Goal: Transaction & Acquisition: Purchase product/service

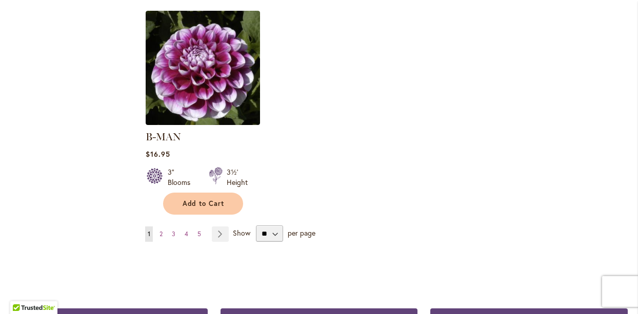
scroll to position [1325, 0]
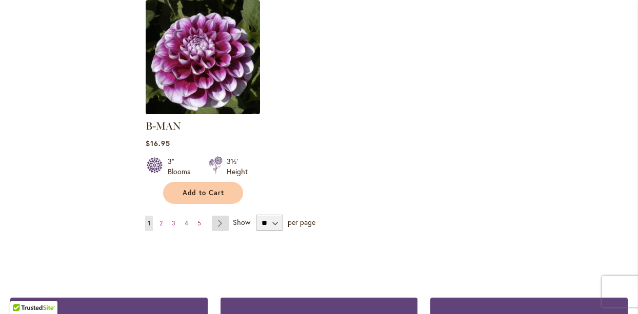
click at [219, 216] on link "Page Next" at bounding box center [220, 223] width 17 height 15
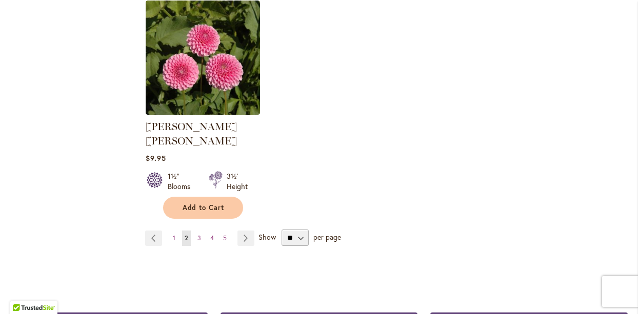
scroll to position [1311, 0]
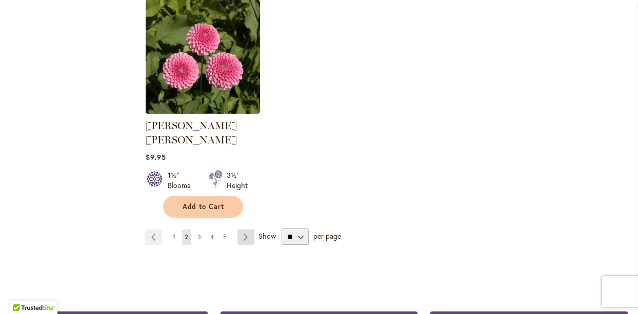
click at [246, 230] on link "Page Next" at bounding box center [245, 237] width 17 height 15
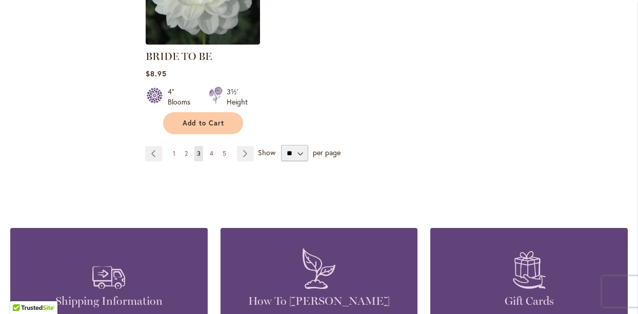
scroll to position [1386, 0]
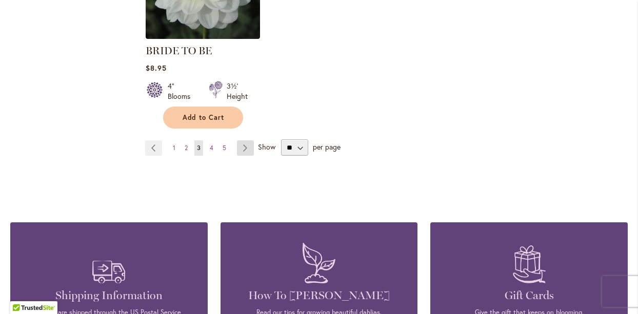
click at [246, 140] on link "Page Next" at bounding box center [245, 147] width 17 height 15
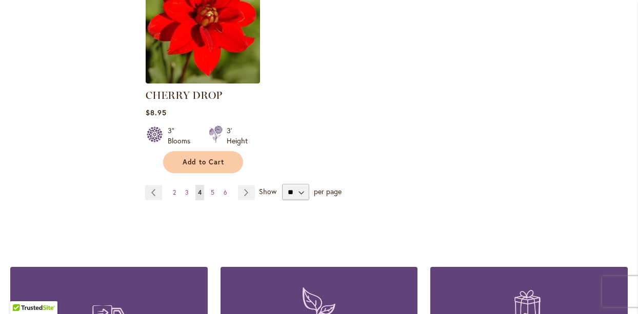
scroll to position [1356, 0]
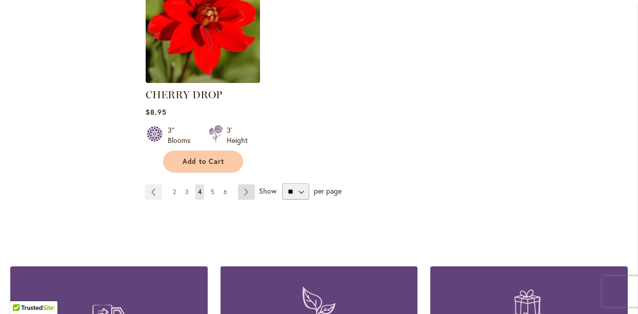
click at [248, 190] on link "Page Next" at bounding box center [246, 192] width 17 height 15
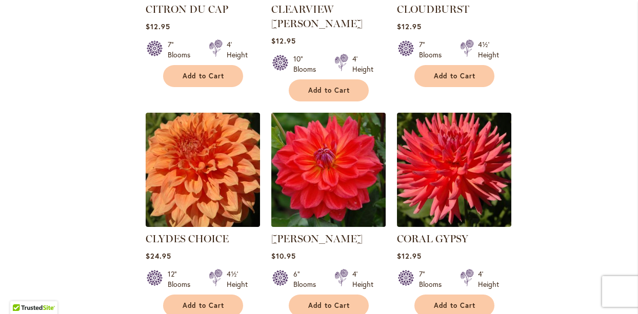
scroll to position [812, 0]
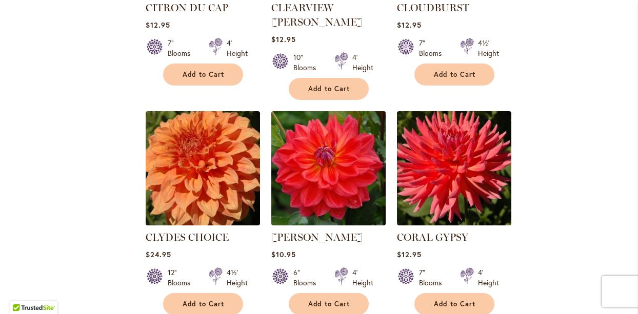
click at [351, 108] on img at bounding box center [328, 168] width 120 height 120
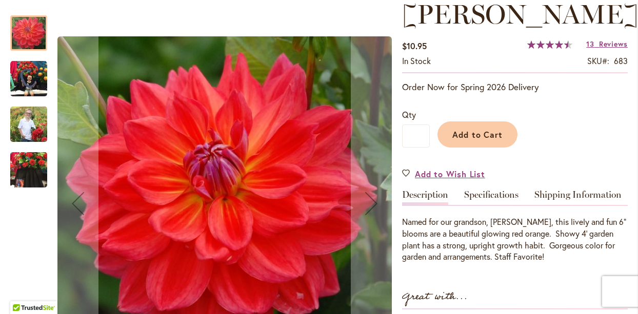
scroll to position [168, 0]
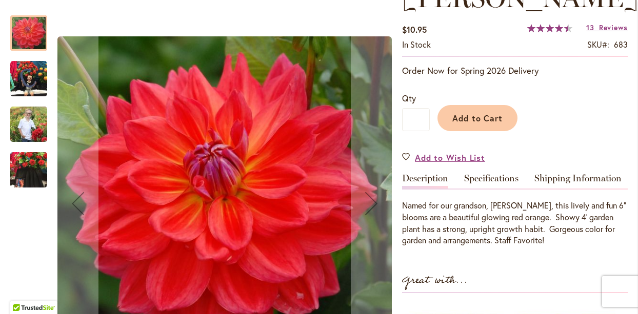
click at [37, 121] on img "COOPER BLAINE" at bounding box center [28, 124] width 37 height 46
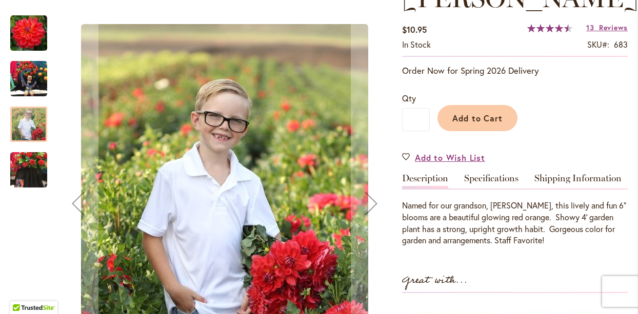
click at [26, 76] on img "COOPER BLAINE" at bounding box center [28, 78] width 37 height 37
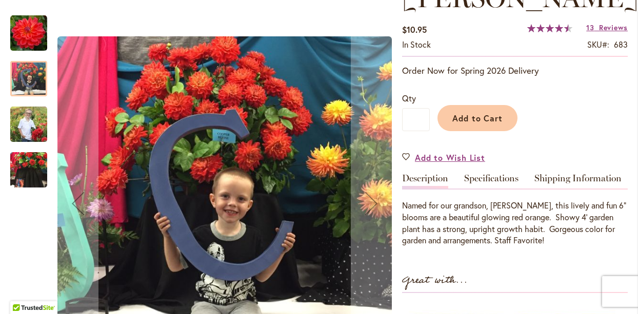
click at [24, 165] on img "COOPER BLAINE" at bounding box center [28, 170] width 37 height 49
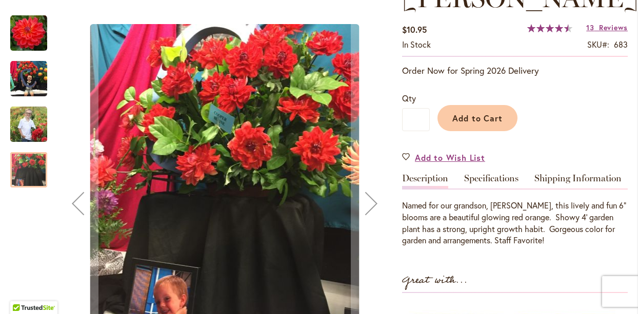
click at [23, 123] on img "COOPER BLAINE" at bounding box center [28, 124] width 37 height 46
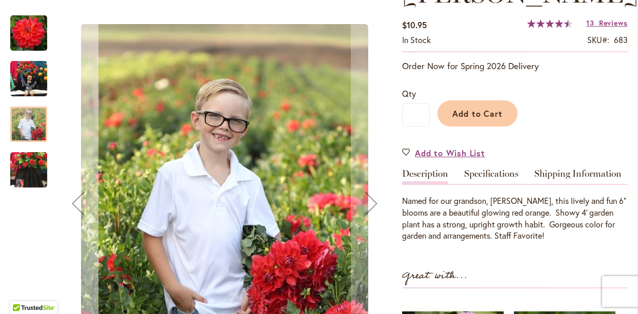
scroll to position [147, 0]
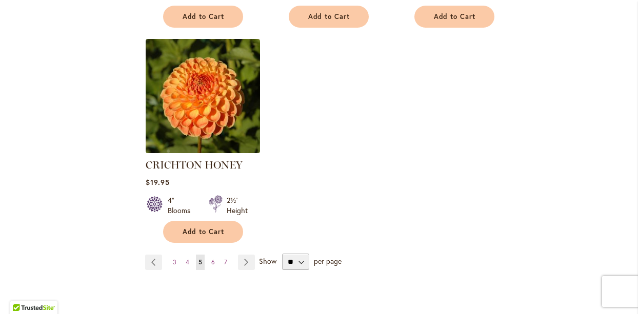
scroll to position [1319, 0]
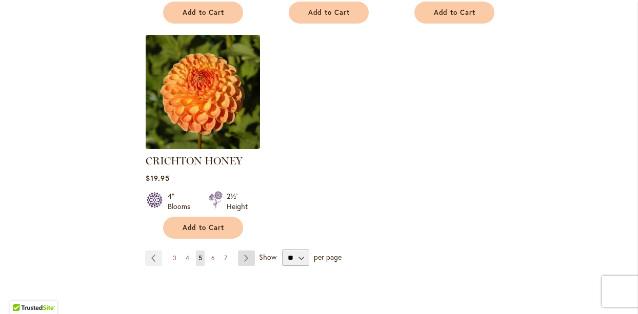
click at [246, 251] on link "Page Next" at bounding box center [246, 258] width 17 height 15
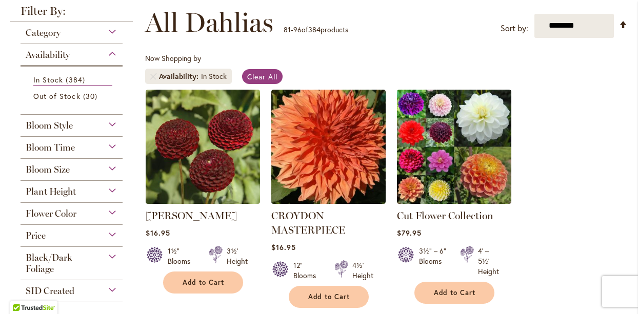
scroll to position [145, 0]
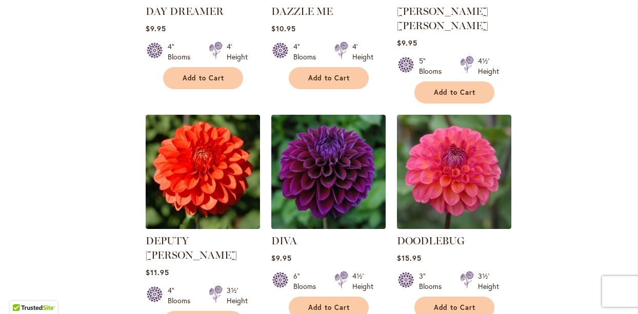
scroll to position [1010, 0]
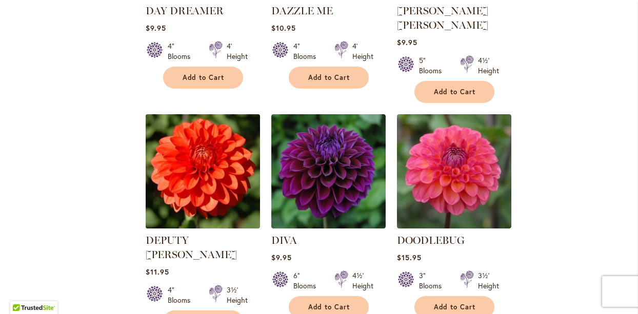
click at [205, 144] on img at bounding box center [202, 171] width 120 height 120
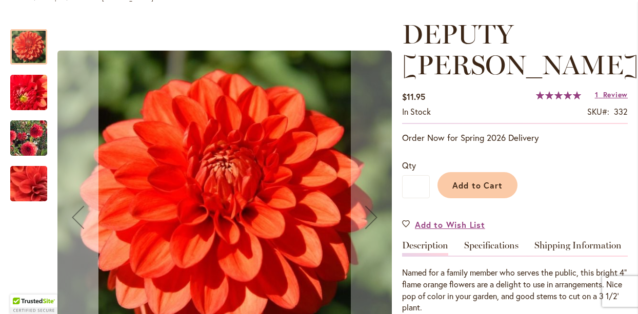
scroll to position [135, 0]
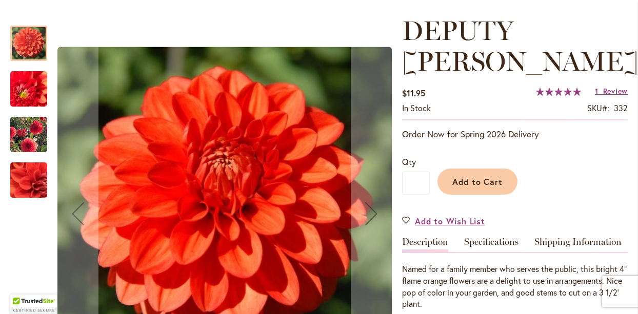
click at [28, 132] on img "DEPUTY BOB" at bounding box center [29, 135] width 74 height 58
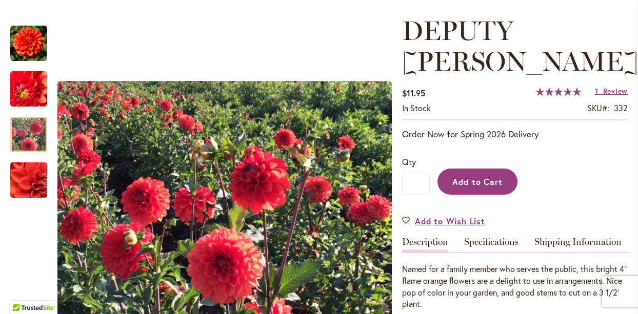
click at [483, 169] on button "Add to Cart" at bounding box center [477, 182] width 80 height 26
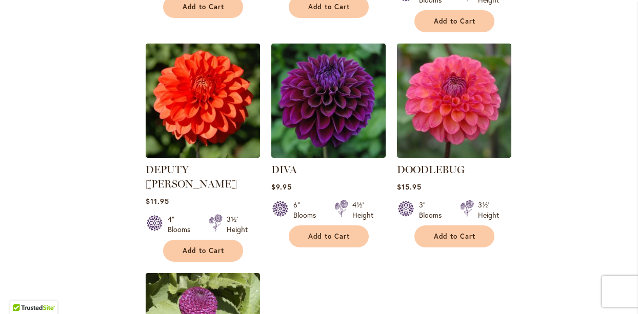
scroll to position [1081, 0]
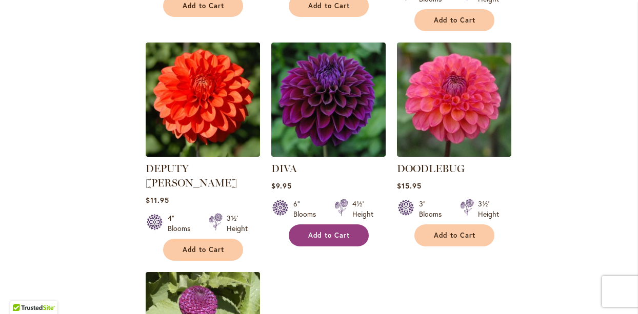
click at [320, 231] on span "Add to Cart" at bounding box center [329, 235] width 42 height 9
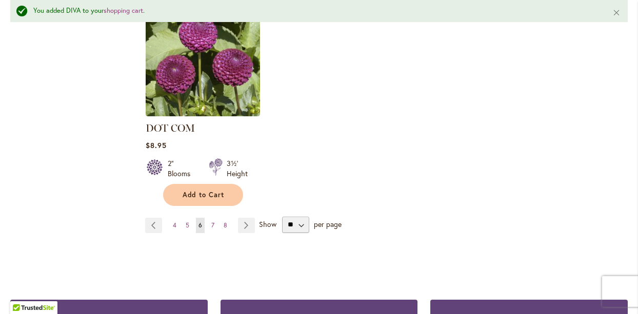
scroll to position [1384, 0]
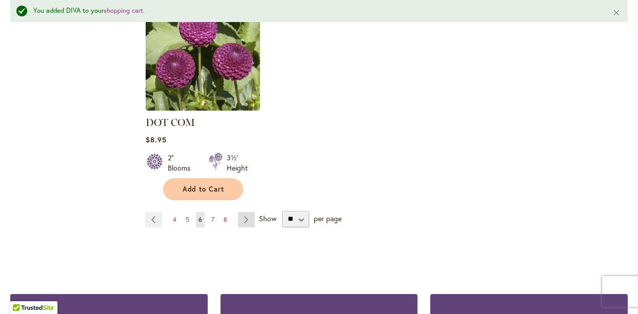
click at [247, 212] on link "Page Next" at bounding box center [246, 219] width 17 height 15
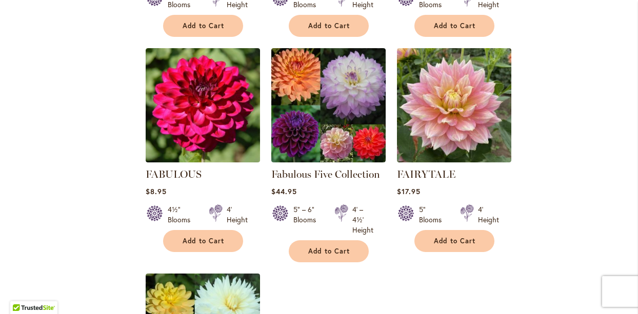
scroll to position [1052, 0]
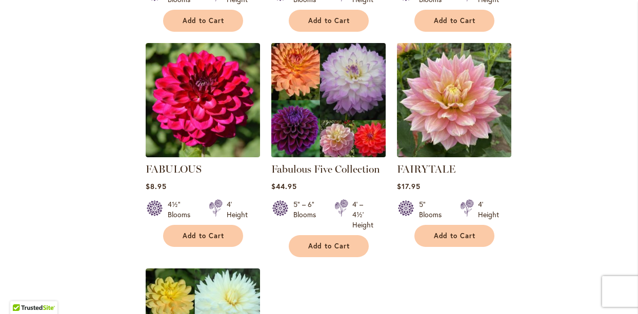
click at [300, 81] on img at bounding box center [328, 100] width 120 height 120
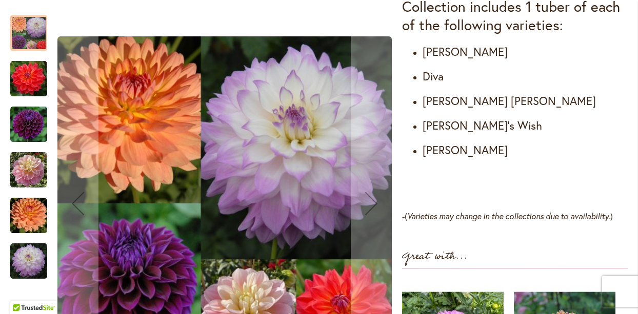
scroll to position [646, 0]
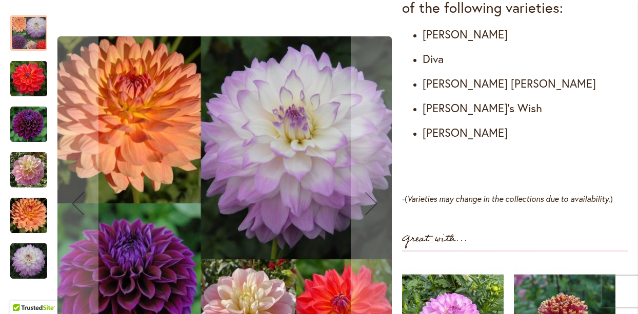
click at [25, 70] on img "COOPER BLAINE" at bounding box center [28, 78] width 37 height 37
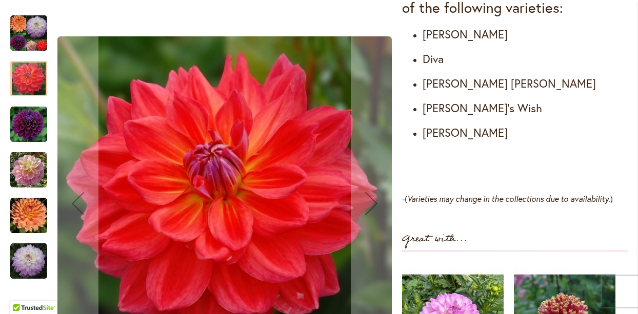
click at [27, 114] on img "DIVA" at bounding box center [28, 124] width 37 height 37
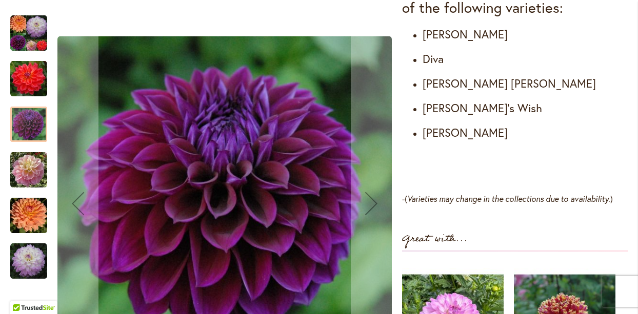
click at [26, 159] on img "GABBIE'S WISH" at bounding box center [28, 170] width 37 height 37
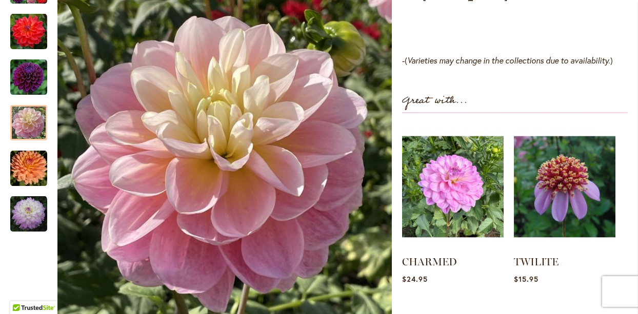
scroll to position [784, 0]
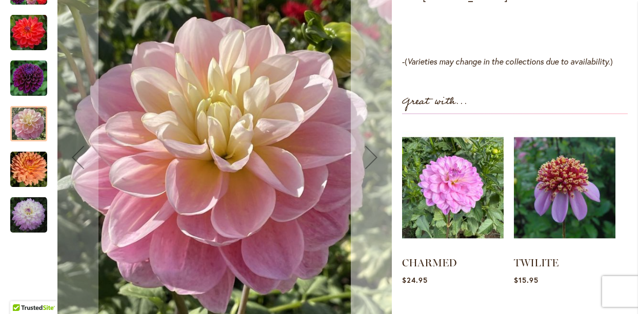
click at [365, 158] on div "Next" at bounding box center [371, 157] width 41 height 41
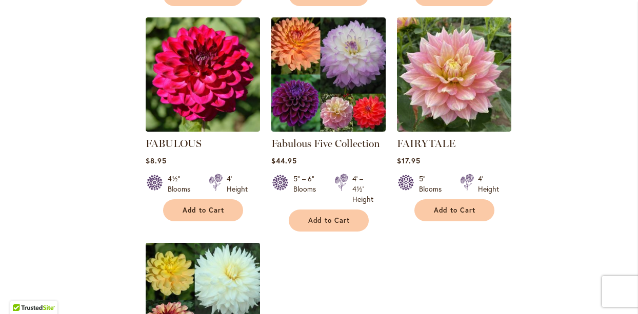
scroll to position [1077, 0]
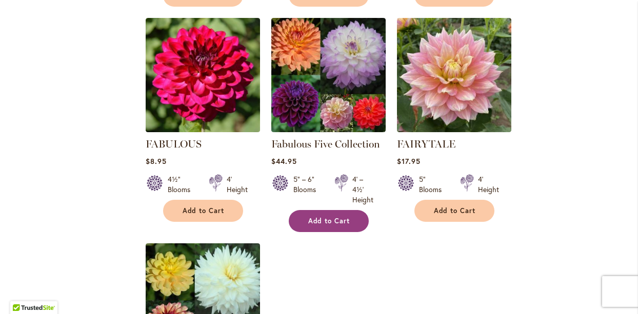
click at [324, 217] on span "Add to Cart" at bounding box center [329, 221] width 42 height 9
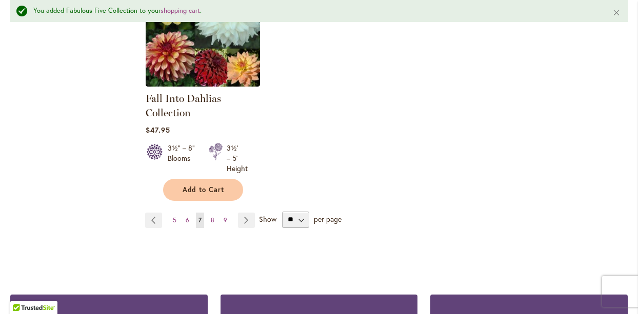
scroll to position [1381, 0]
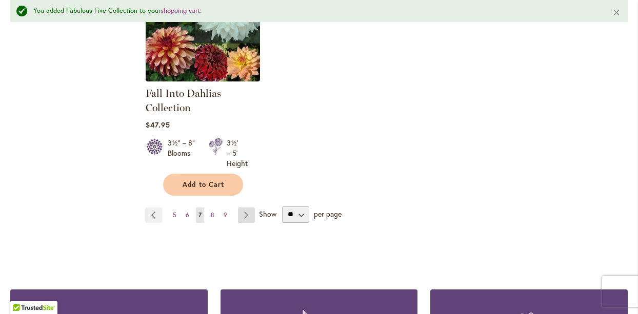
click at [247, 209] on link "Page Next" at bounding box center [246, 215] width 17 height 15
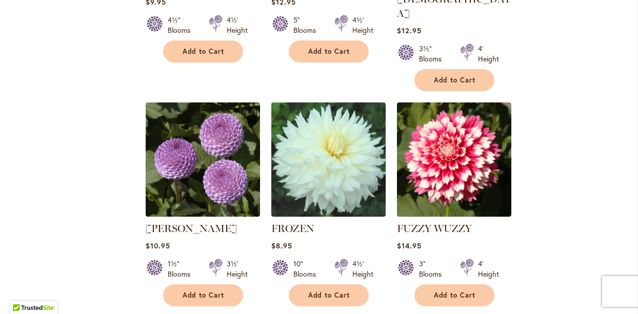
scroll to position [1039, 0]
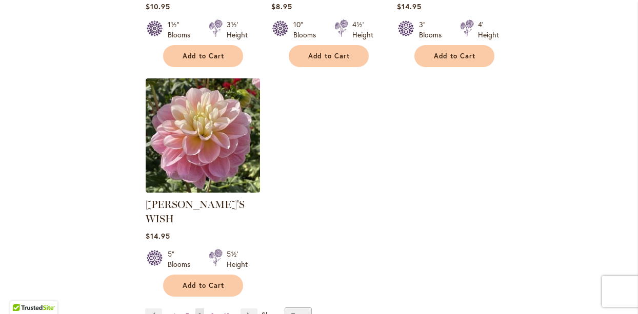
scroll to position [1276, 0]
click at [249, 308] on link "Page Next" at bounding box center [248, 315] width 17 height 15
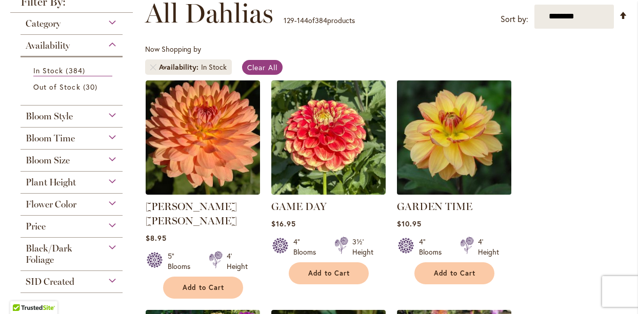
scroll to position [155, 0]
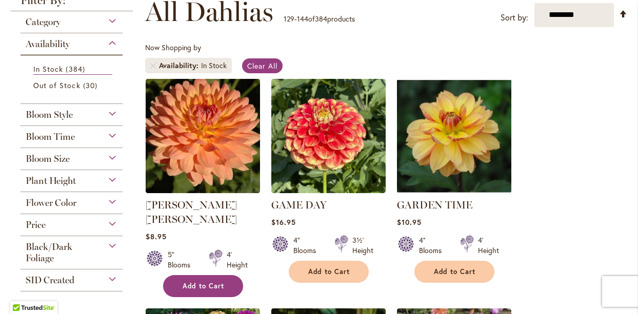
click at [197, 282] on span "Add to Cart" at bounding box center [203, 286] width 42 height 9
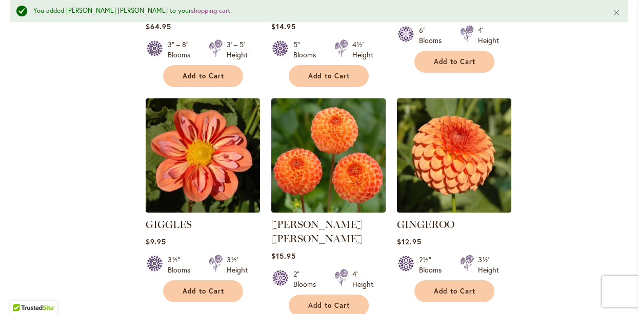
scroll to position [623, 0]
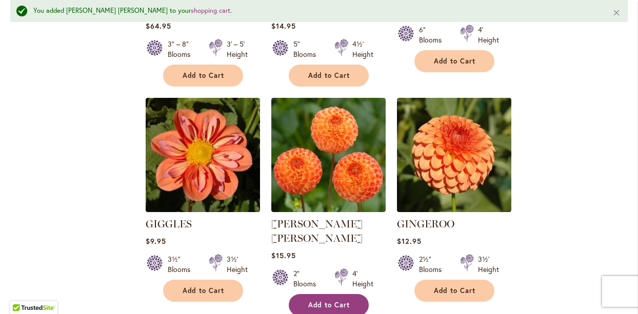
click at [347, 294] on button "Add to Cart" at bounding box center [329, 305] width 80 height 22
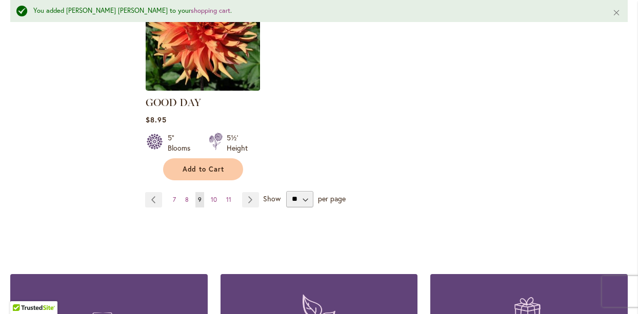
scroll to position [1407, 0]
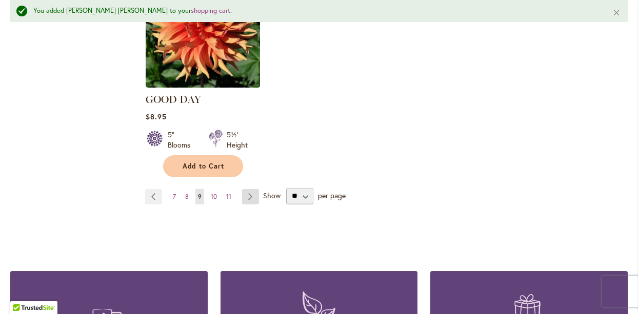
click at [249, 189] on link "Page Next" at bounding box center [250, 196] width 17 height 15
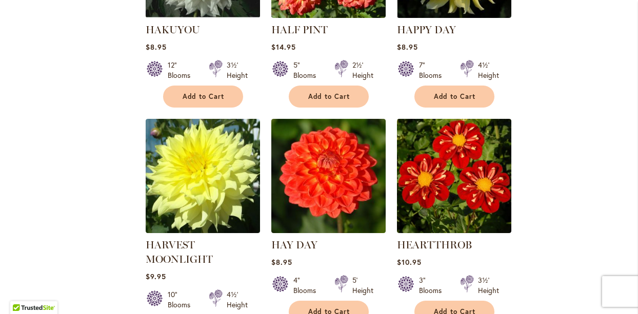
scroll to position [577, 0]
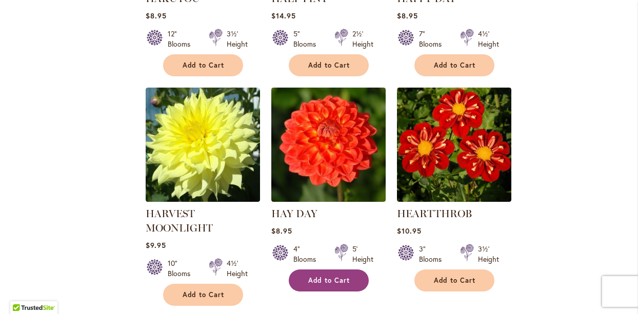
click at [324, 280] on span "Add to Cart" at bounding box center [329, 280] width 42 height 9
click at [541, 222] on ol "GRAND FINALE Rating: 63% 2 Reviews $9.95 10" Blooms 4' Height Add to Cart" at bounding box center [386, 317] width 482 height 1320
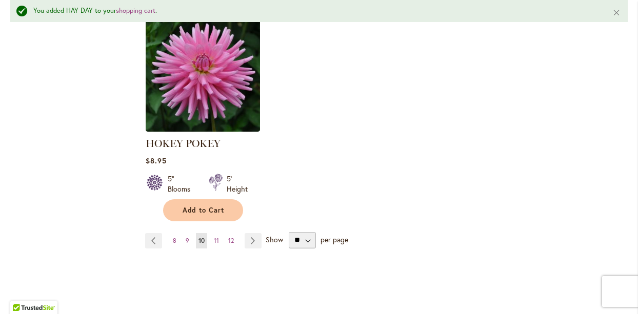
scroll to position [1375, 0]
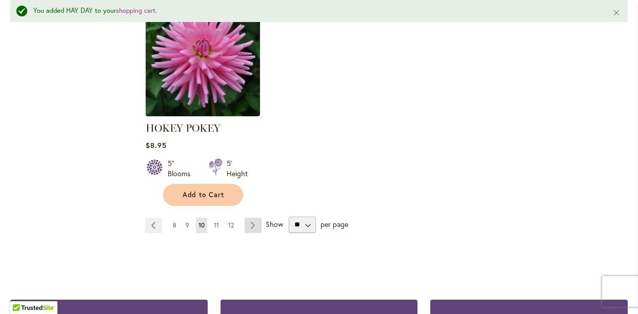
click at [252, 220] on link "Page Next" at bounding box center [252, 225] width 17 height 15
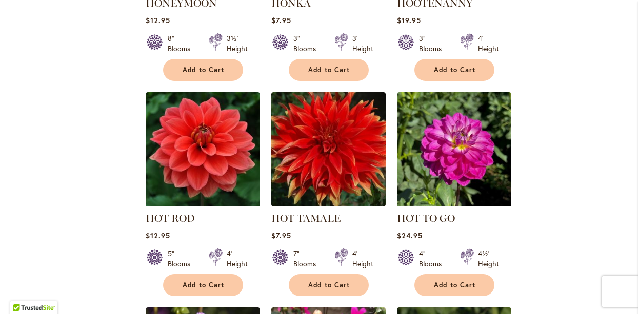
scroll to position [587, 0]
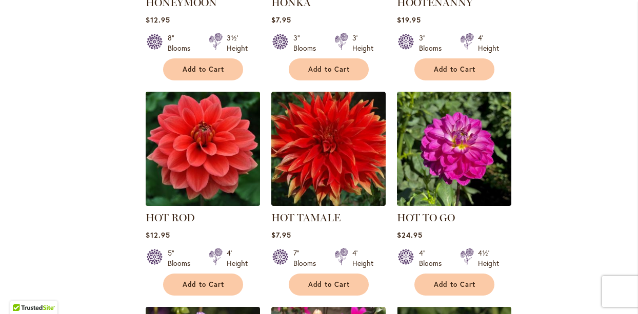
click at [189, 137] on img at bounding box center [202, 149] width 120 height 120
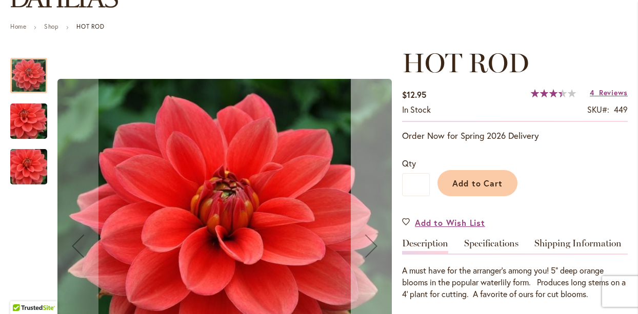
scroll to position [101, 0]
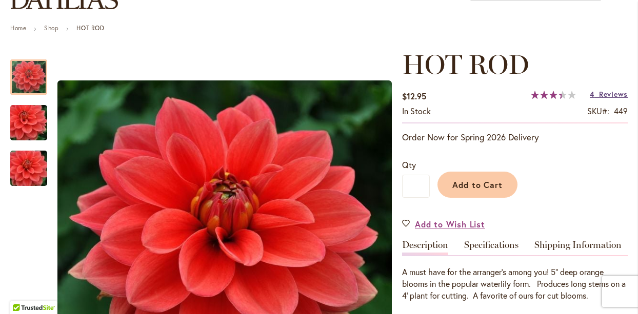
click at [606, 94] on span "Reviews" at bounding box center [613, 94] width 29 height 10
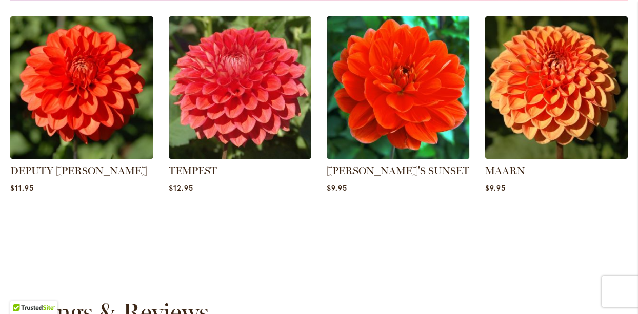
scroll to position [913, 0]
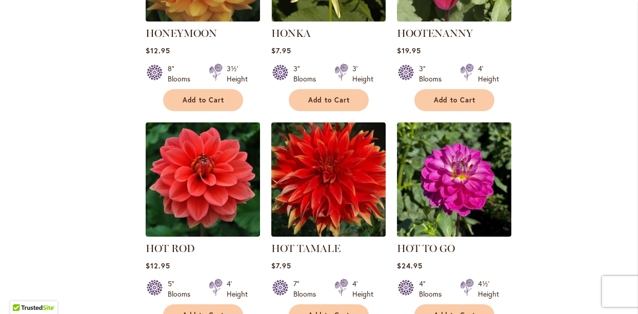
scroll to position [559, 0]
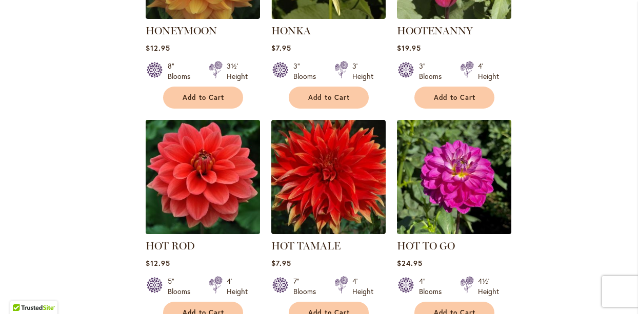
click at [199, 175] on img at bounding box center [202, 177] width 120 height 120
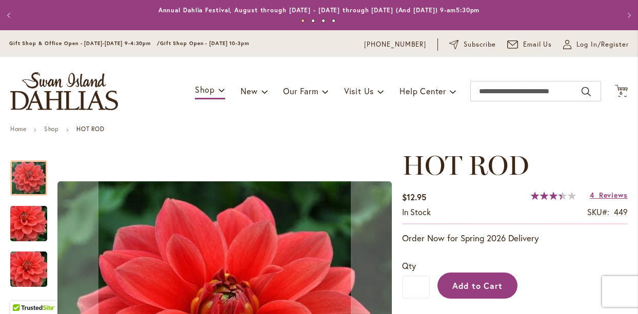
click at [467, 284] on span "Add to Cart" at bounding box center [477, 285] width 51 height 11
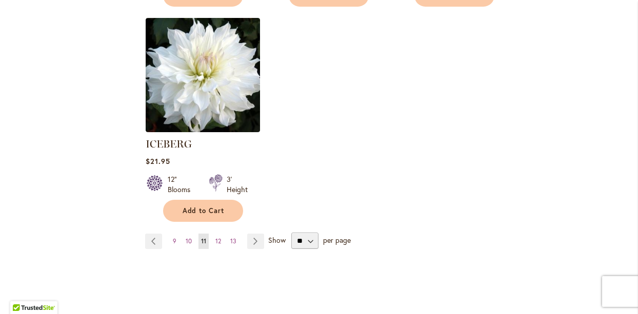
scroll to position [1322, 0]
click at [254, 233] on link "Page Next" at bounding box center [255, 240] width 17 height 15
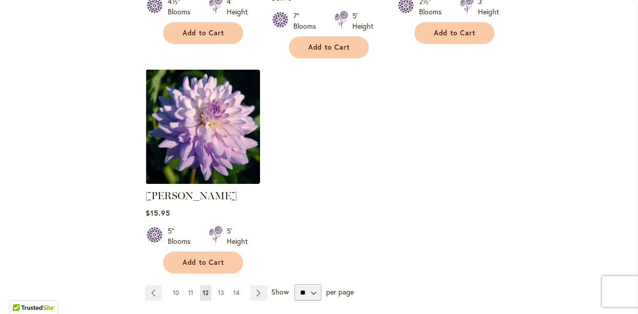
scroll to position [1281, 0]
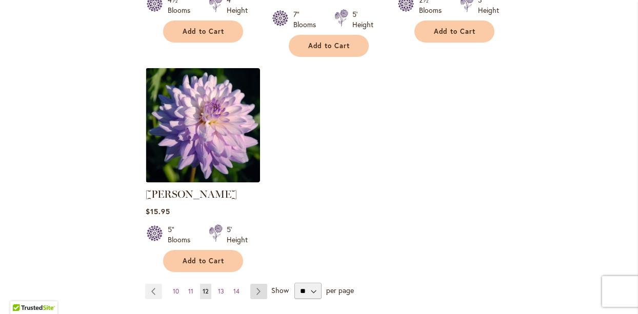
click at [256, 284] on link "Page Next" at bounding box center [258, 291] width 17 height 15
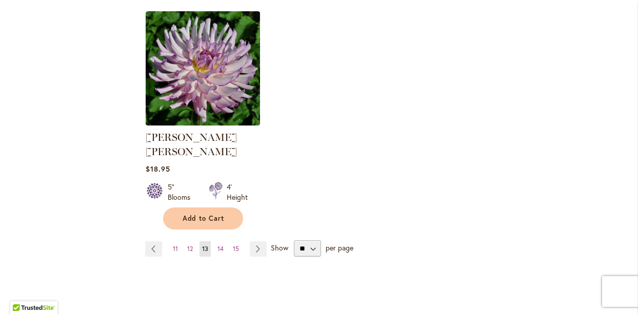
scroll to position [1315, 0]
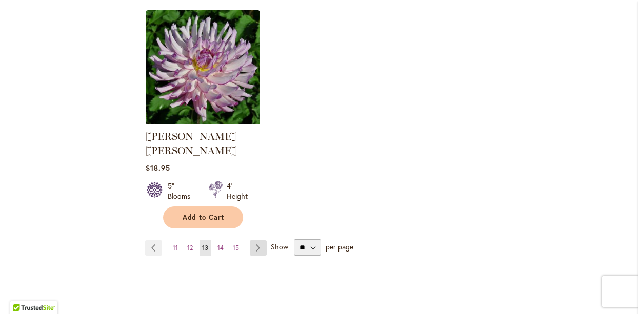
click at [258, 240] on link "Page Next" at bounding box center [258, 247] width 17 height 15
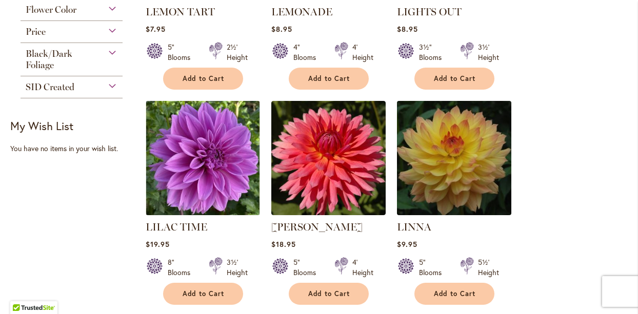
scroll to position [349, 0]
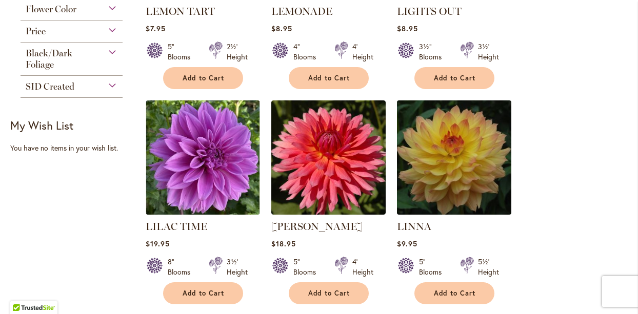
click at [452, 149] on img at bounding box center [454, 157] width 120 height 120
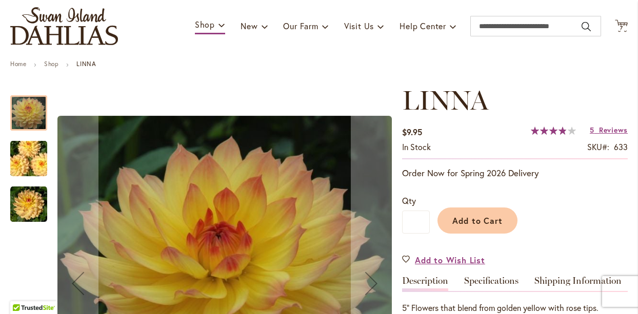
scroll to position [94, 0]
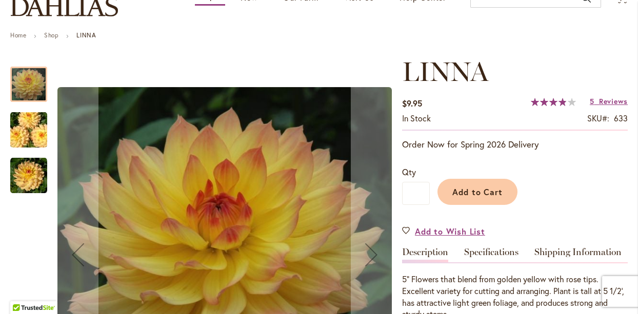
click at [30, 168] on img "LINNA" at bounding box center [28, 175] width 37 height 37
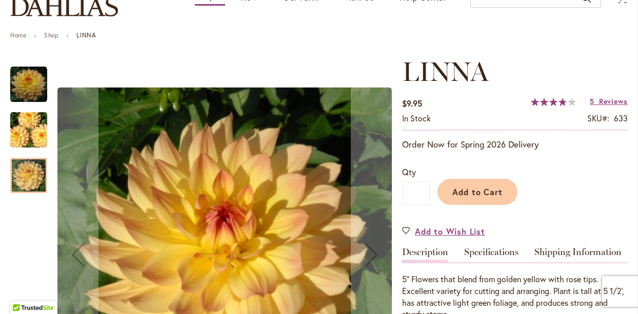
scroll to position [147, 0]
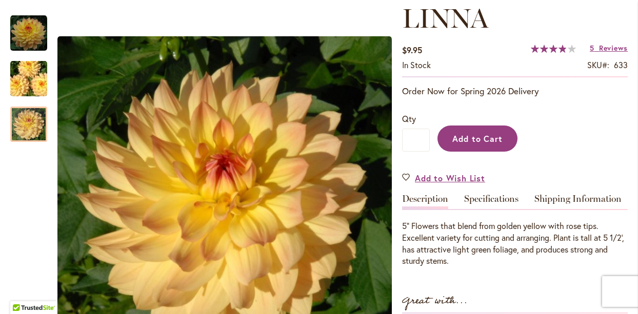
click at [482, 133] on span "Add to Cart" at bounding box center [477, 138] width 51 height 11
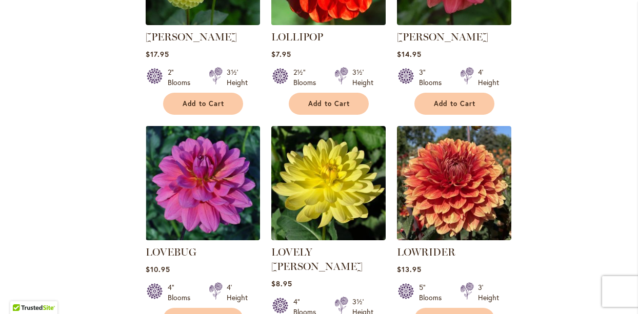
scroll to position [984, 0]
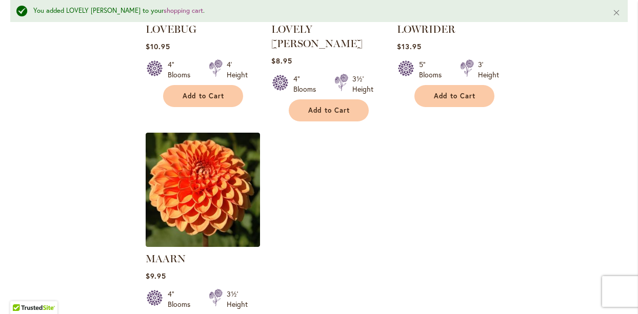
scroll to position [1236, 0]
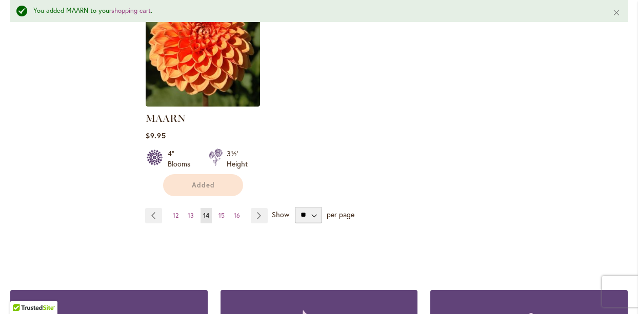
scroll to position [1437, 0]
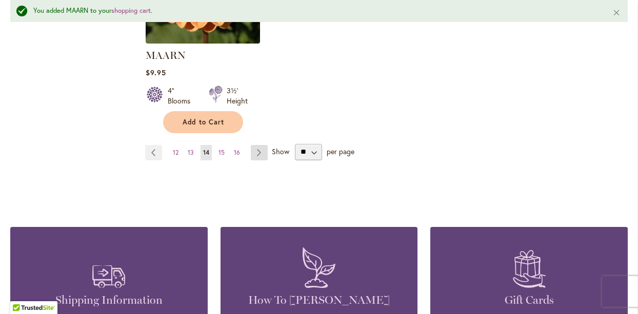
click at [255, 145] on link "Page Next" at bounding box center [259, 152] width 17 height 15
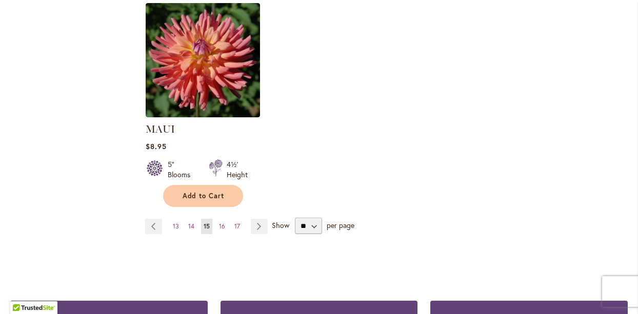
scroll to position [1335, 0]
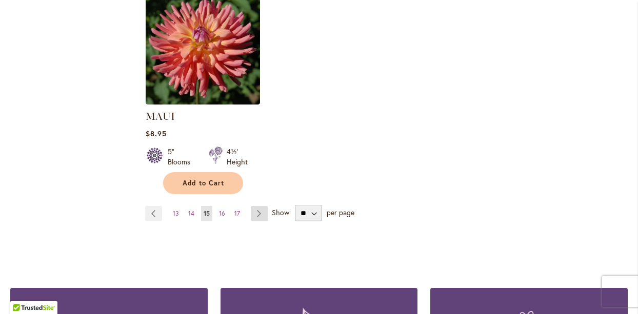
click at [258, 208] on link "Page Next" at bounding box center [259, 213] width 17 height 15
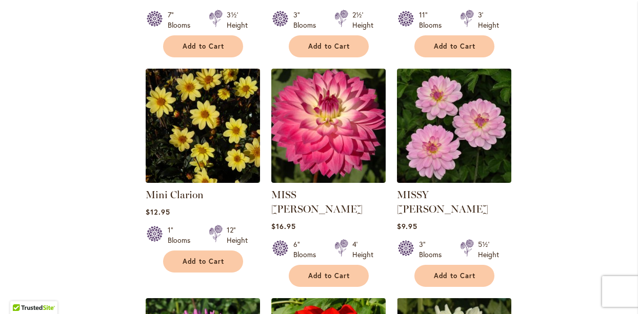
scroll to position [600, 0]
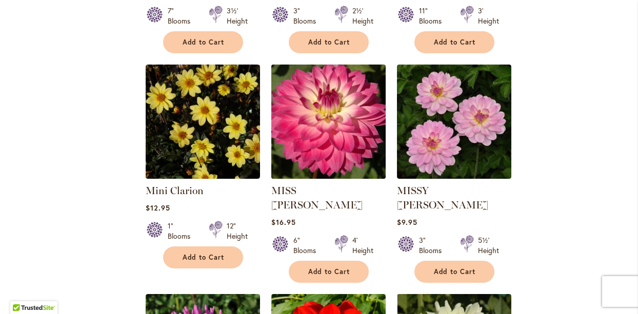
click at [317, 127] on img at bounding box center [328, 122] width 120 height 120
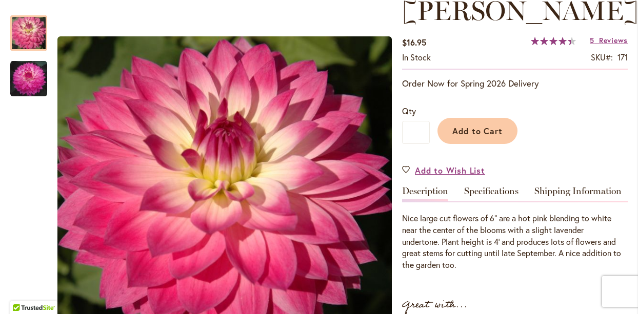
scroll to position [188, 0]
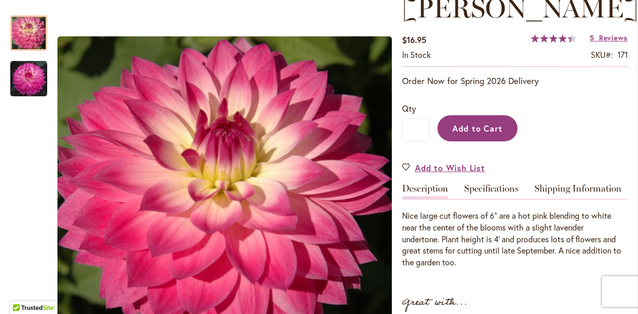
click at [478, 123] on span "Add to Cart" at bounding box center [477, 128] width 51 height 11
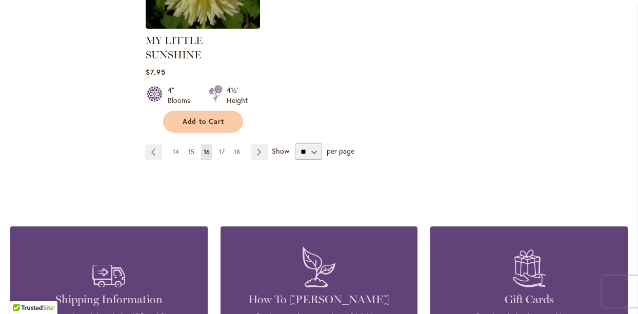
scroll to position [1428, 0]
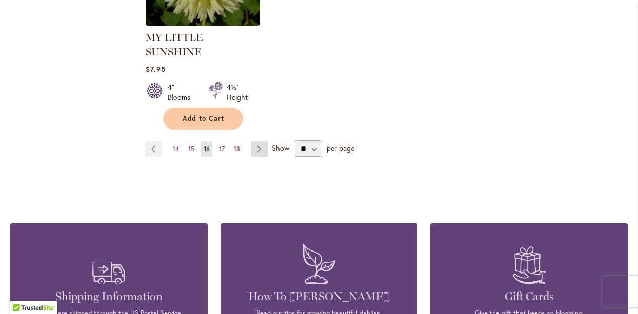
click at [260, 141] on link "Page Next" at bounding box center [259, 148] width 17 height 15
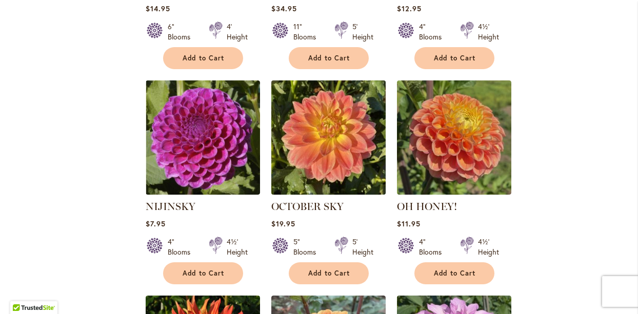
scroll to position [802, 0]
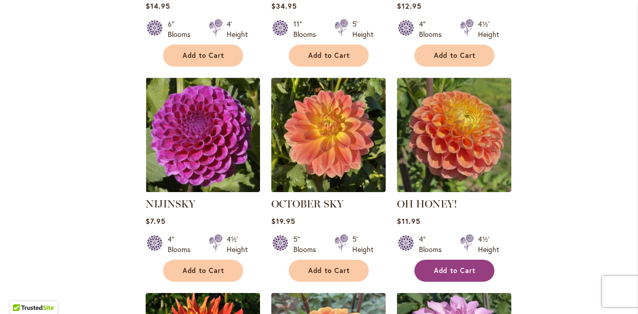
click at [444, 261] on button "Add to Cart" at bounding box center [454, 271] width 80 height 22
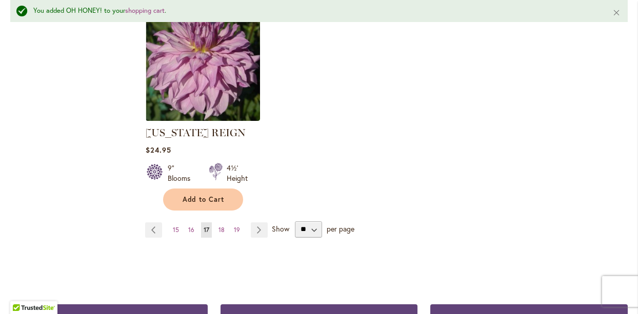
scroll to position [1332, 0]
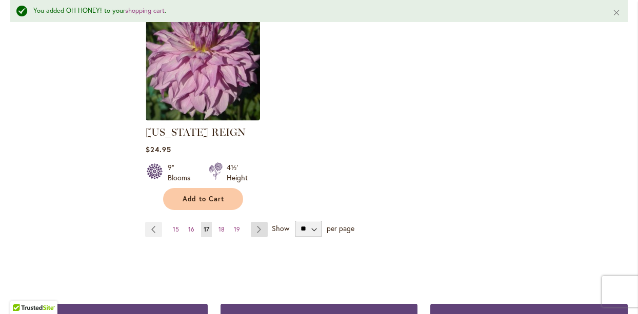
click at [257, 224] on link "Page Next" at bounding box center [259, 229] width 17 height 15
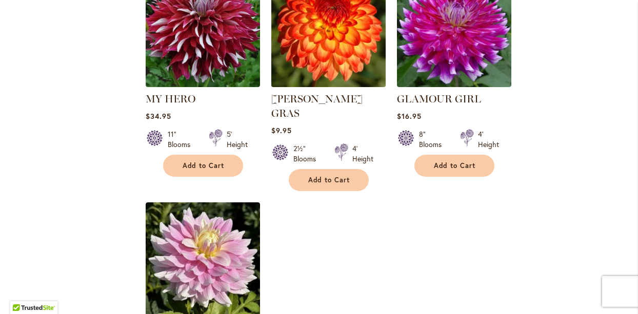
scroll to position [1152, 0]
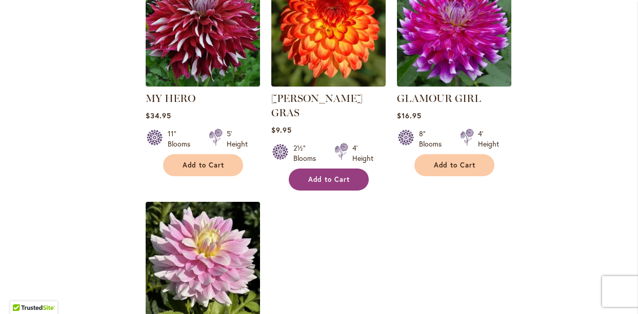
click at [329, 175] on span "Add to Cart" at bounding box center [329, 179] width 42 height 9
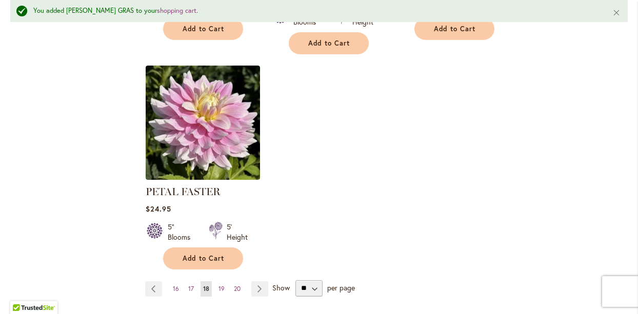
scroll to position [1316, 0]
click at [259, 281] on link "Page Next" at bounding box center [259, 288] width 17 height 15
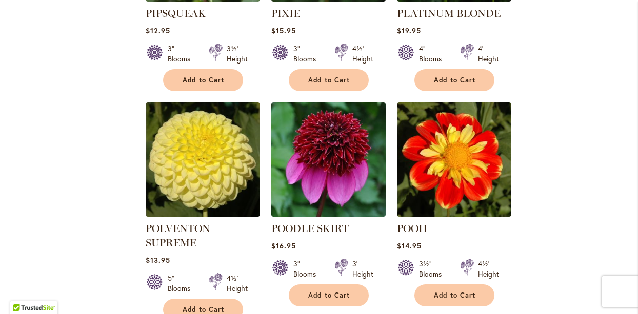
scroll to position [786, 0]
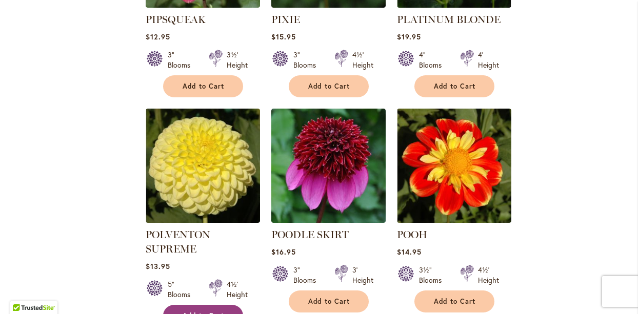
click at [194, 312] on span "Add to Cart" at bounding box center [203, 316] width 42 height 9
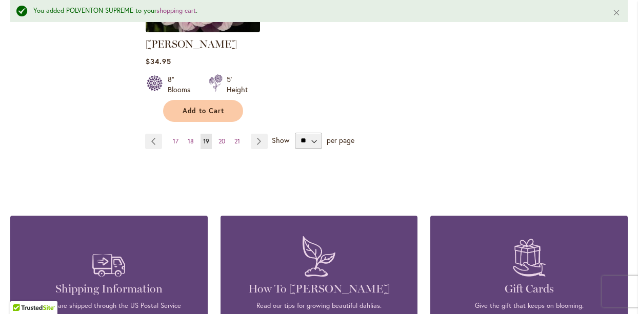
scroll to position [1454, 0]
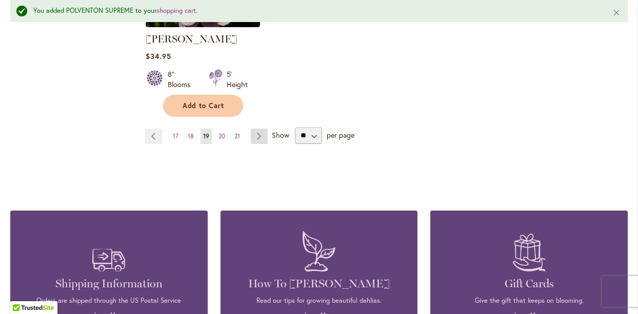
click at [256, 129] on link "Page Next" at bounding box center [259, 136] width 17 height 15
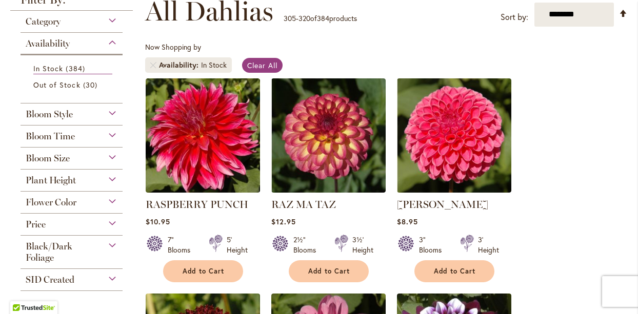
scroll to position [157, 0]
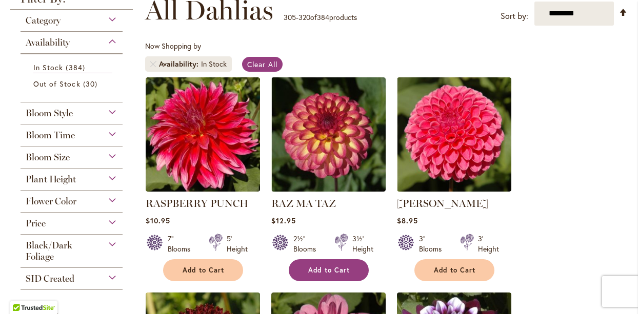
click at [326, 266] on span "Add to Cart" at bounding box center [329, 270] width 42 height 9
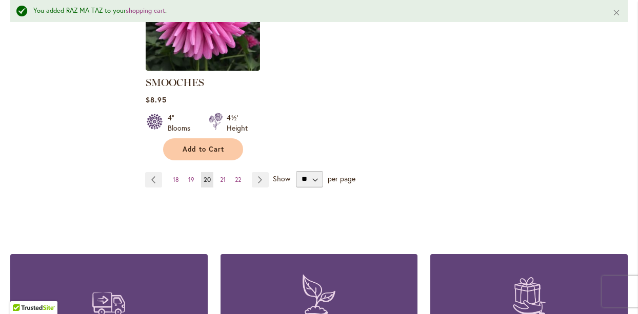
scroll to position [1400, 0]
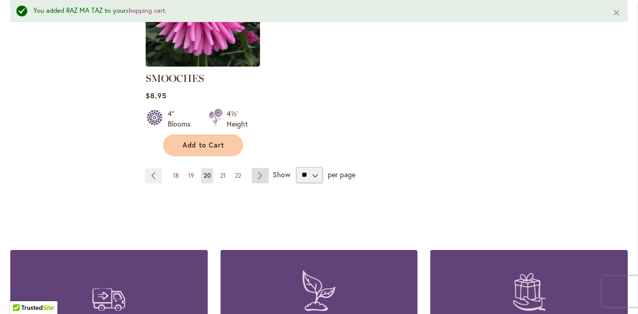
click at [256, 168] on link "Page Next" at bounding box center [260, 175] width 17 height 15
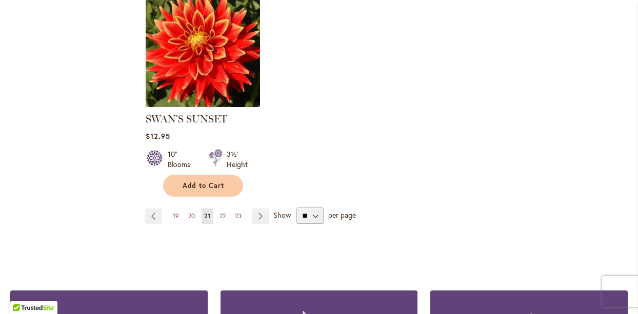
scroll to position [1333, 0]
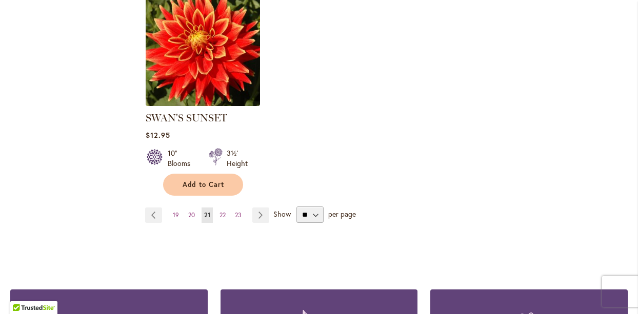
click at [278, 209] on span "Show" at bounding box center [281, 214] width 17 height 10
click at [296, 207] on select "** ** ** **" at bounding box center [309, 215] width 27 height 16
click at [257, 210] on link "Page Next" at bounding box center [260, 215] width 17 height 15
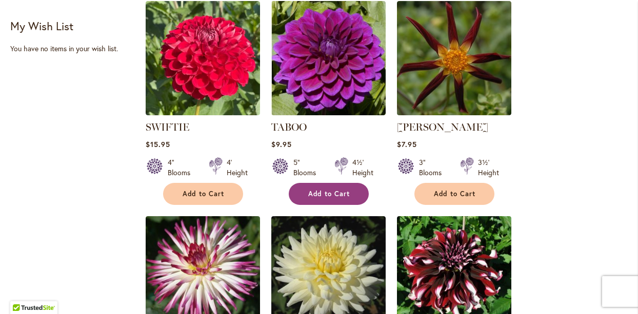
scroll to position [443, 0]
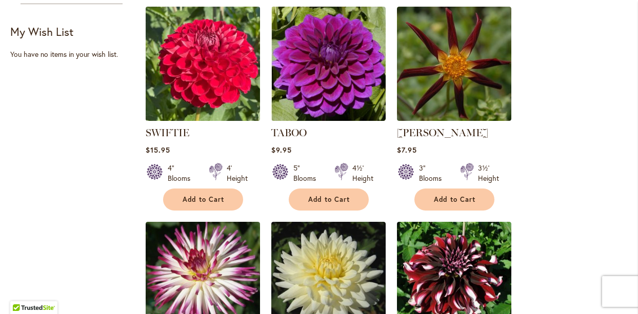
click at [194, 49] on img at bounding box center [202, 64] width 120 height 120
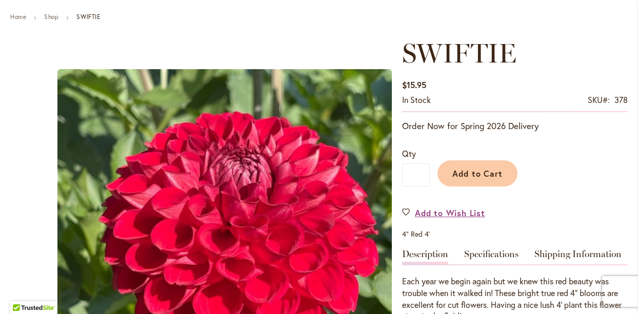
scroll to position [112, 0]
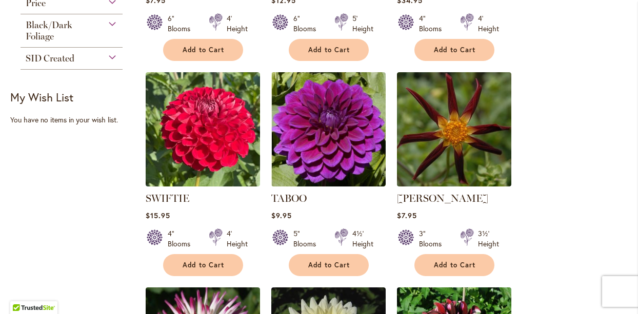
scroll to position [378, 0]
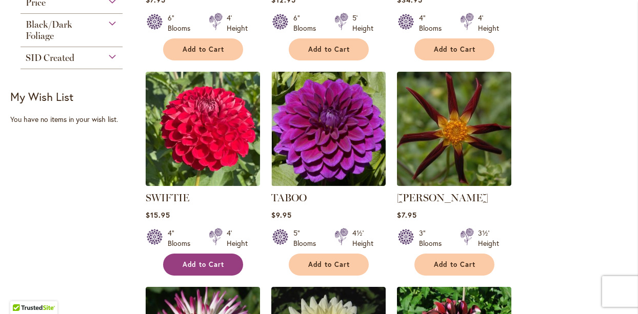
click at [208, 262] on span "Add to Cart" at bounding box center [203, 264] width 42 height 9
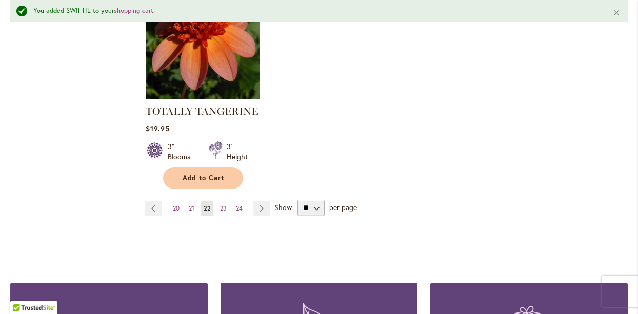
scroll to position [1354, 0]
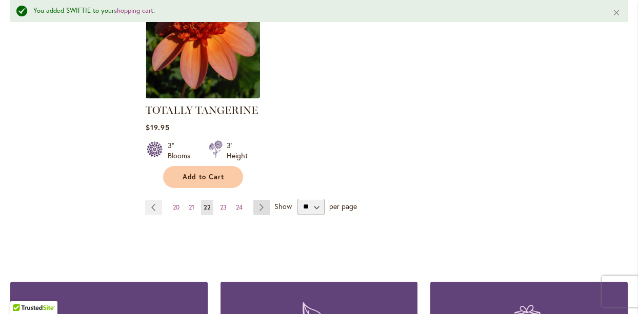
click at [265, 201] on link "Page Next" at bounding box center [261, 207] width 17 height 15
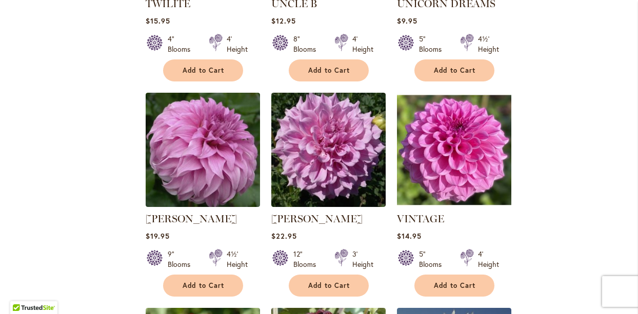
scroll to position [576, 0]
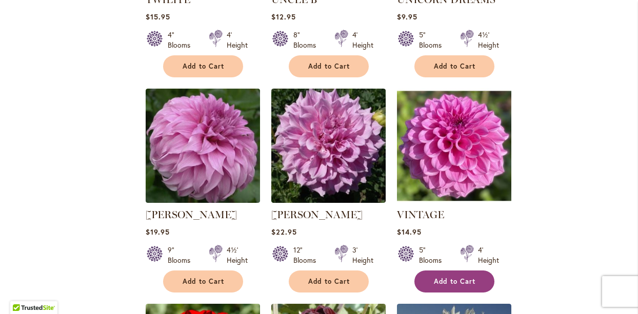
click at [452, 279] on span "Add to Cart" at bounding box center [455, 281] width 42 height 9
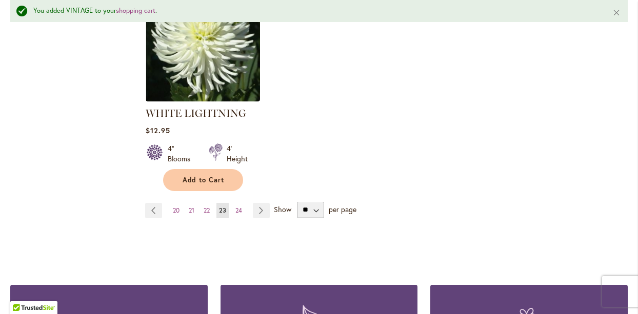
scroll to position [1371, 0]
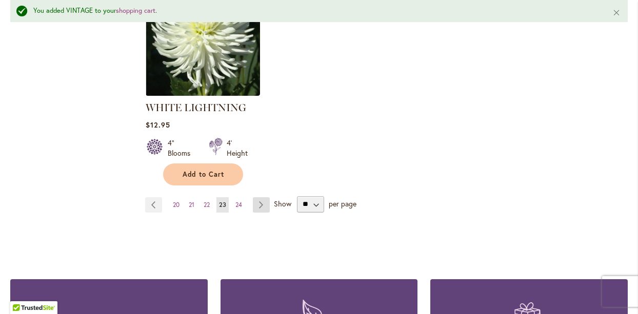
click at [260, 197] on link "Page Next" at bounding box center [261, 204] width 17 height 15
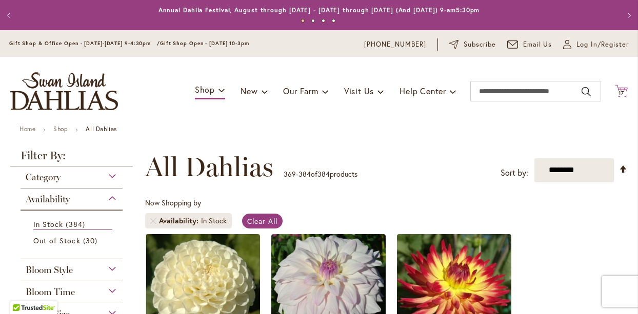
click at [620, 90] on span "17" at bounding box center [621, 93] width 6 height 7
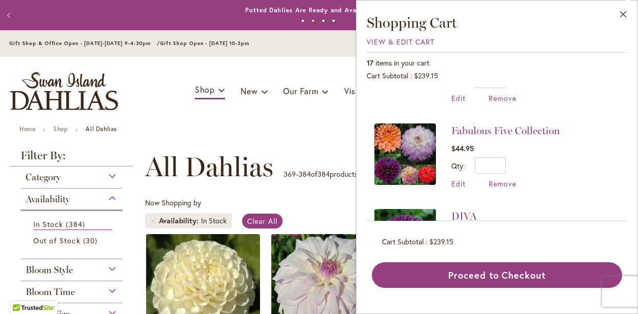
scroll to position [1199, 0]
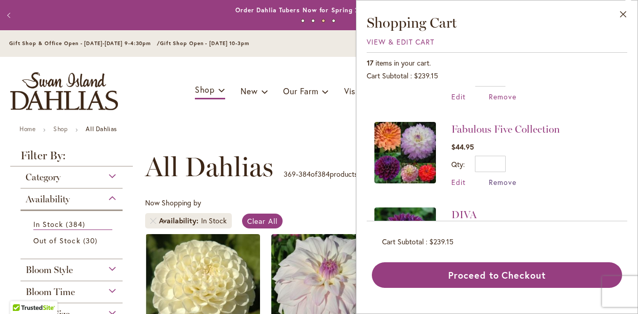
click at [503, 177] on span "Remove" at bounding box center [502, 182] width 28 height 10
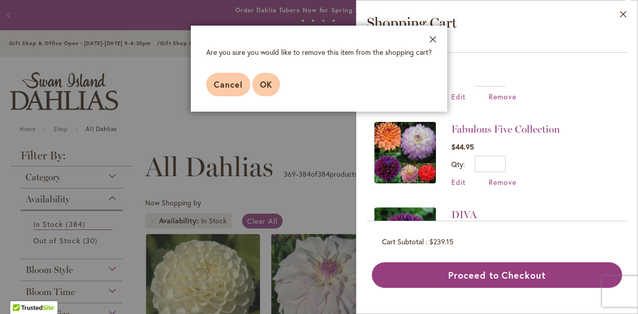
click at [263, 85] on span "OK" at bounding box center [266, 84] width 12 height 11
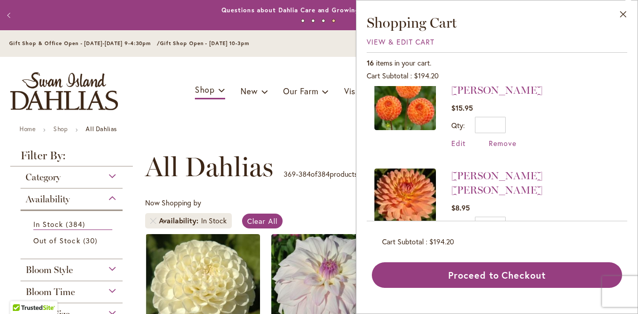
scroll to position [1050, 0]
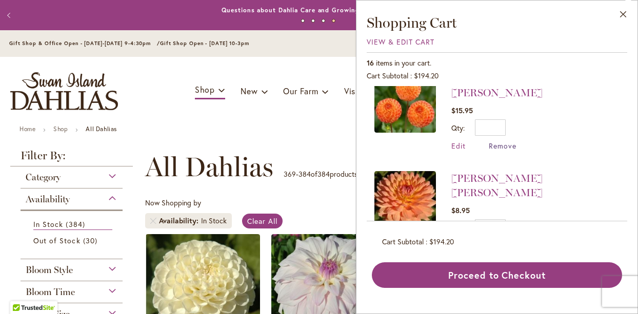
click at [498, 141] on span "Remove" at bounding box center [502, 146] width 28 height 10
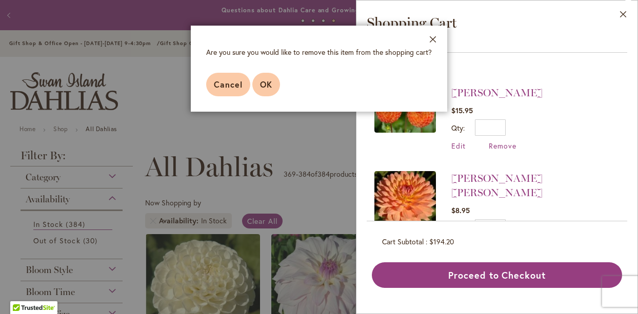
click at [265, 86] on span "OK" at bounding box center [266, 84] width 12 height 11
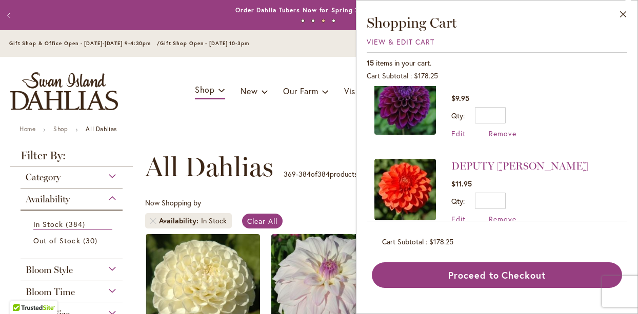
scroll to position [1140, 0]
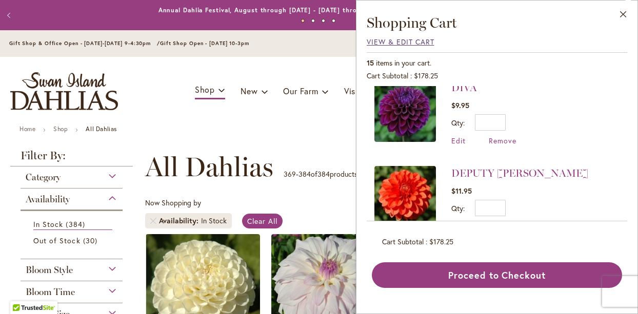
click at [371, 40] on span "View & Edit Cart" at bounding box center [400, 42] width 68 height 10
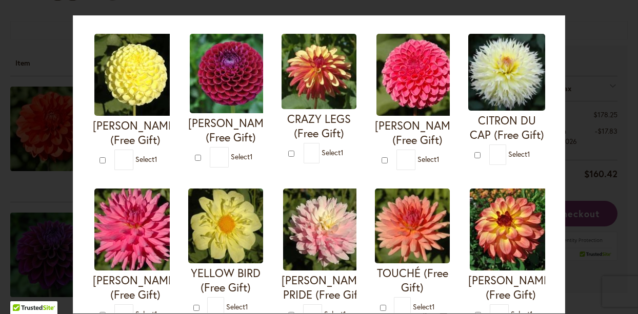
scroll to position [253, 0]
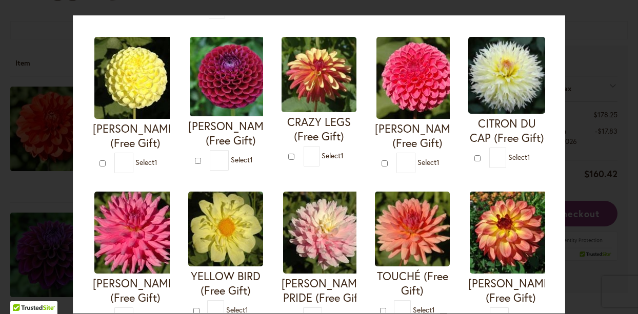
click at [232, 155] on span "Select 1" at bounding box center [242, 160] width 22 height 10
type input "*"
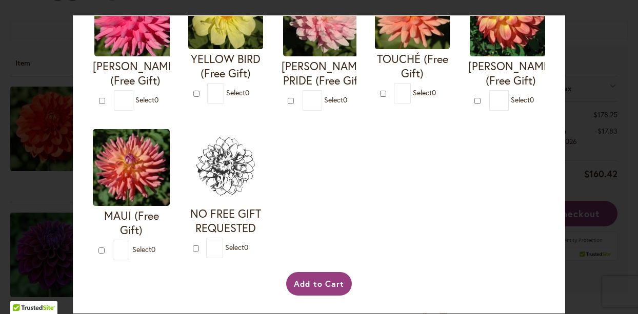
scroll to position [484, 0]
click at [326, 282] on button "Add to Cart" at bounding box center [319, 284] width 66 height 24
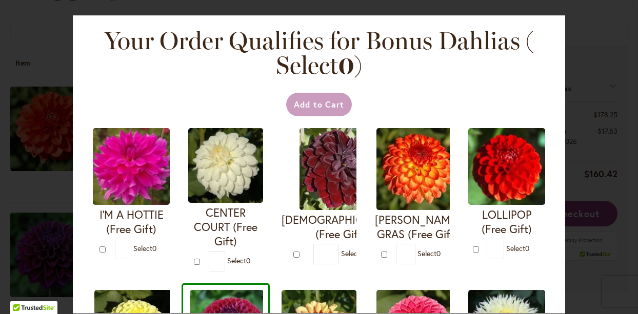
scroll to position [0, 0]
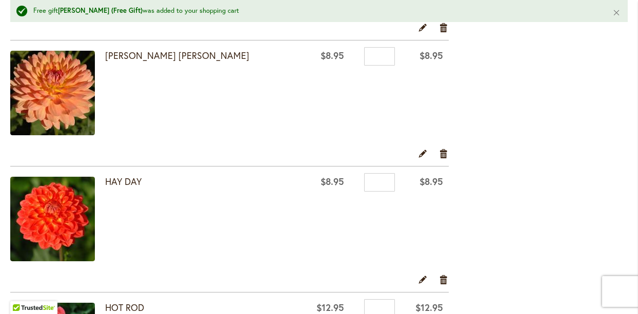
scroll to position [447, 0]
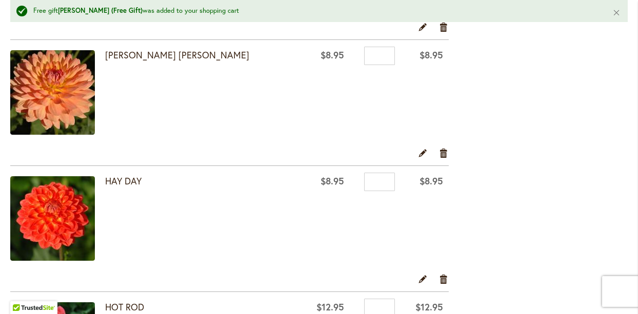
click at [259, 246] on div "HAY DAY" at bounding box center [201, 219] width 193 height 87
click at [120, 180] on link "HAY DAY" at bounding box center [123, 181] width 36 height 12
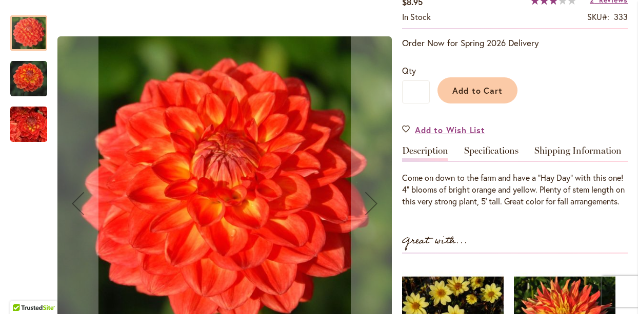
scroll to position [196, 0]
click at [35, 79] on img "HAY DAY" at bounding box center [28, 78] width 37 height 37
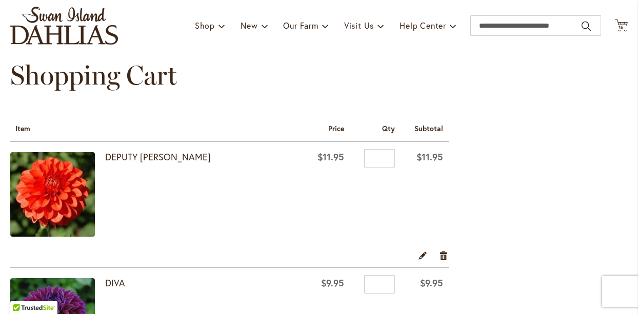
scroll to position [31, 0]
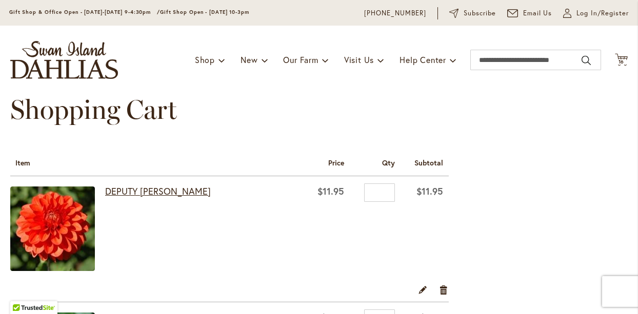
click at [118, 188] on link "DEPUTY [PERSON_NAME]" at bounding box center [158, 191] width 106 height 12
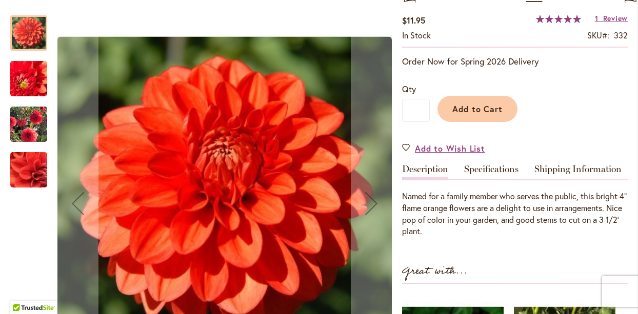
scroll to position [209, 0]
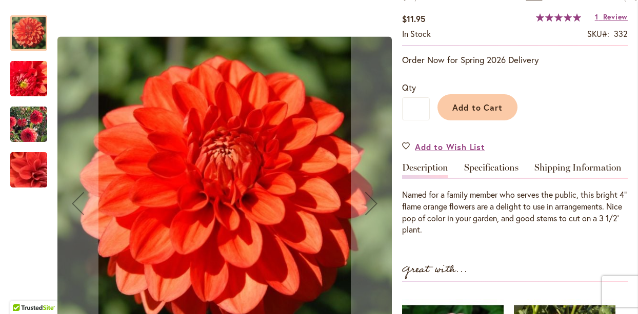
click at [21, 125] on img "DEPUTY BOB" at bounding box center [29, 124] width 74 height 58
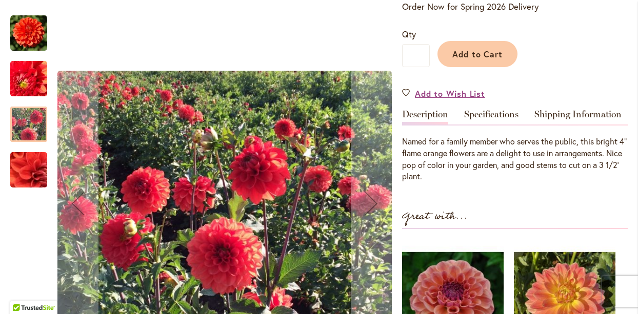
scroll to position [263, 0]
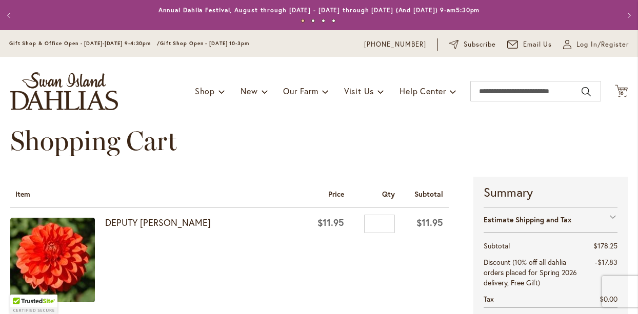
click at [171, 225] on strong "DEPUTY [PERSON_NAME]" at bounding box center [201, 222] width 193 height 13
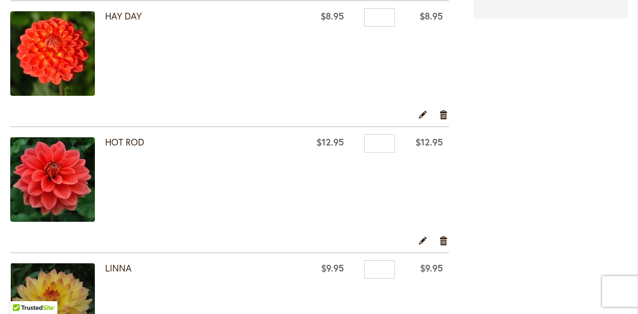
scroll to position [586, 0]
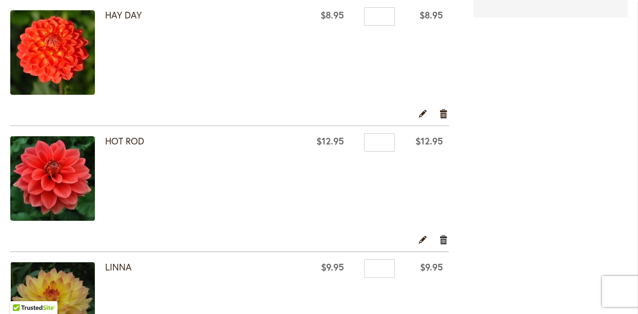
click at [442, 238] on link "Remove item" at bounding box center [444, 239] width 10 height 11
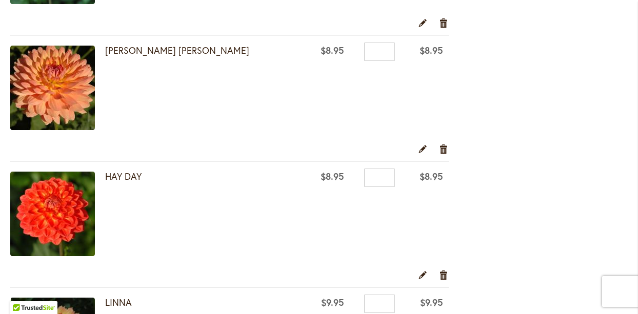
scroll to position [425, 0]
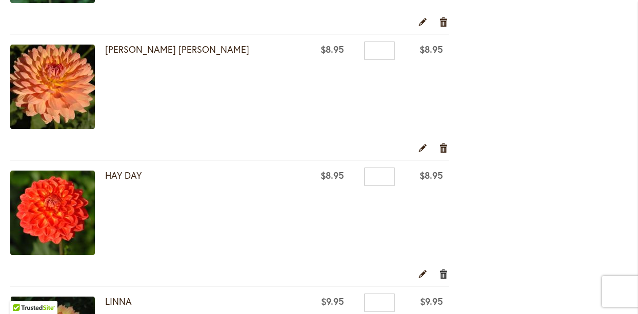
click at [444, 274] on link "Remove item" at bounding box center [444, 273] width 10 height 11
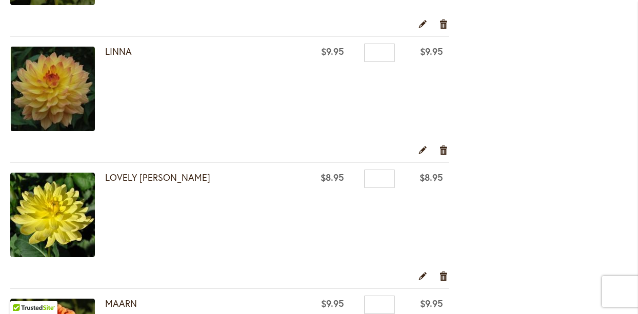
scroll to position [548, 0]
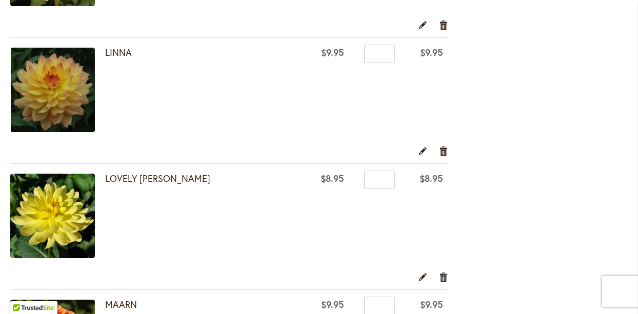
click at [443, 273] on link "Remove item" at bounding box center [444, 276] width 10 height 11
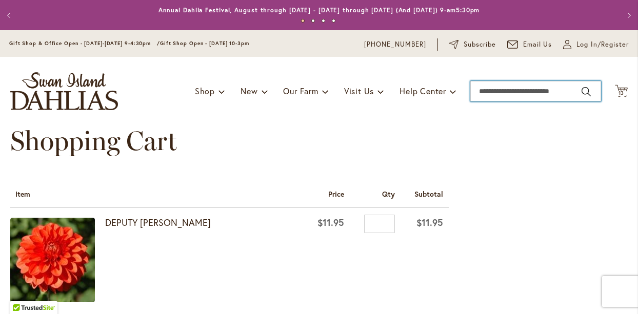
click at [494, 91] on input "Search" at bounding box center [535, 91] width 131 height 21
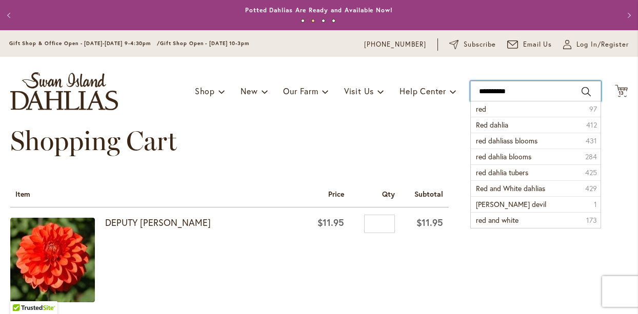
type input "**********"
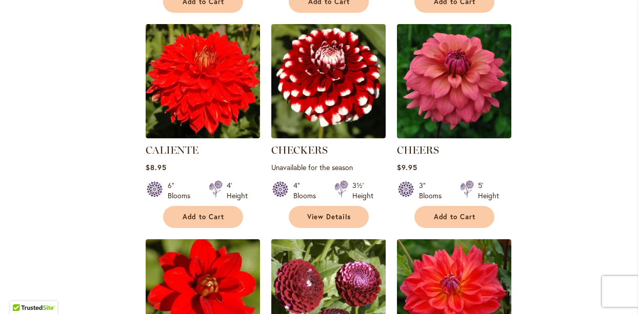
scroll to position [832, 0]
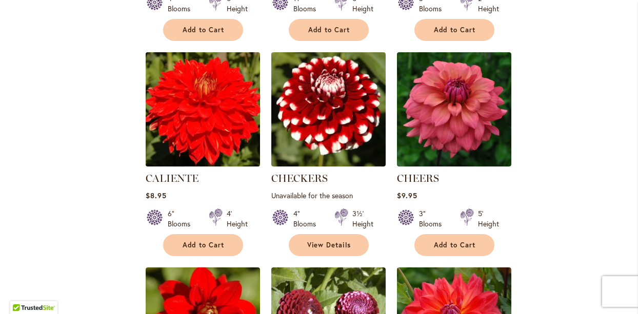
click at [193, 104] on img at bounding box center [202, 109] width 120 height 120
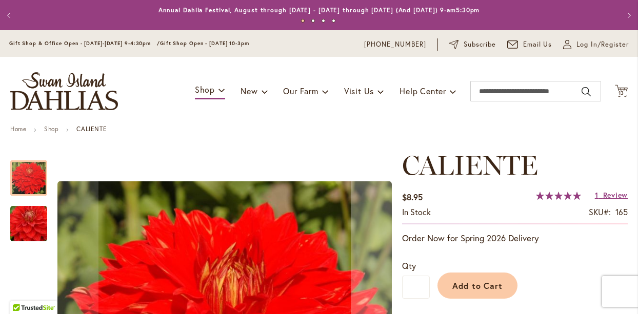
click at [22, 217] on img "CALIENTE" at bounding box center [29, 223] width 74 height 49
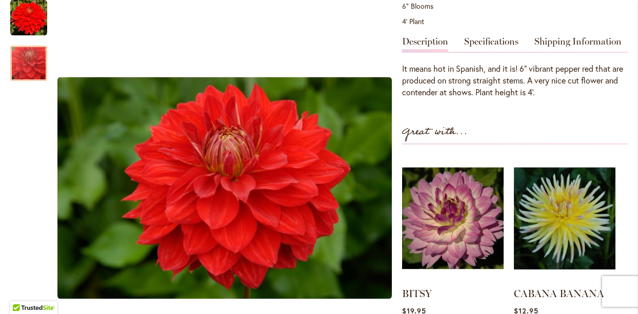
scroll to position [343, 0]
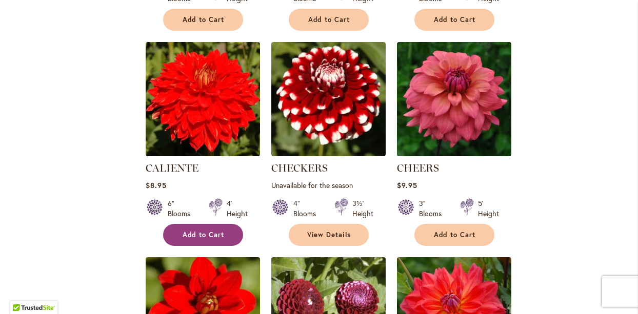
scroll to position [847, 0]
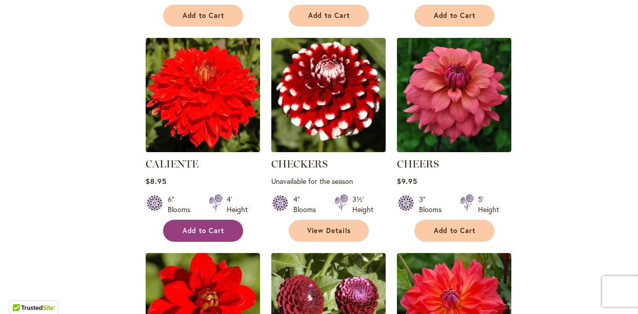
click at [208, 227] on span "Add to Cart" at bounding box center [203, 231] width 42 height 9
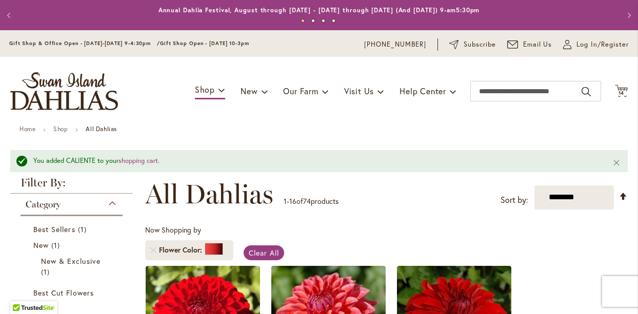
scroll to position [0, 0]
click at [516, 94] on input "Search" at bounding box center [535, 91] width 131 height 21
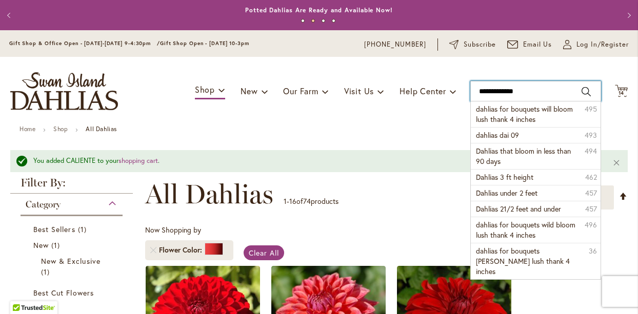
type input "**********"
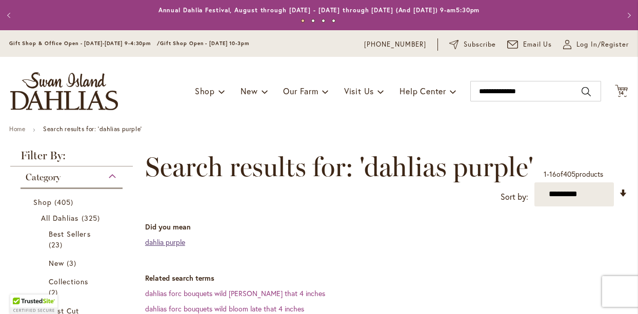
click at [167, 240] on link "dahlia purple" at bounding box center [165, 242] width 40 height 10
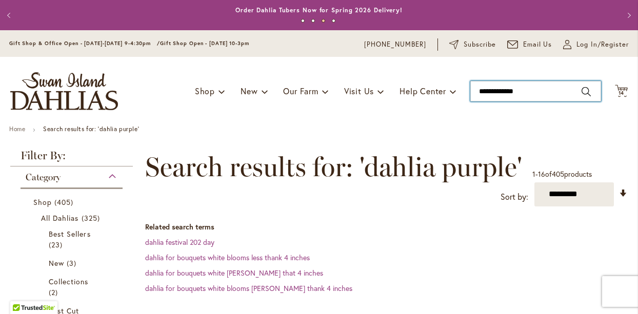
click at [527, 92] on input "**********" at bounding box center [535, 91] width 131 height 21
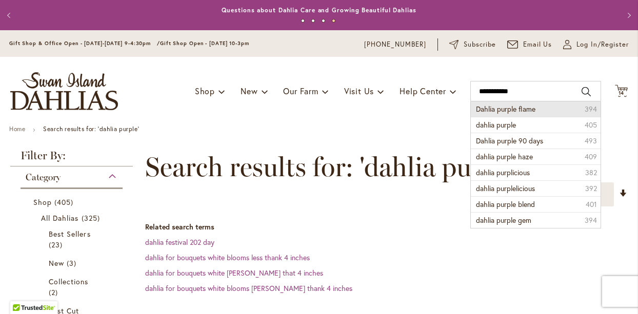
click at [521, 106] on span "Dahlia purple flame" at bounding box center [505, 109] width 59 height 10
type input "**********"
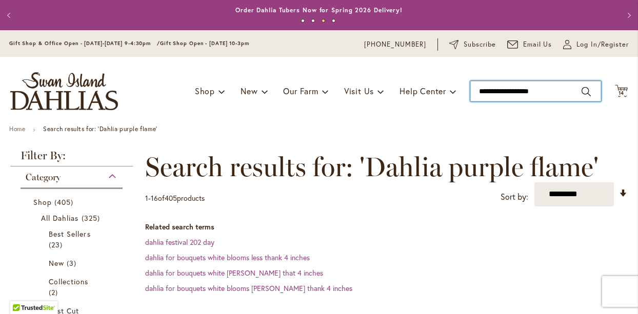
type input "**********"
click at [504, 88] on input "**********" at bounding box center [535, 91] width 131 height 21
click at [243, 91] on span "New" at bounding box center [248, 91] width 17 height 11
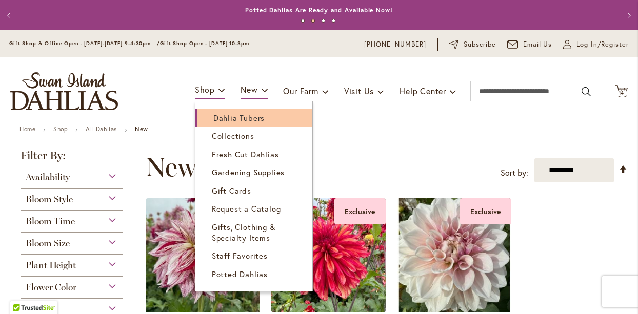
click at [233, 116] on span "Dahlia Tubers" at bounding box center [238, 118] width 51 height 10
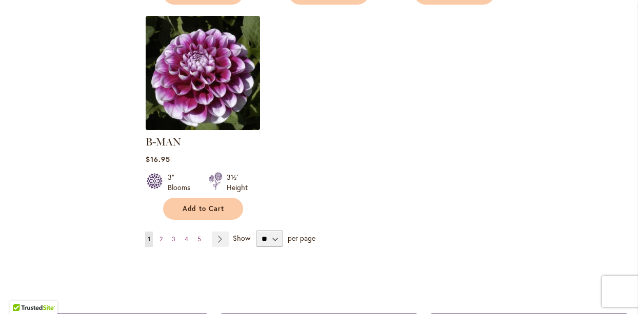
scroll to position [1334, 0]
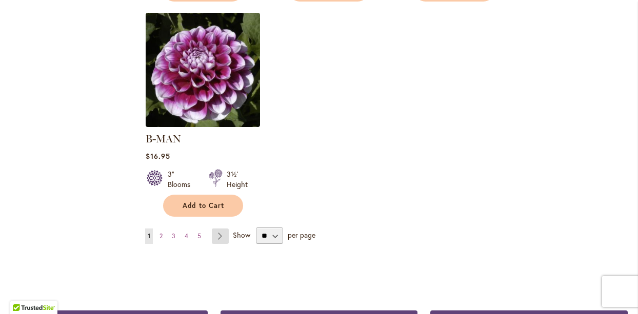
click at [221, 229] on link "Page Next" at bounding box center [220, 236] width 17 height 15
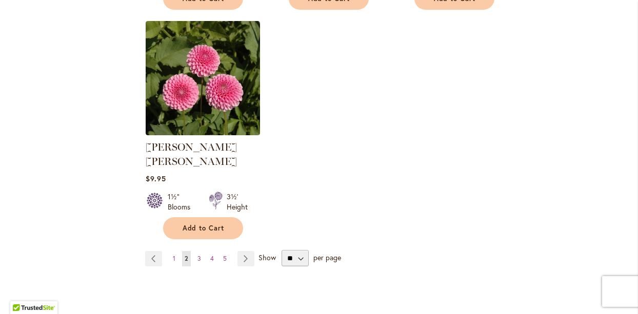
scroll to position [1321, 0]
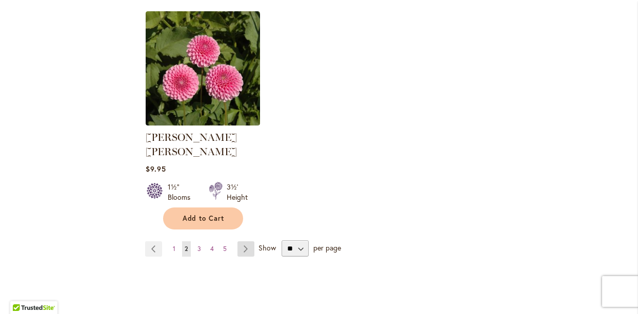
click at [244, 241] on link "Page Next" at bounding box center [245, 248] width 17 height 15
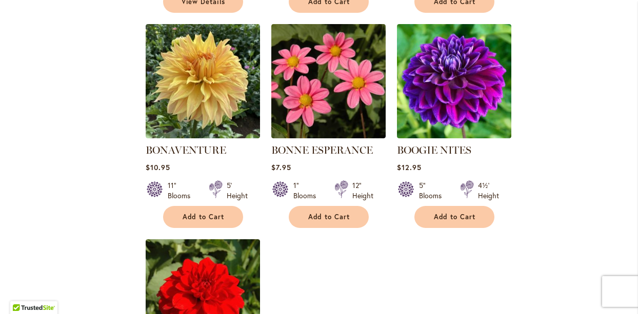
scroll to position [1095, 0]
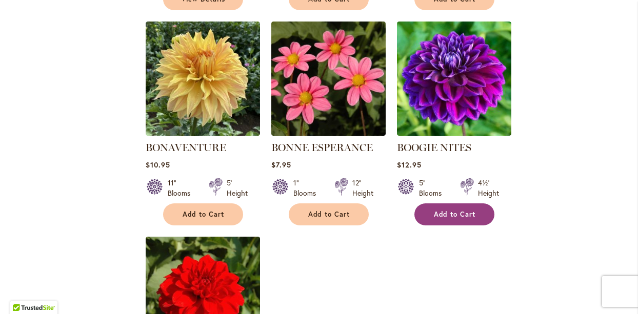
click at [450, 212] on span "Add to Cart" at bounding box center [455, 214] width 42 height 9
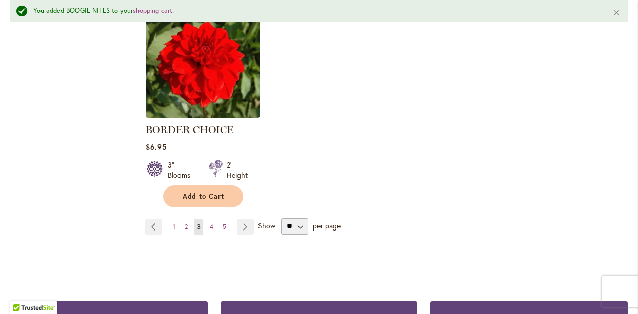
scroll to position [1361, 0]
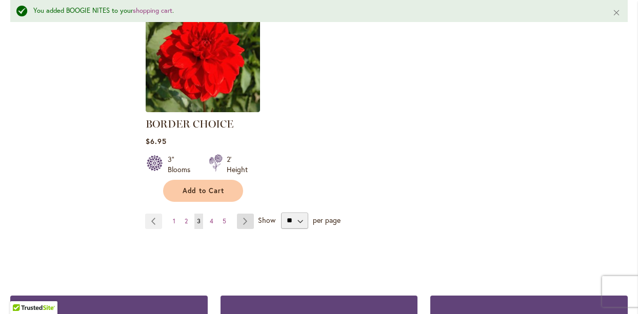
click at [243, 218] on link "Page Next" at bounding box center [245, 221] width 17 height 15
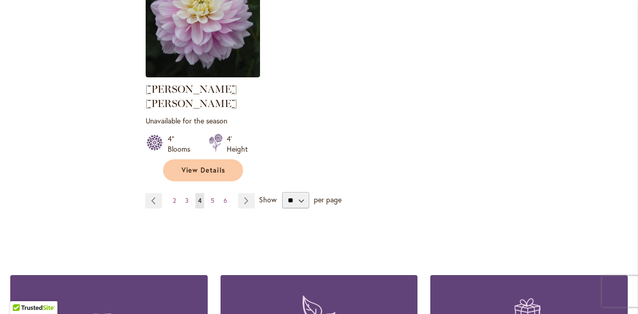
scroll to position [1384, 0]
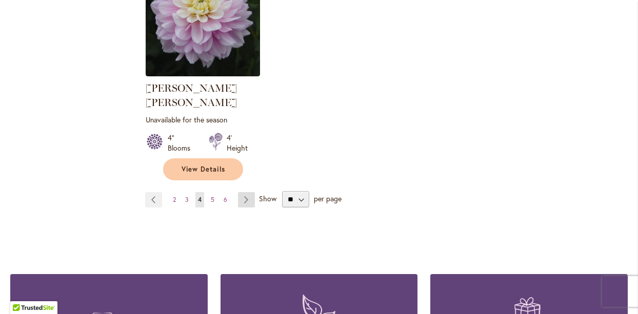
click at [248, 192] on link "Page Next" at bounding box center [246, 199] width 17 height 15
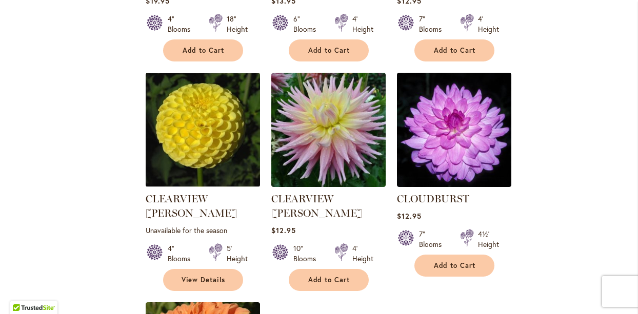
scroll to position [1062, 0]
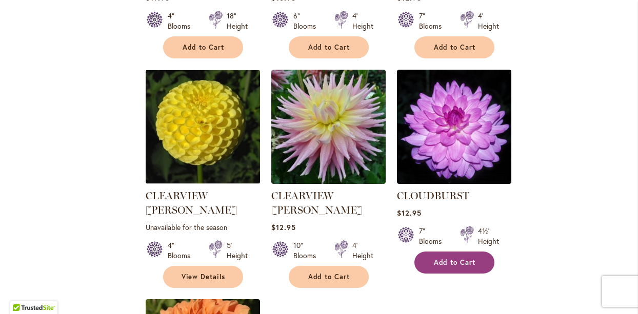
click at [454, 252] on button "Add to Cart" at bounding box center [454, 263] width 80 height 22
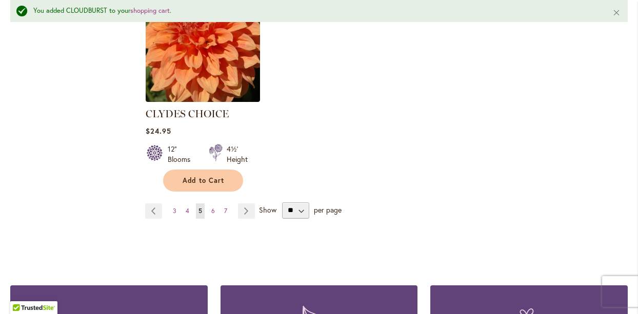
scroll to position [1404, 0]
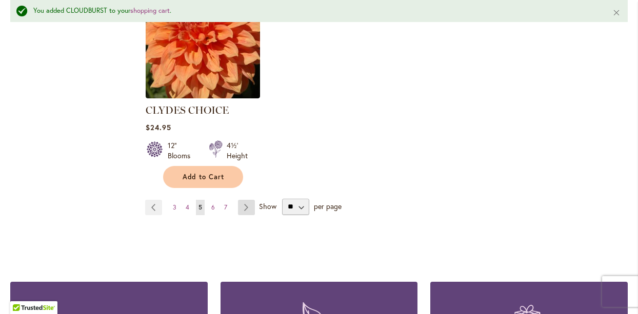
click at [244, 200] on link "Page Next" at bounding box center [246, 207] width 17 height 15
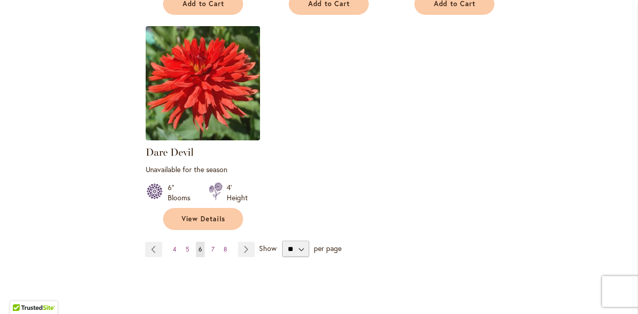
scroll to position [1346, 0]
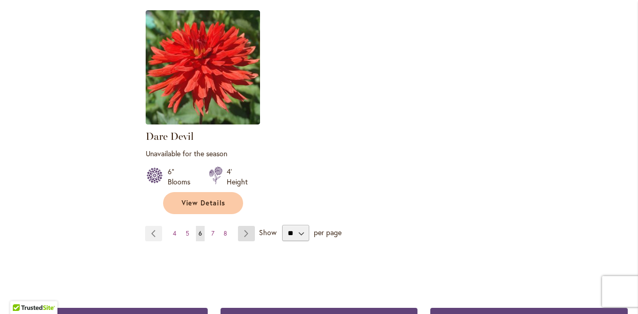
click at [247, 231] on link "Page Next" at bounding box center [246, 233] width 17 height 15
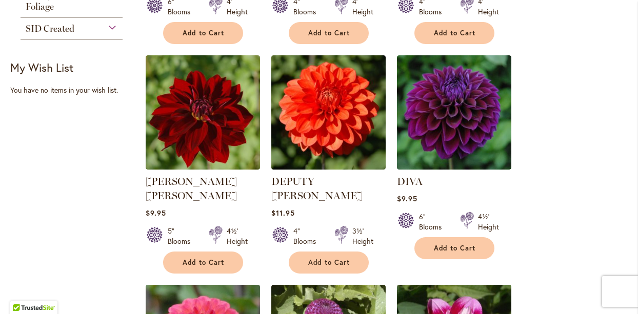
scroll to position [417, 0]
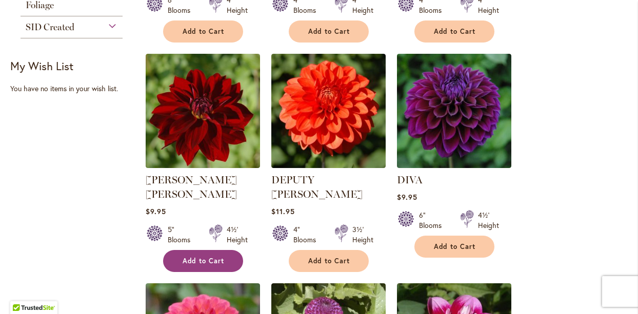
click at [187, 257] on span "Add to Cart" at bounding box center [203, 261] width 42 height 9
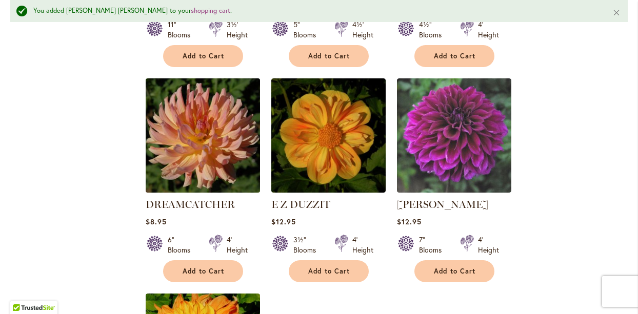
scroll to position [1081, 0]
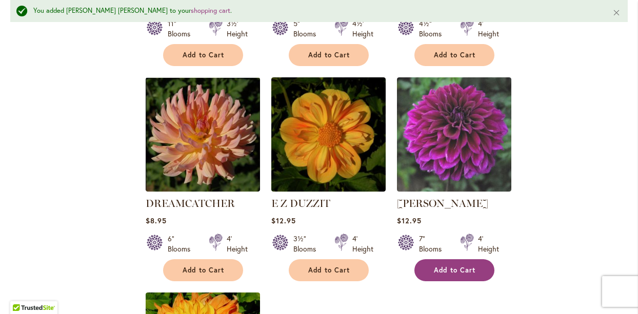
click at [441, 266] on span "Add to Cart" at bounding box center [455, 270] width 42 height 9
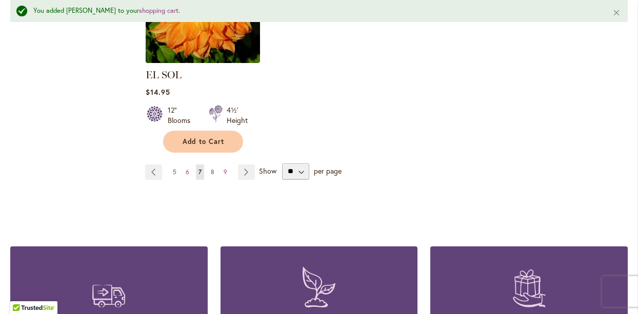
scroll to position [1344, 0]
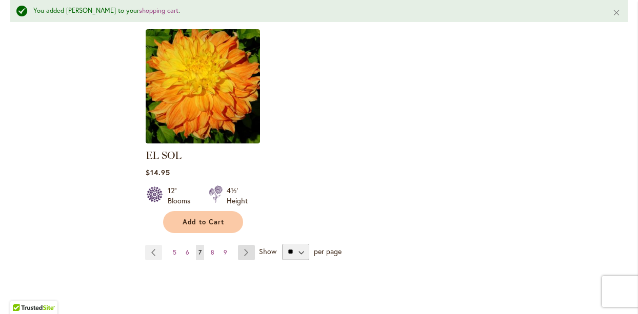
click at [244, 245] on link "Page Next" at bounding box center [246, 252] width 17 height 15
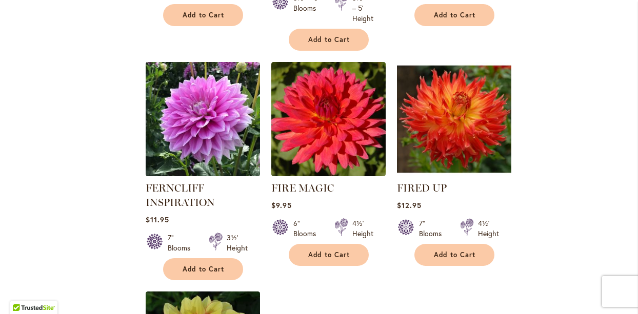
scroll to position [1090, 0]
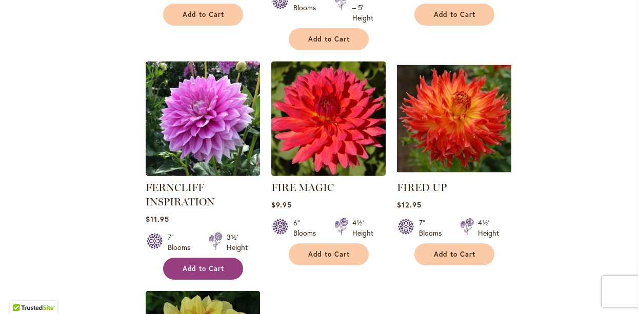
click at [206, 264] on span "Add to Cart" at bounding box center [203, 268] width 42 height 9
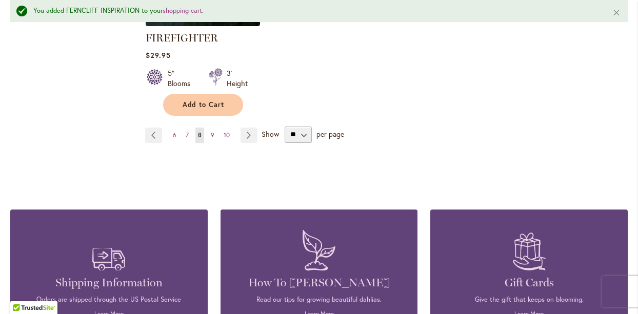
scroll to position [1515, 0]
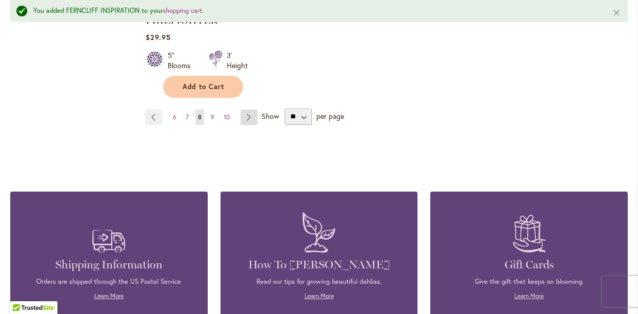
click at [244, 110] on link "Page Next" at bounding box center [248, 117] width 17 height 15
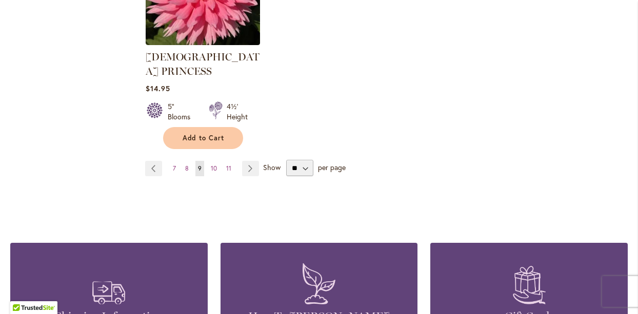
scroll to position [1459, 0]
click at [248, 160] on link "Page Next" at bounding box center [250, 167] width 17 height 15
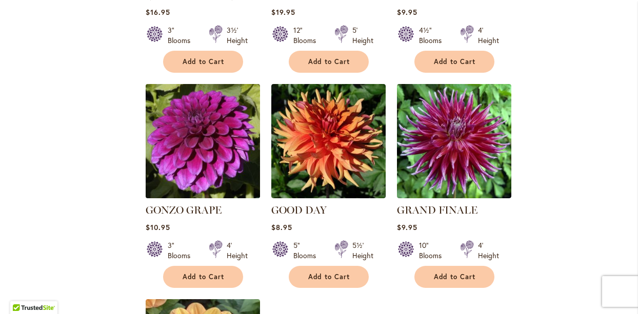
scroll to position [1050, 0]
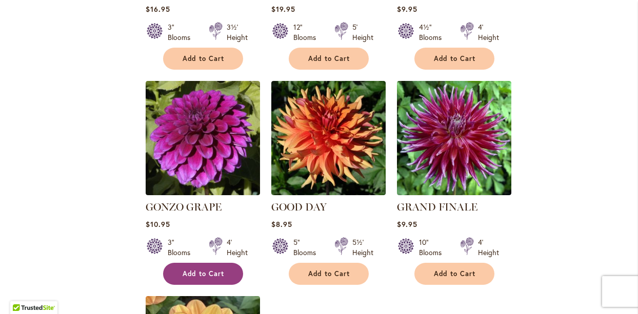
click at [190, 270] on span "Add to Cart" at bounding box center [203, 274] width 42 height 9
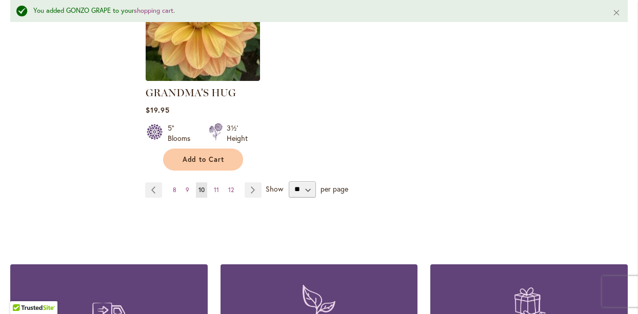
scroll to position [1417, 0]
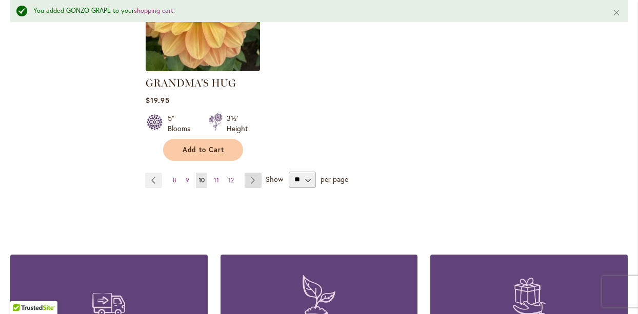
click at [253, 173] on link "Page Next" at bounding box center [252, 180] width 17 height 15
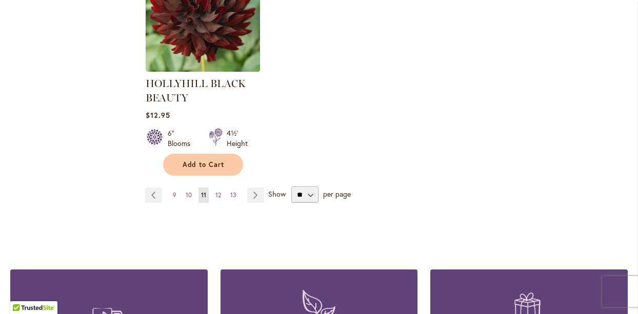
scroll to position [1415, 0]
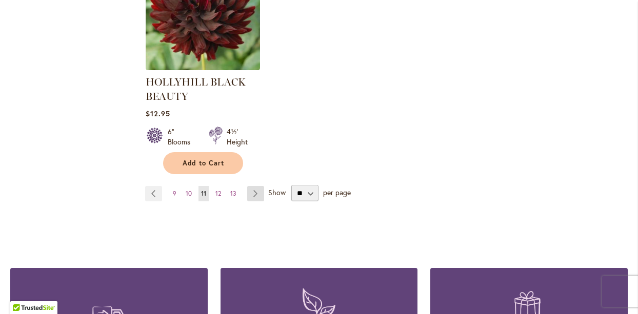
click at [249, 188] on link "Page Next" at bounding box center [255, 193] width 17 height 15
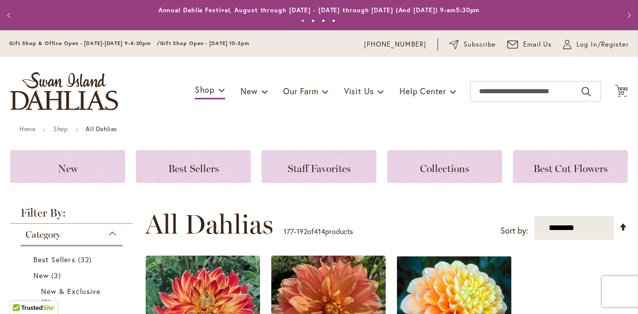
drag, startPoint x: 314, startPoint y: 188, endPoint x: 316, endPoint y: 203, distance: 15.0
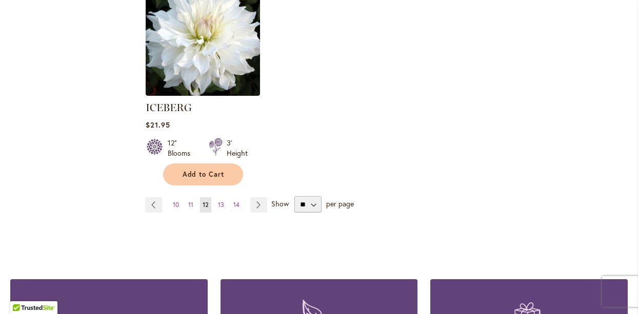
scroll to position [1372, 0]
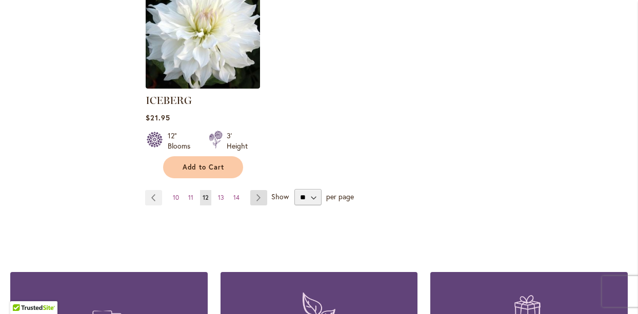
click at [252, 190] on link "Page Next" at bounding box center [258, 197] width 17 height 15
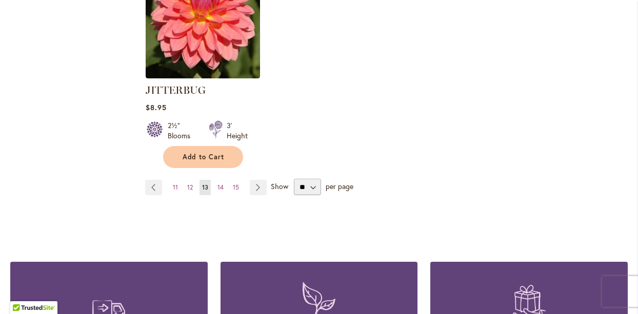
scroll to position [1409, 0]
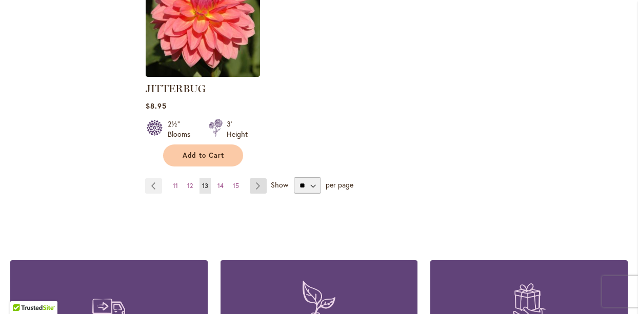
click at [258, 178] on link "Page Next" at bounding box center [258, 185] width 17 height 15
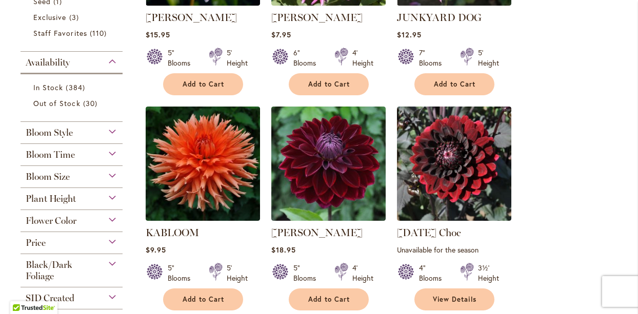
scroll to position [365, 0]
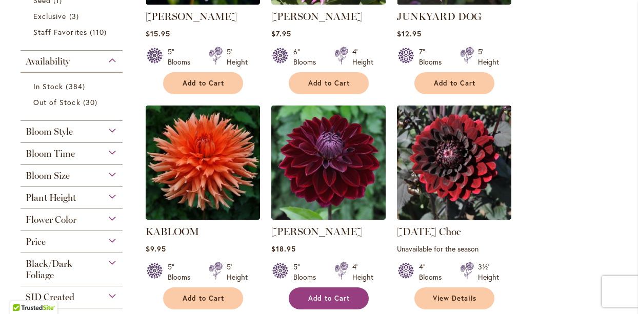
click at [325, 296] on span "Add to Cart" at bounding box center [329, 298] width 42 height 9
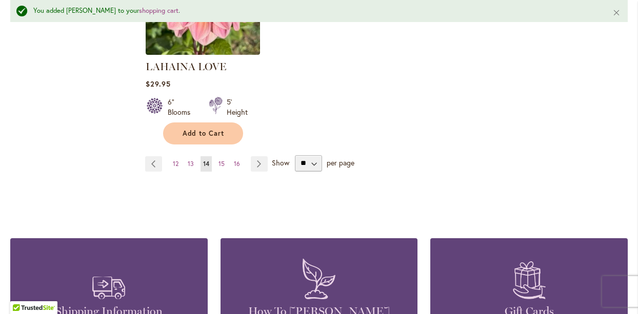
scroll to position [1447, 0]
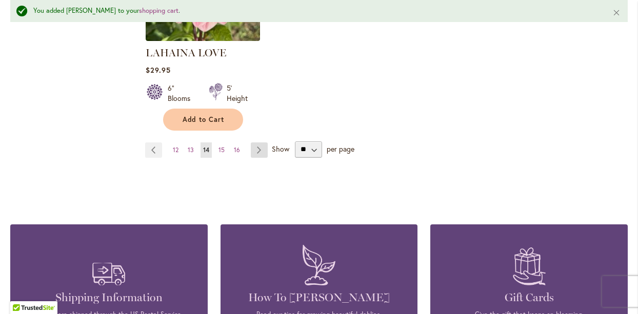
click at [258, 142] on link "Page Next" at bounding box center [259, 149] width 17 height 15
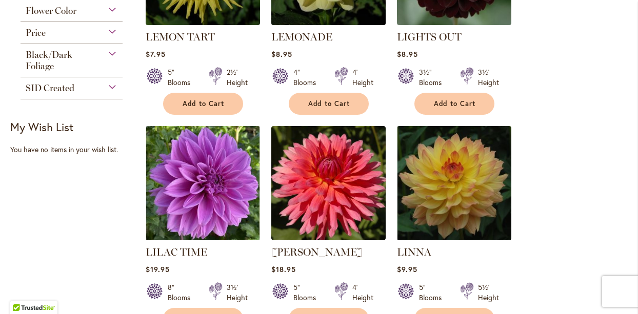
scroll to position [575, 0]
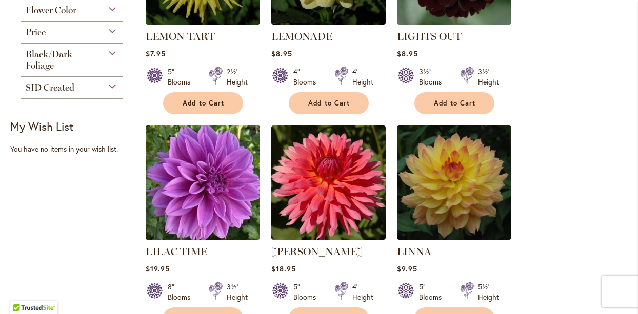
click at [181, 152] on img at bounding box center [202, 183] width 120 height 120
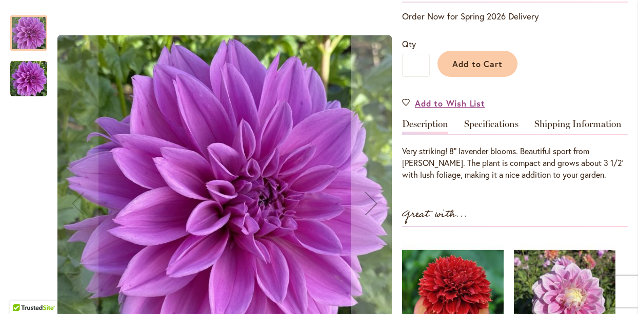
scroll to position [230, 0]
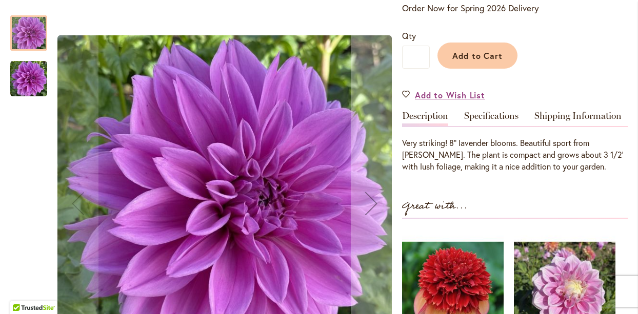
click at [22, 72] on img "Lilac Time" at bounding box center [28, 78] width 37 height 37
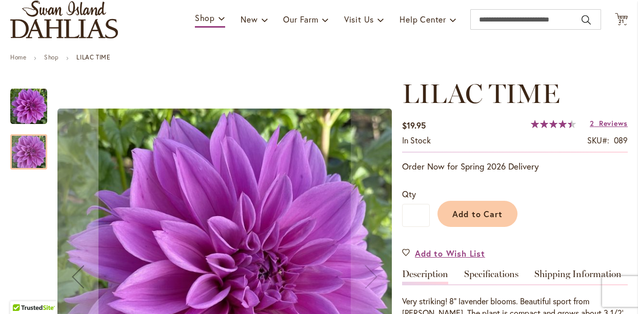
scroll to position [69, 0]
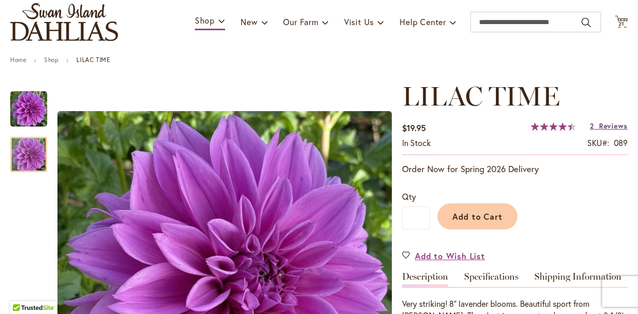
click at [608, 126] on span "Reviews" at bounding box center [613, 126] width 29 height 10
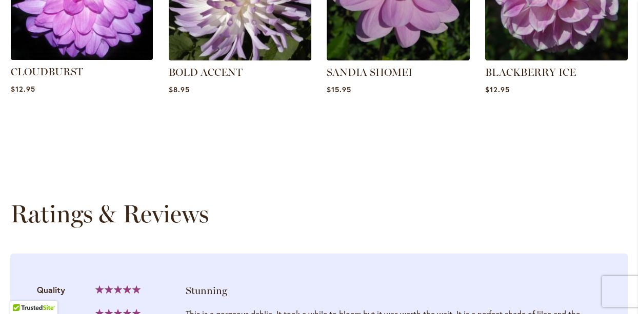
scroll to position [780, 0]
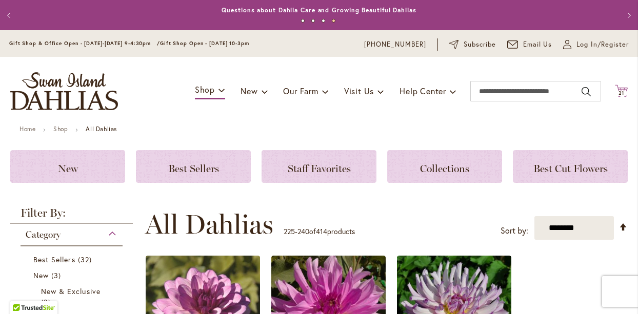
click at [620, 90] on span "21" at bounding box center [621, 93] width 6 height 7
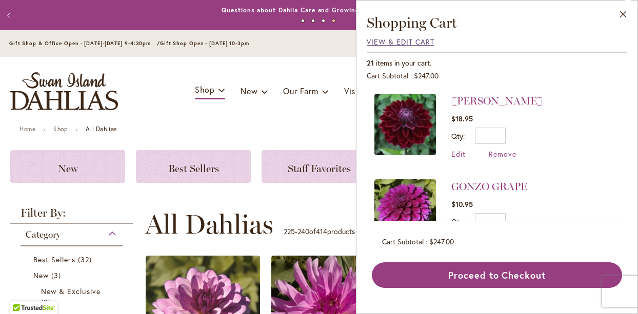
click at [394, 39] on span "View & Edit Cart" at bounding box center [400, 42] width 68 height 10
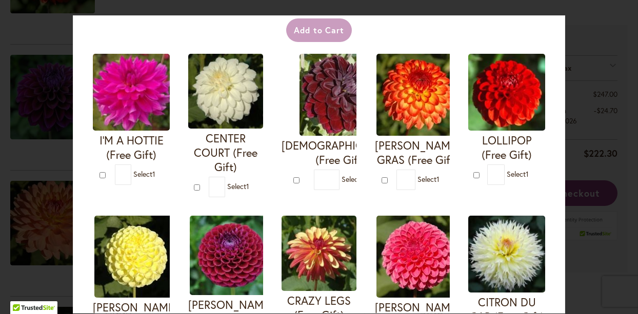
scroll to position [72, 0]
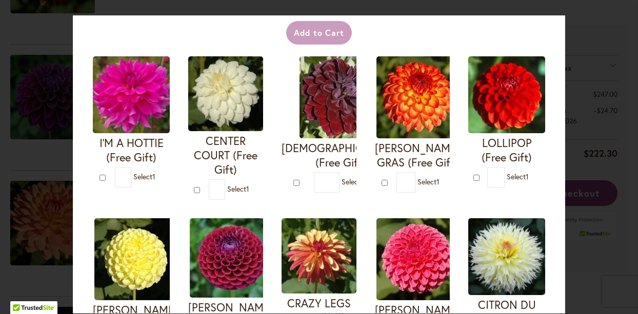
click at [422, 177] on span "Select 1" at bounding box center [428, 182] width 22 height 10
type input "*"
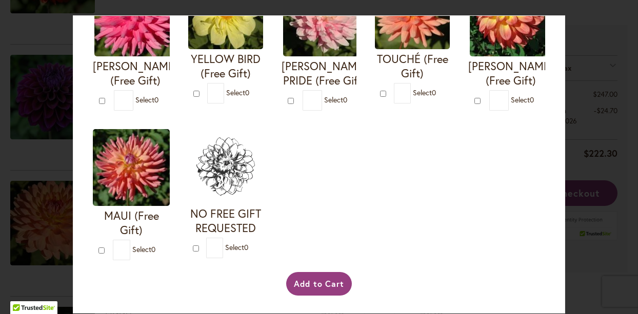
scroll to position [484, 0]
click at [321, 279] on button "Add to Cart" at bounding box center [319, 284] width 66 height 24
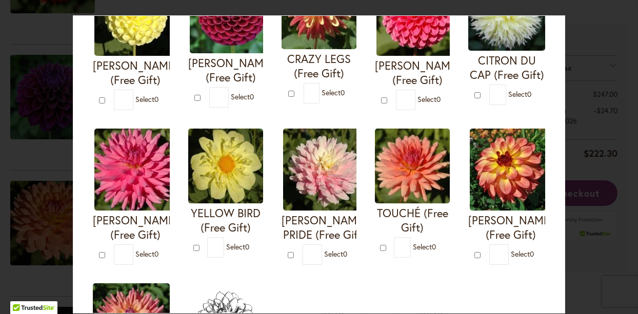
scroll to position [258, 0]
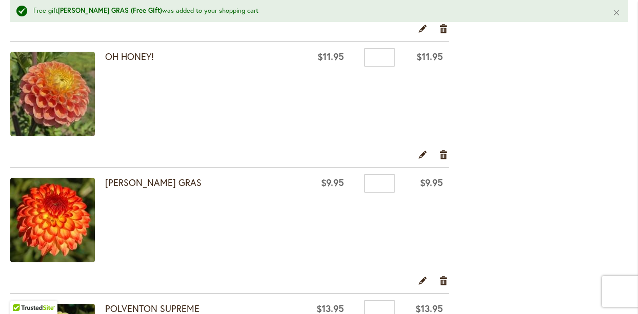
scroll to position [969, 0]
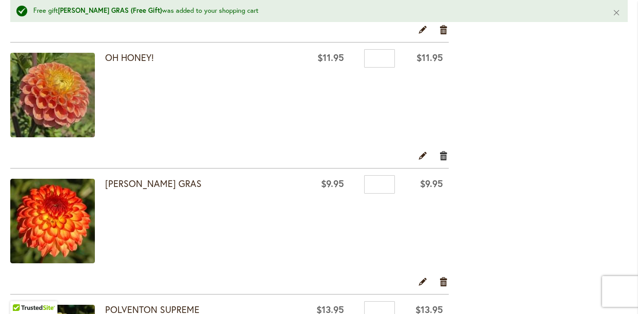
click at [444, 156] on link "Remove item" at bounding box center [444, 155] width 10 height 11
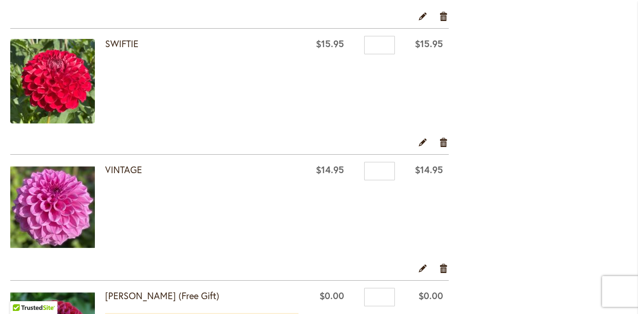
scroll to position [1307, 0]
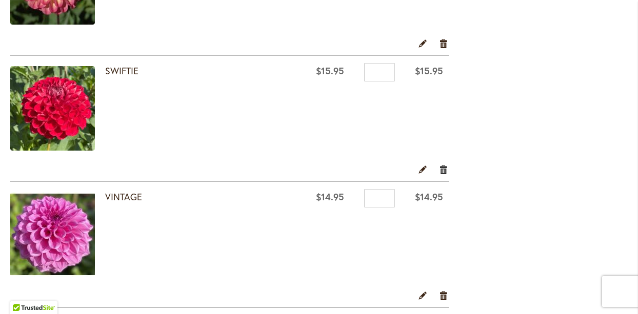
click at [442, 169] on link "Remove item" at bounding box center [444, 169] width 10 height 11
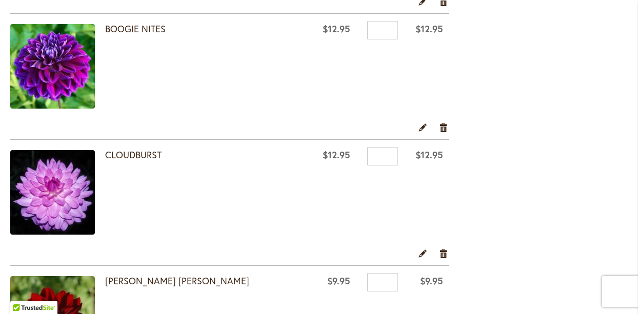
scroll to position [1704, 0]
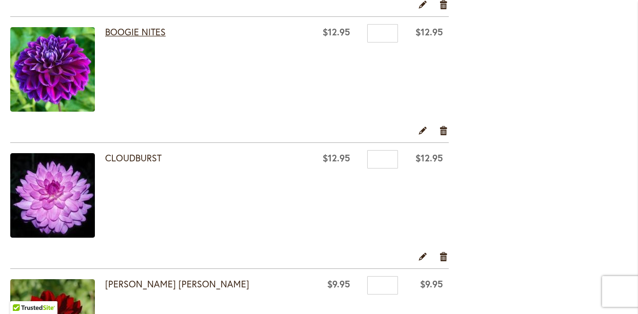
click at [136, 28] on link "BOOGIE NITES" at bounding box center [135, 32] width 60 height 12
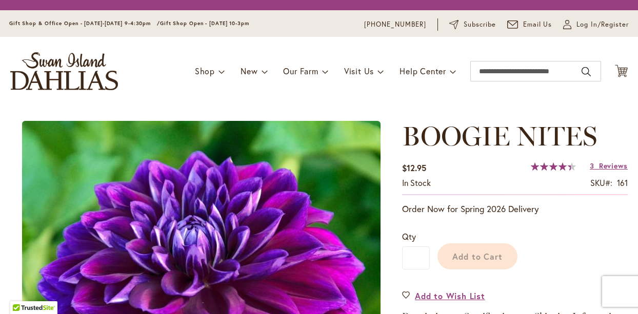
click at [182, 102] on div "Toggle Nav Shop Dahlia Tubers Collections Fresh Cut Dahlias Gardening Supplies …" at bounding box center [319, 71] width 638 height 69
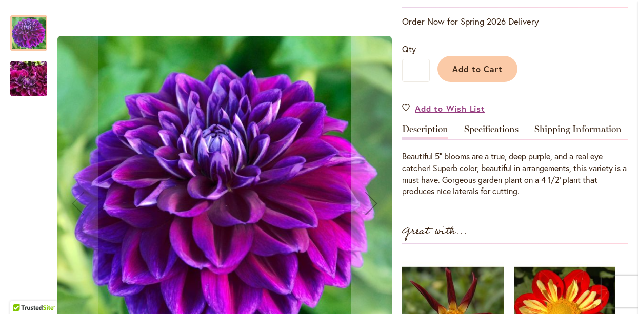
scroll to position [218, 0]
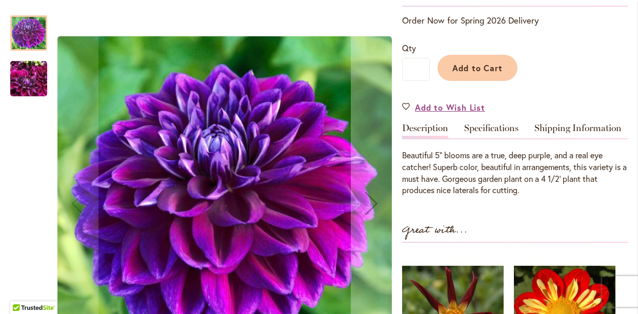
click at [32, 74] on img "BOOGIE NITES" at bounding box center [28, 78] width 37 height 49
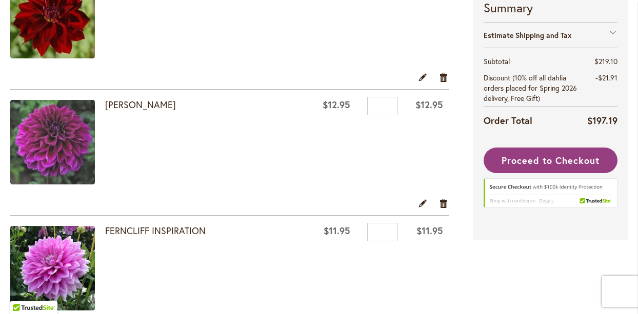
scroll to position [2033, 0]
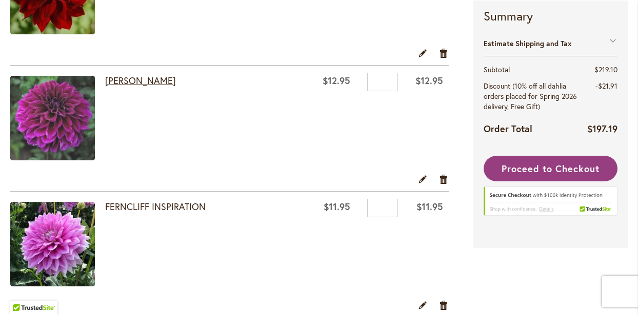
click at [118, 81] on link "EINSTEIN" at bounding box center [140, 80] width 71 height 12
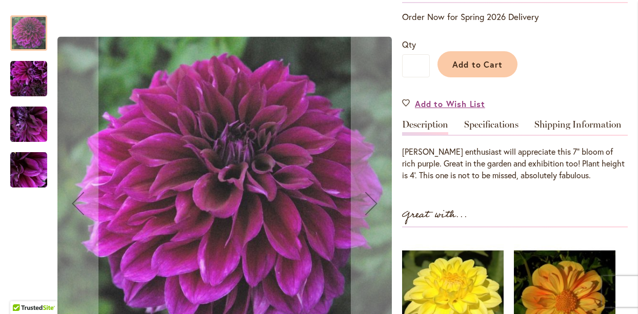
scroll to position [222, 0]
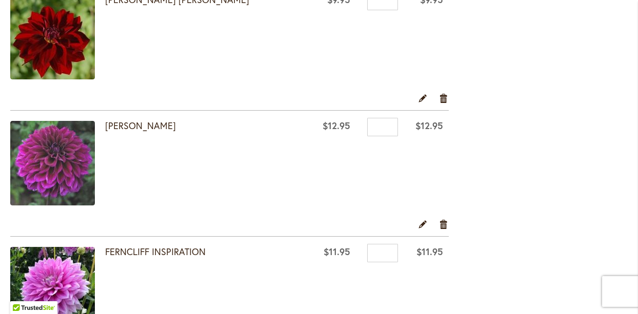
scroll to position [1989, 0]
click at [443, 222] on link "Remove item" at bounding box center [444, 223] width 10 height 11
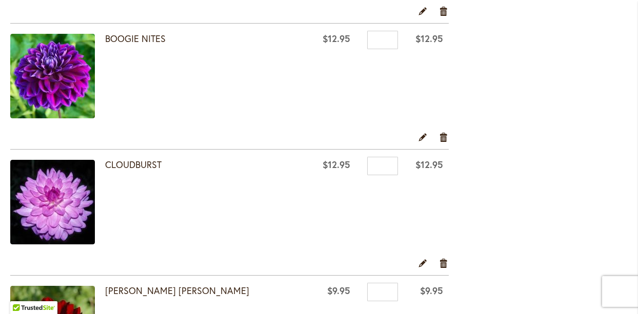
scroll to position [1695, 0]
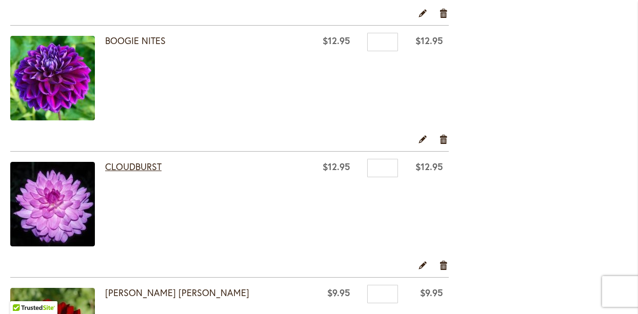
click at [134, 169] on link "CLOUDBURST" at bounding box center [133, 166] width 56 height 12
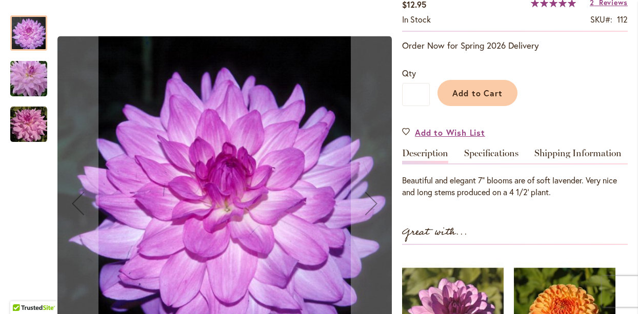
scroll to position [194, 0]
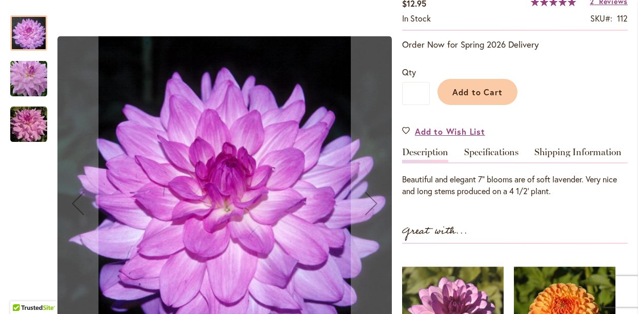
click at [30, 124] on img "Cloudburst" at bounding box center [28, 124] width 37 height 37
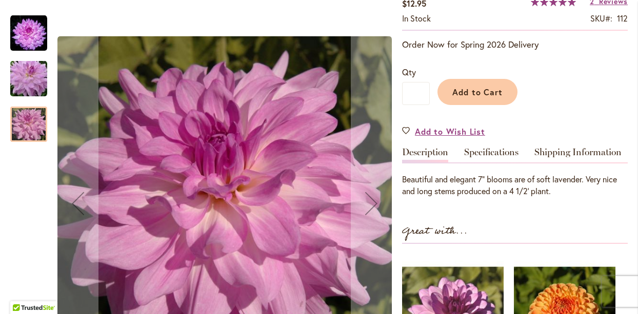
click at [27, 76] on img "Cloudburst" at bounding box center [29, 78] width 74 height 49
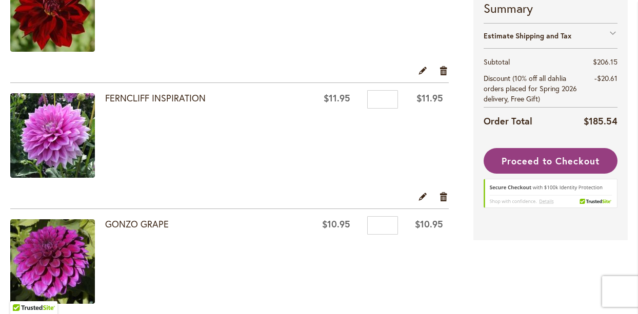
scroll to position [2016, 0]
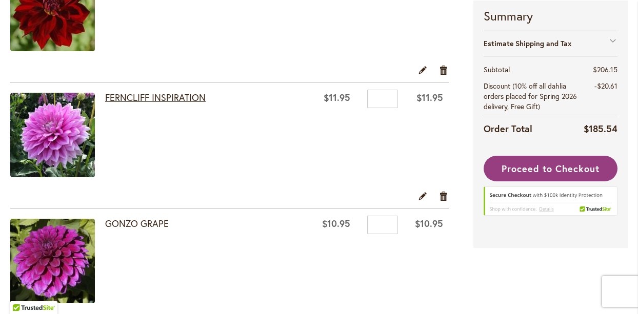
click at [137, 98] on link "FERNCLIFF INSPIRATION" at bounding box center [155, 97] width 100 height 12
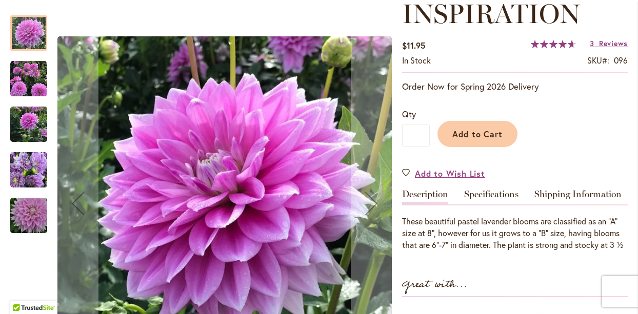
scroll to position [184, 0]
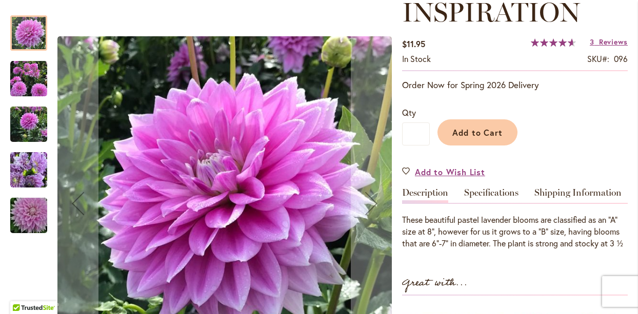
click at [27, 165] on img "Ferncliff Inspiration" at bounding box center [28, 170] width 37 height 49
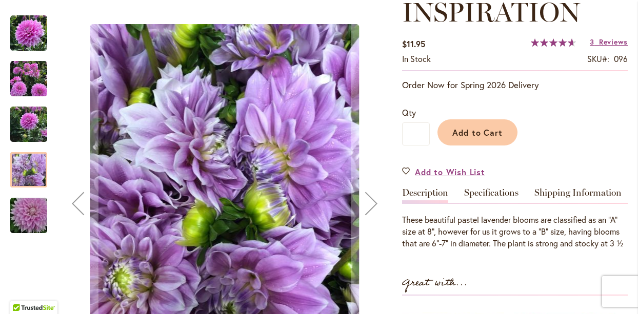
click at [18, 112] on img "Ferncliff Inspiration" at bounding box center [28, 124] width 37 height 49
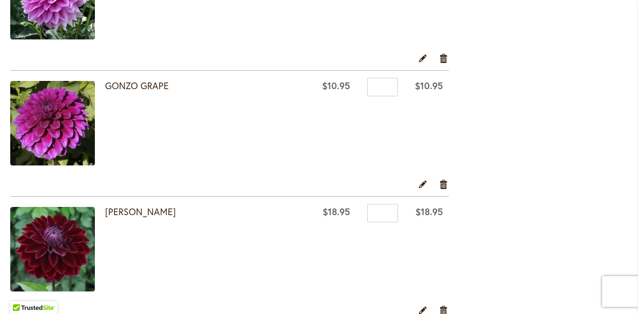
scroll to position [2153, 0]
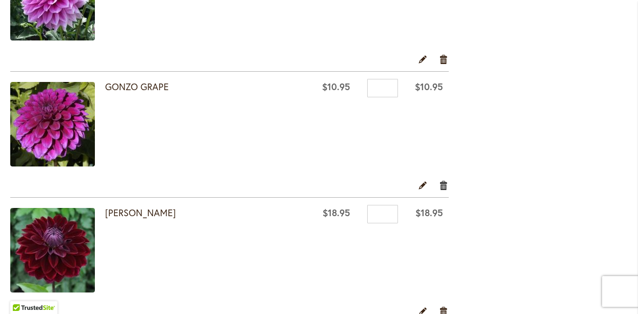
click at [441, 187] on link "Remove item" at bounding box center [444, 184] width 10 height 11
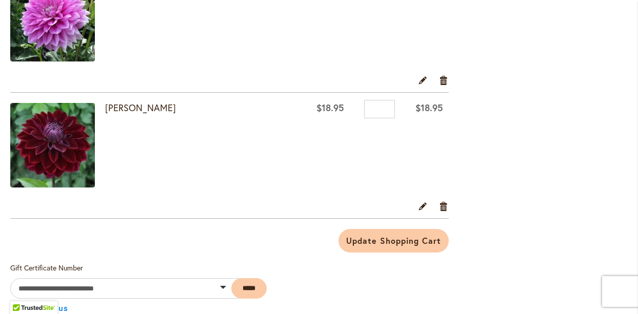
scroll to position [2129, 0]
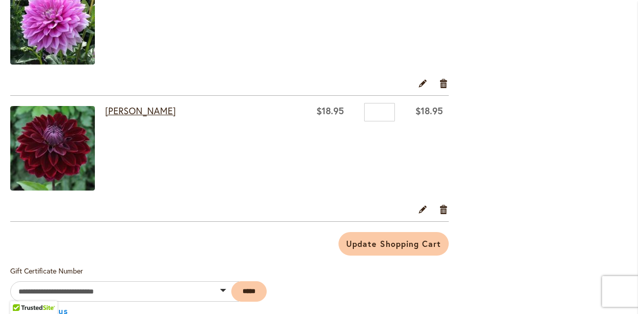
click at [123, 114] on link "[PERSON_NAME]" at bounding box center [140, 111] width 71 height 12
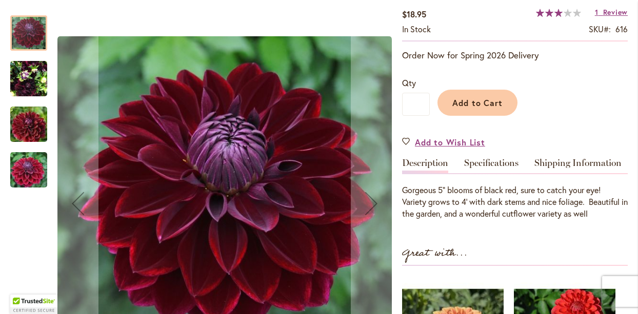
scroll to position [184, 0]
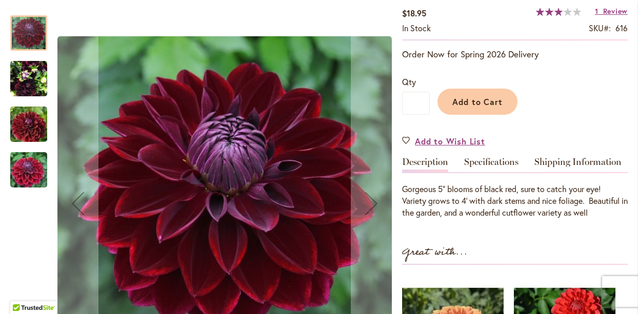
click at [26, 66] on img "Kaisha Lea" at bounding box center [28, 78] width 37 height 49
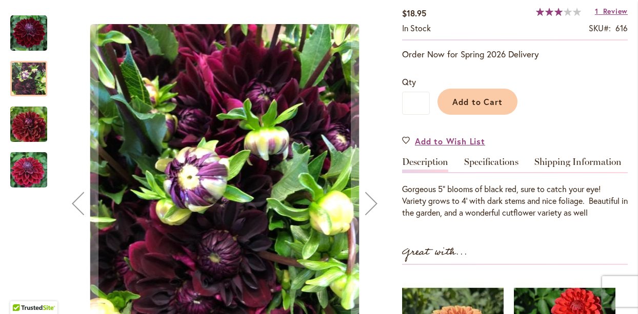
click at [28, 127] on img "Kaisha Lea" at bounding box center [29, 124] width 74 height 49
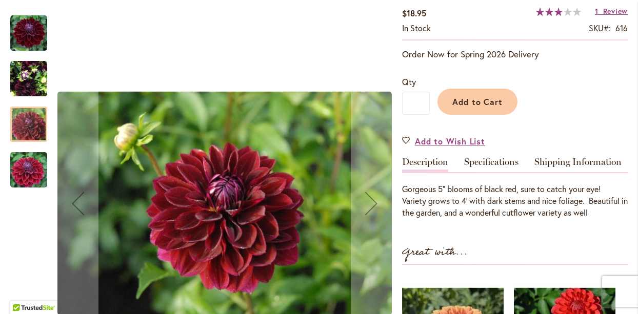
click at [32, 170] on img "Kaisha Lea" at bounding box center [29, 170] width 74 height 49
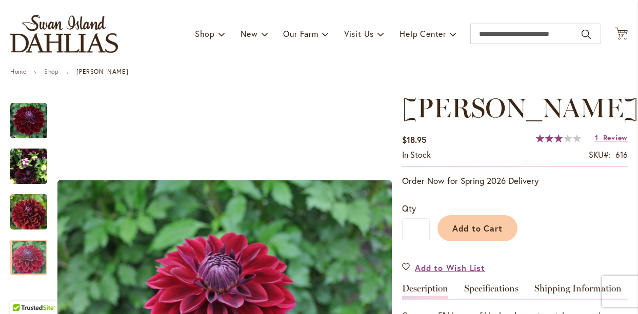
scroll to position [51, 0]
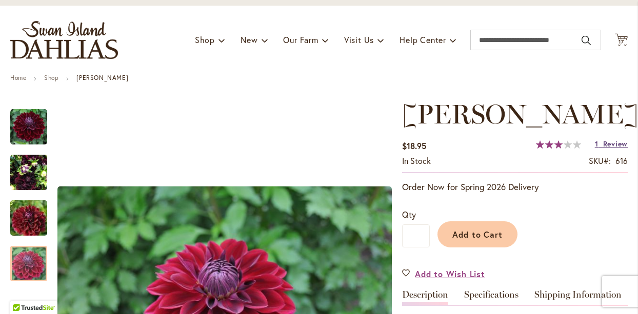
click at [615, 142] on span "Review" at bounding box center [615, 144] width 25 height 10
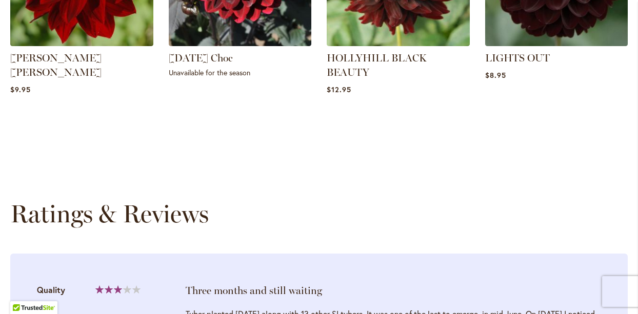
scroll to position [991, 0]
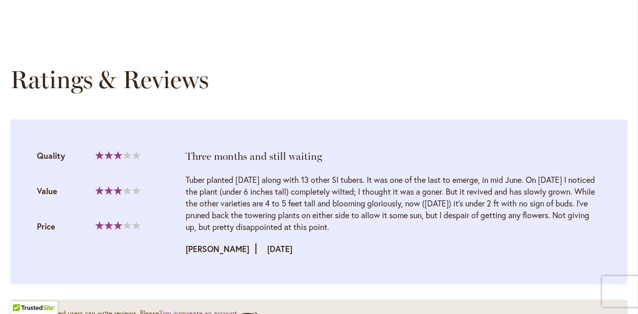
click at [385, 255] on div "Review by Kristi Posted on 8/25/21" at bounding box center [393, 249] width 415 height 12
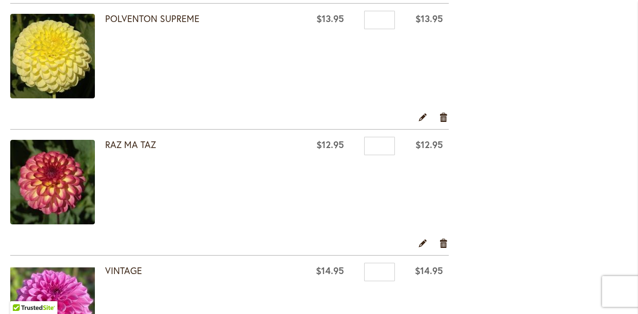
scroll to position [1087, 0]
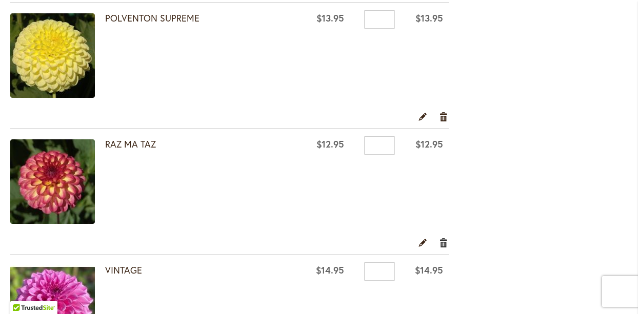
click at [444, 241] on link "Remove item" at bounding box center [444, 242] width 10 height 11
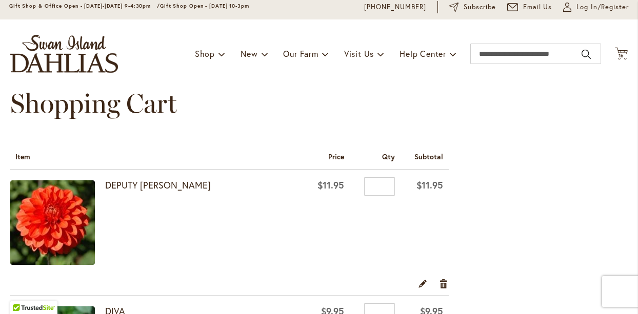
scroll to position [39, 0]
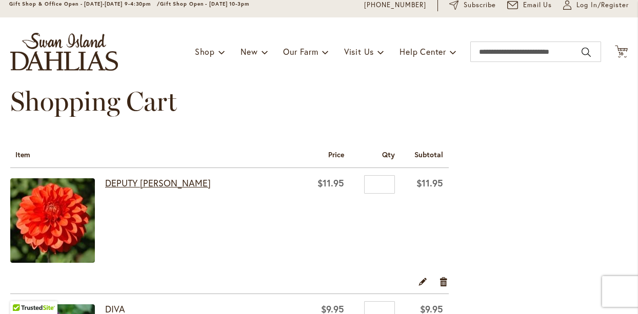
click at [142, 178] on link "DEPUTY [PERSON_NAME]" at bounding box center [158, 183] width 106 height 12
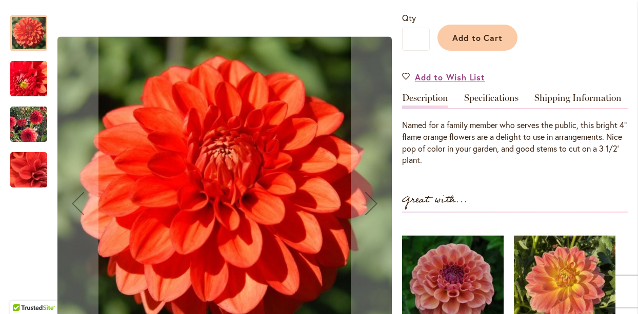
scroll to position [231, 0]
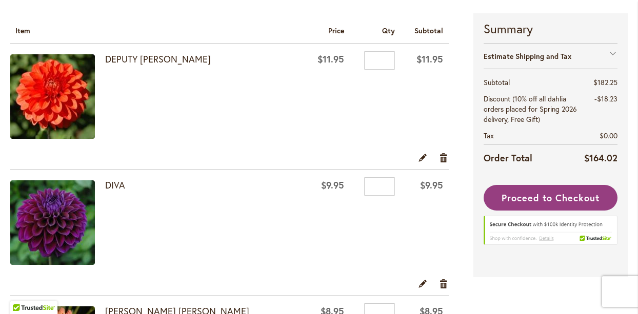
scroll to position [166, 0]
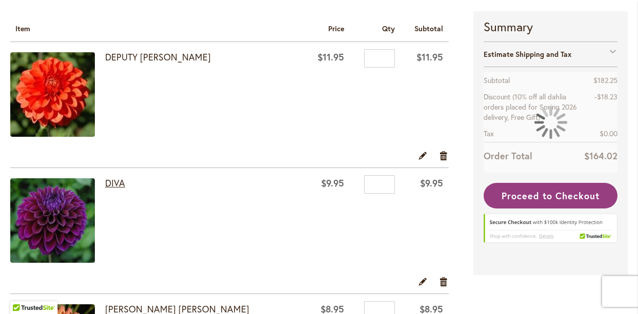
click at [117, 180] on link "DIVA" at bounding box center [115, 183] width 20 height 12
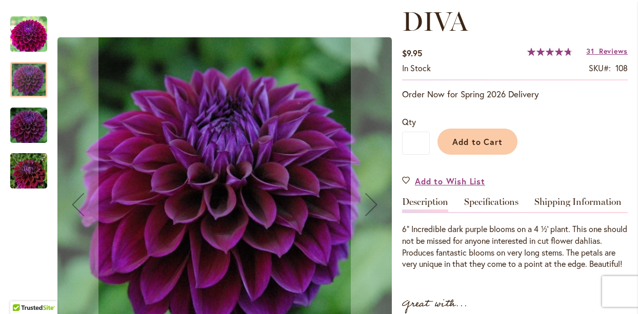
scroll to position [145, 0]
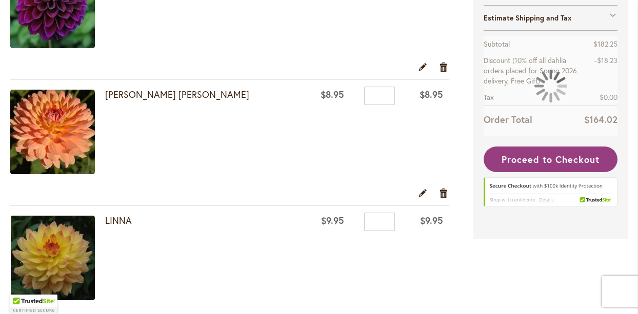
scroll to position [381, 0]
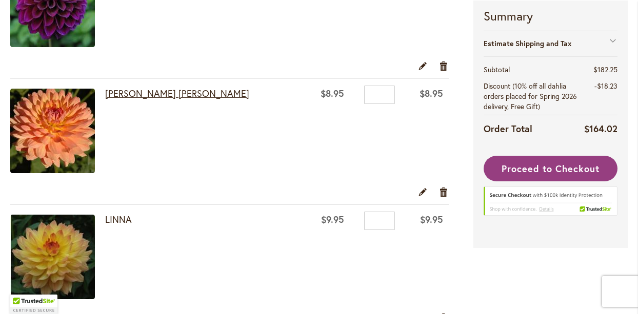
click at [147, 93] on link "[PERSON_NAME] [PERSON_NAME]" at bounding box center [177, 93] width 144 height 12
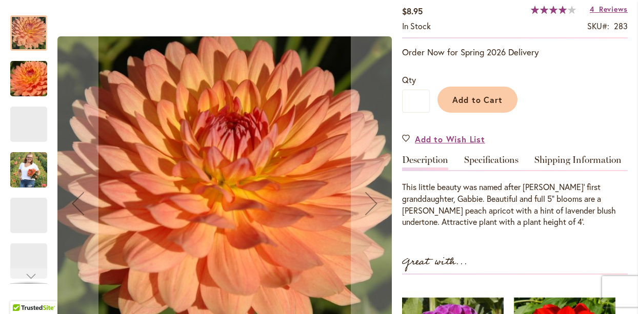
scroll to position [217, 0]
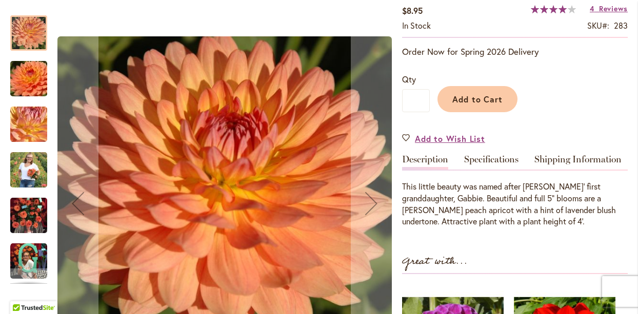
click at [32, 219] on img "GABRIELLE MARIE" at bounding box center [28, 215] width 37 height 49
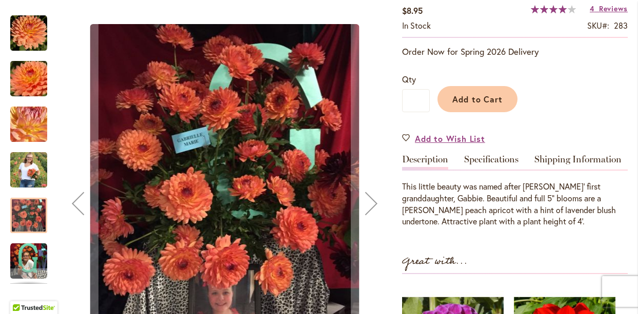
click at [26, 164] on img "GABRIELLE MARIE" at bounding box center [28, 170] width 37 height 46
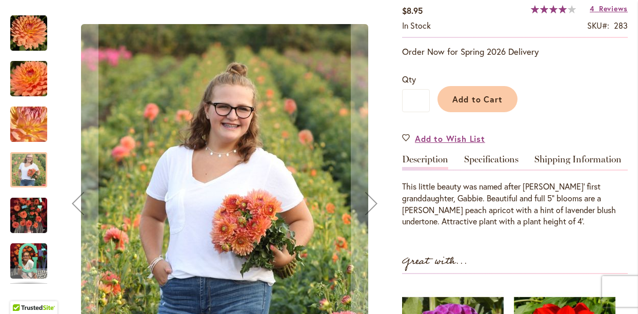
click at [30, 34] on img "GABRIELLE MARIE" at bounding box center [28, 33] width 37 height 37
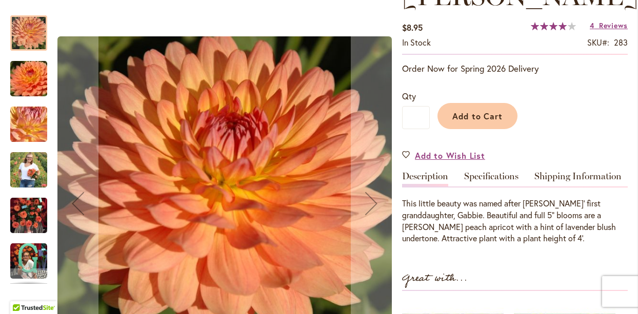
scroll to position [201, 0]
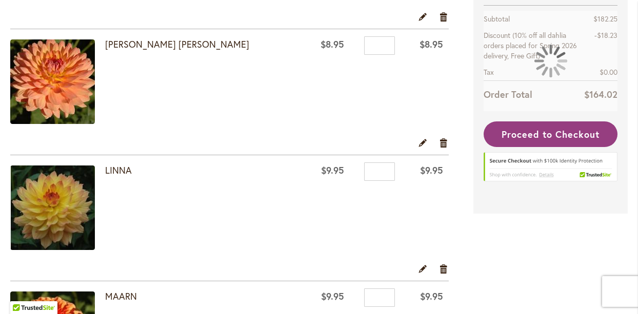
scroll to position [465, 0]
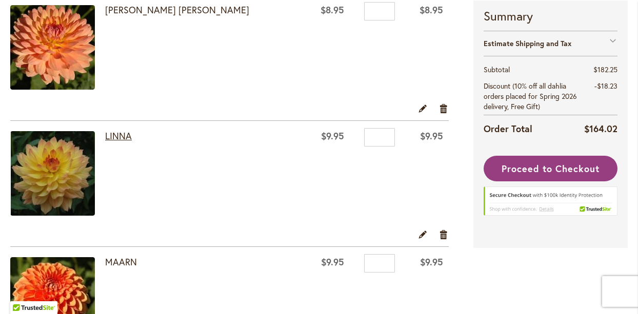
click at [111, 133] on link "LINNA" at bounding box center [118, 136] width 27 height 12
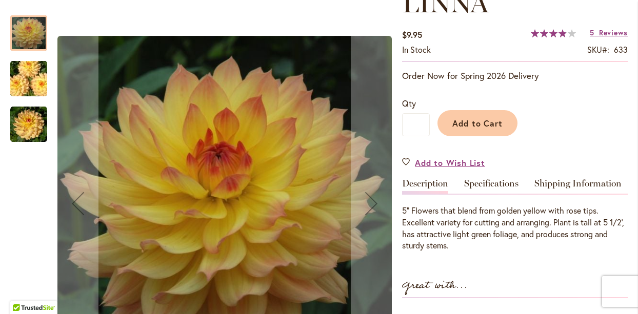
scroll to position [166, 0]
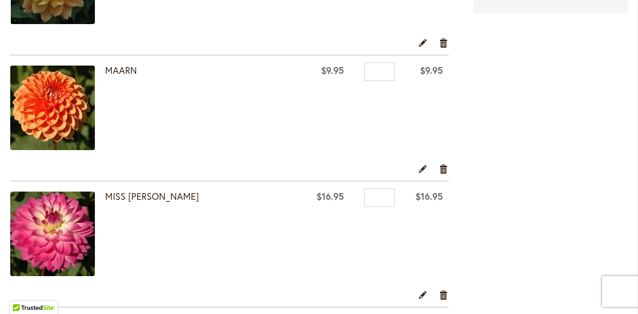
scroll to position [659, 0]
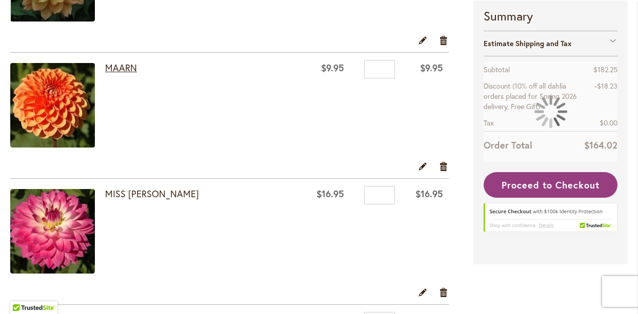
click at [119, 69] on link "MAARN" at bounding box center [121, 68] width 32 height 12
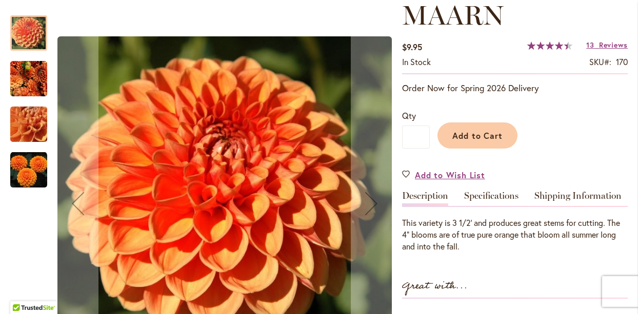
scroll to position [151, 0]
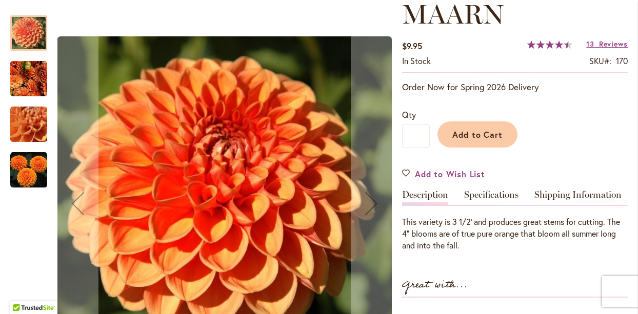
click at [33, 174] on img "MAARN" at bounding box center [28, 170] width 37 height 37
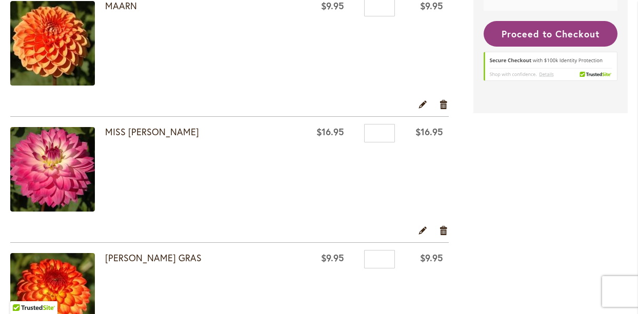
scroll to position [726, 0]
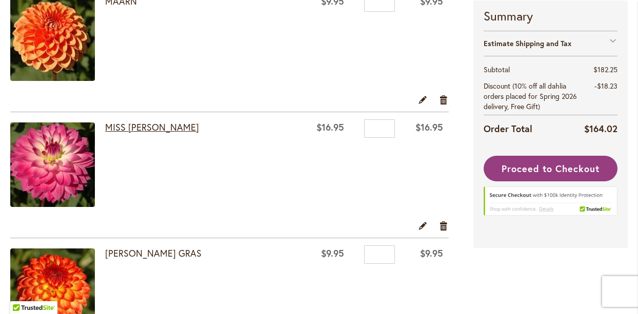
click at [139, 127] on link "MISS [PERSON_NAME]" at bounding box center [152, 127] width 94 height 12
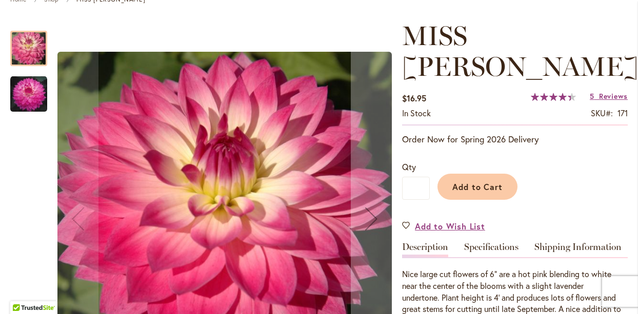
scroll to position [135, 0]
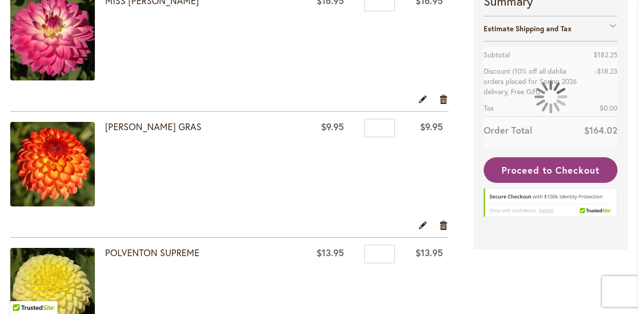
scroll to position [863, 0]
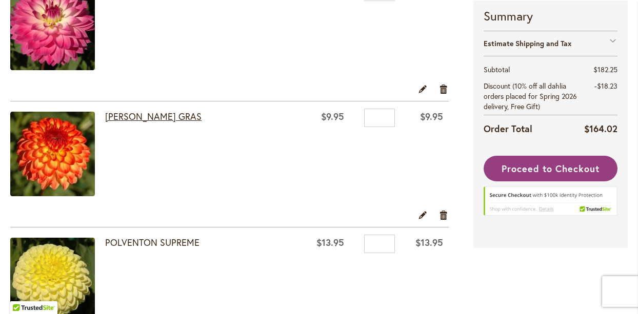
click at [130, 112] on link "[PERSON_NAME] GRAS" at bounding box center [153, 116] width 96 height 12
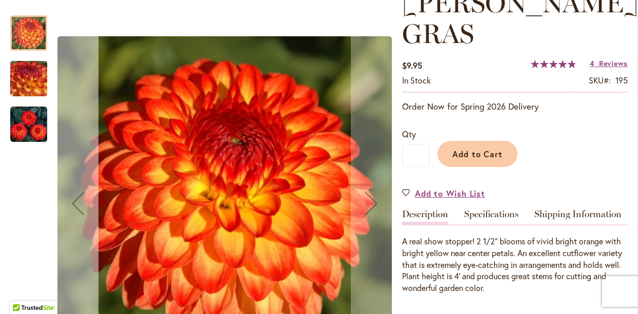
scroll to position [164, 0]
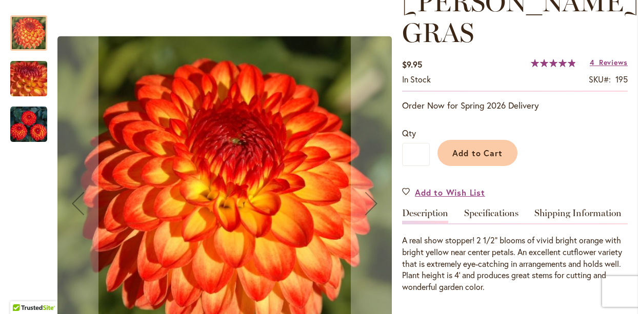
click at [29, 126] on img "MARDY GRAS" at bounding box center [28, 124] width 37 height 37
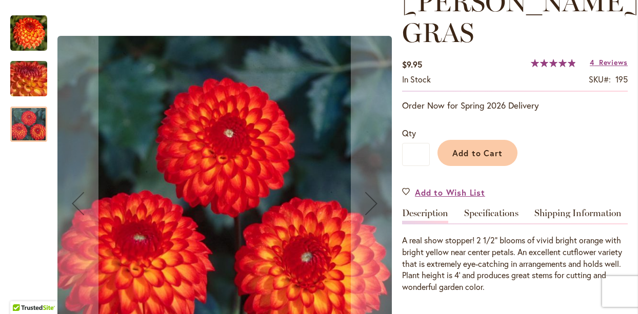
click at [31, 97] on div "MARDY GRAS" at bounding box center [28, 119] width 37 height 46
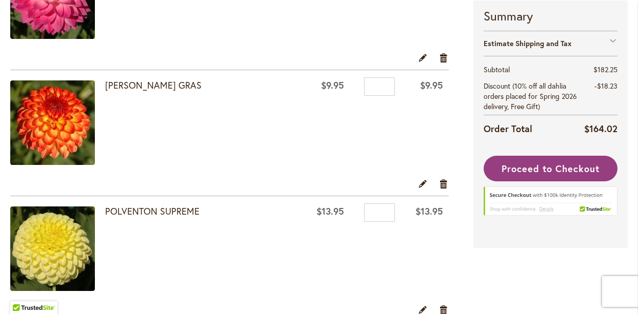
scroll to position [891, 0]
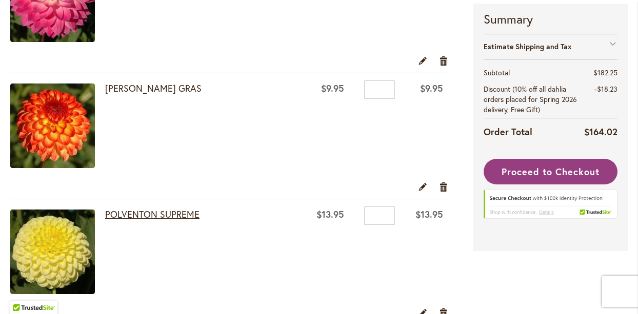
click at [149, 211] on link "POLVENTON SUPREME" at bounding box center [152, 214] width 94 height 12
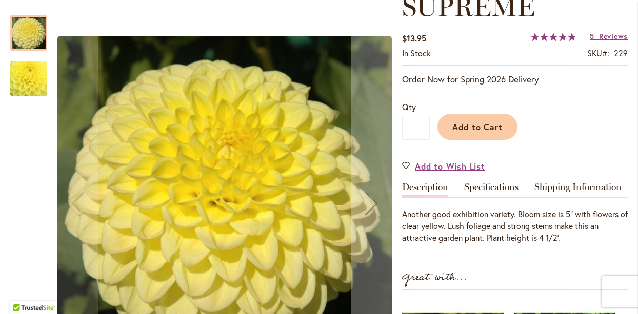
scroll to position [191, 0]
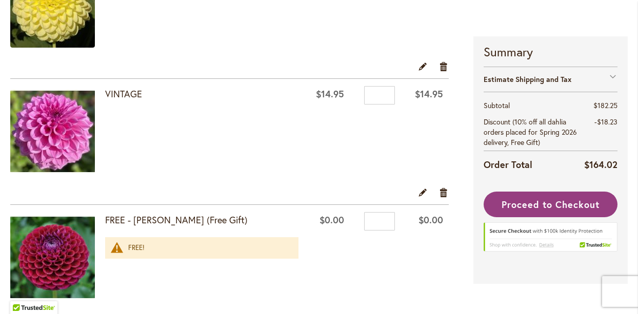
scroll to position [1136, 0]
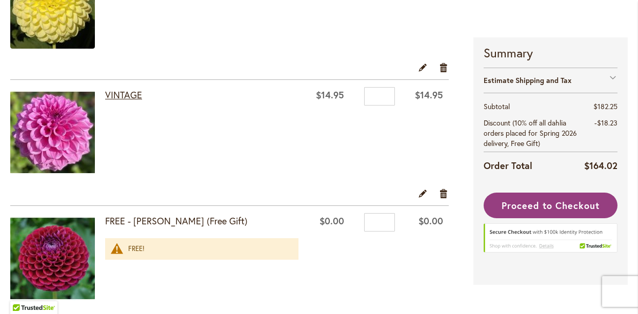
click at [119, 90] on link "VINTAGE" at bounding box center [123, 95] width 37 height 12
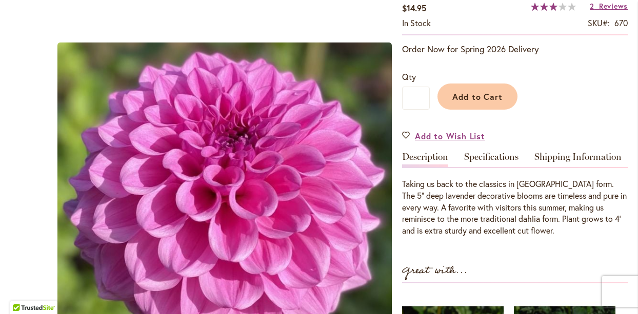
scroll to position [190, 0]
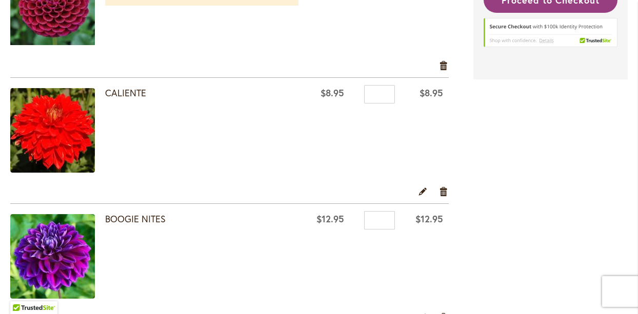
scroll to position [1391, 0]
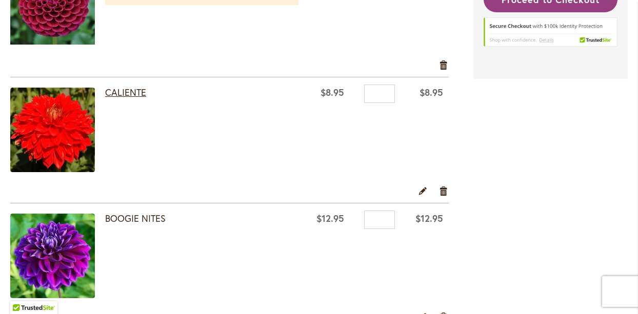
click at [121, 90] on link "CALIENTE" at bounding box center [125, 92] width 41 height 12
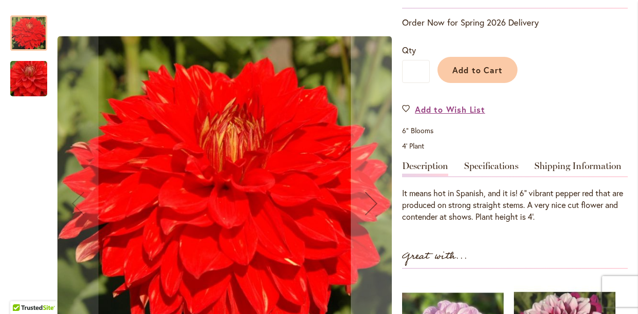
scroll to position [219, 0]
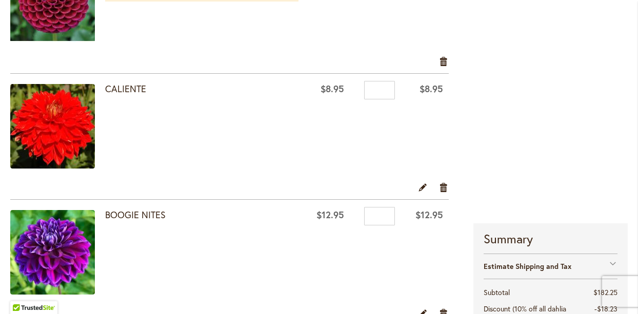
scroll to position [1394, 0]
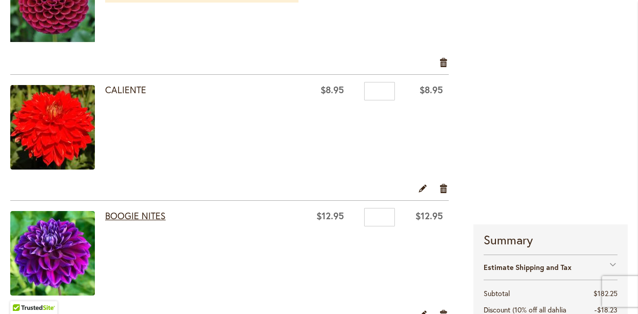
click at [131, 212] on link "BOOGIE NITES" at bounding box center [135, 216] width 60 height 12
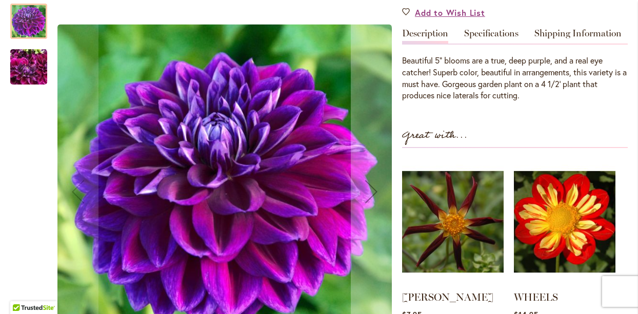
scroll to position [313, 0]
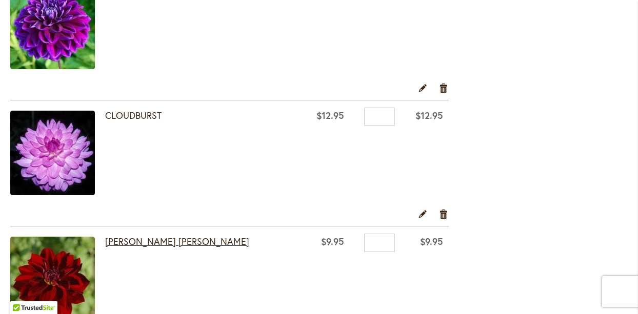
scroll to position [1614, 0]
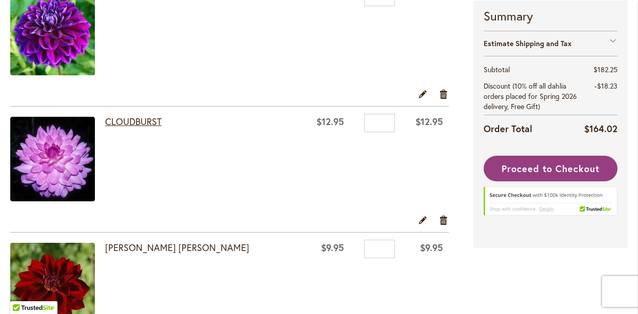
click at [129, 121] on link "CLOUDBURST" at bounding box center [133, 121] width 56 height 12
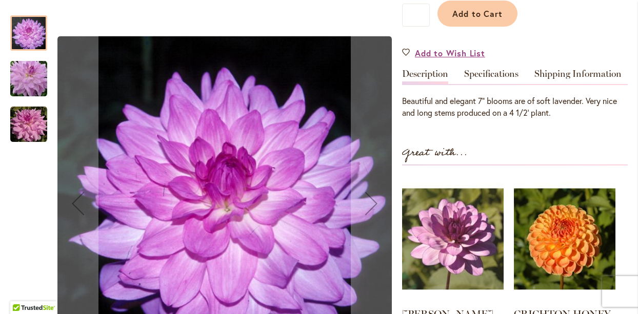
scroll to position [273, 0]
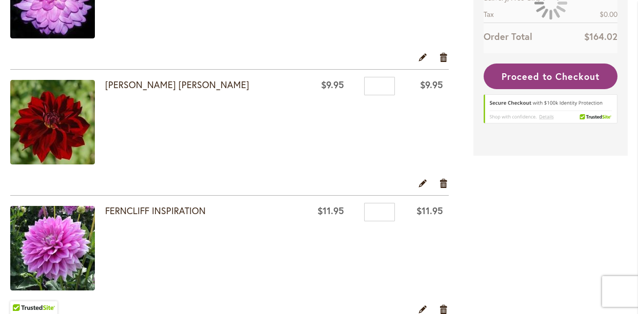
scroll to position [1778, 0]
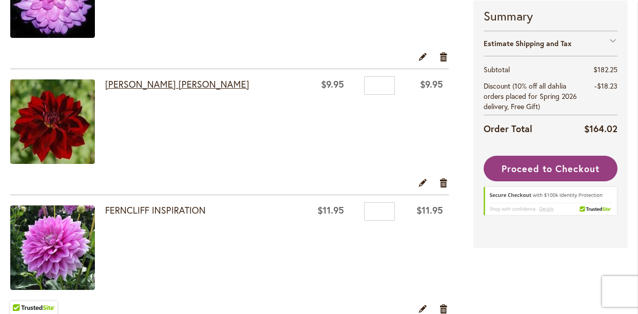
click at [142, 85] on link "[PERSON_NAME] [PERSON_NAME]" at bounding box center [177, 84] width 144 height 12
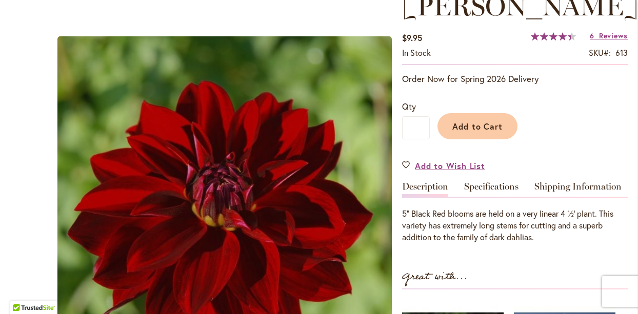
scroll to position [191, 0]
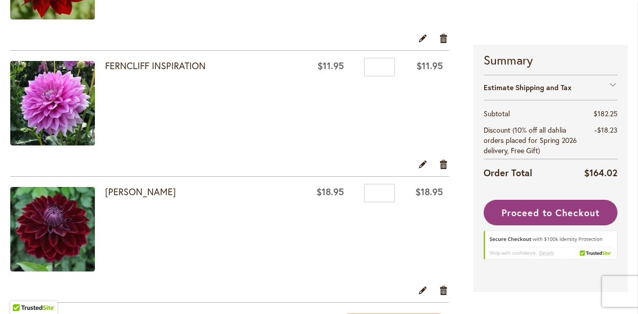
scroll to position [1922, 0]
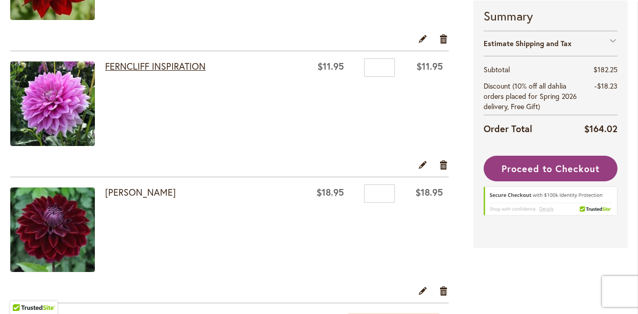
click at [133, 67] on link "FERNCLIFF INSPIRATION" at bounding box center [155, 66] width 100 height 12
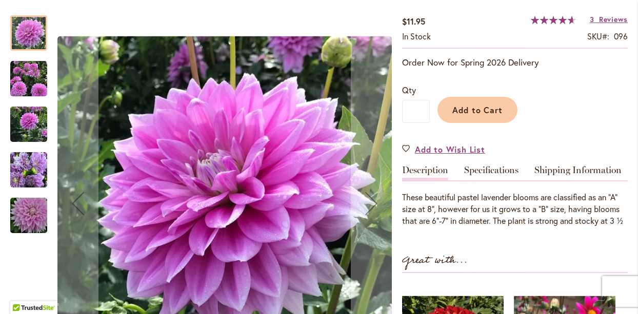
scroll to position [208, 0]
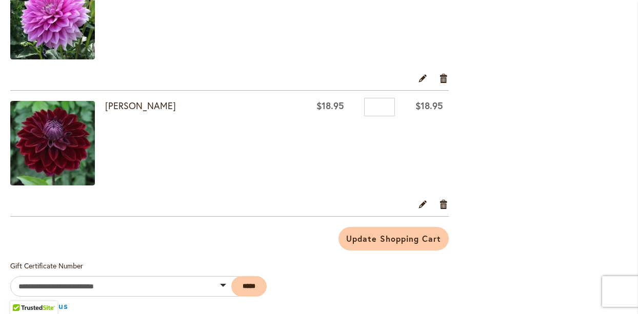
scroll to position [2009, 0]
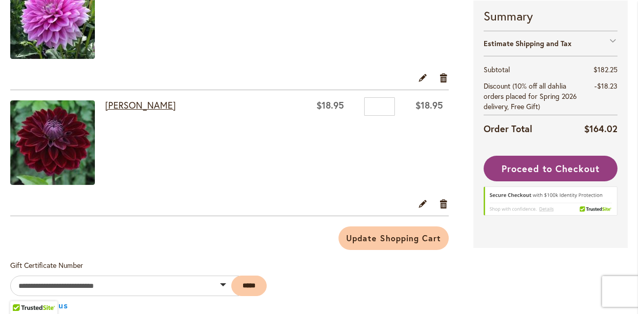
click at [127, 103] on link "[PERSON_NAME]" at bounding box center [140, 105] width 71 height 12
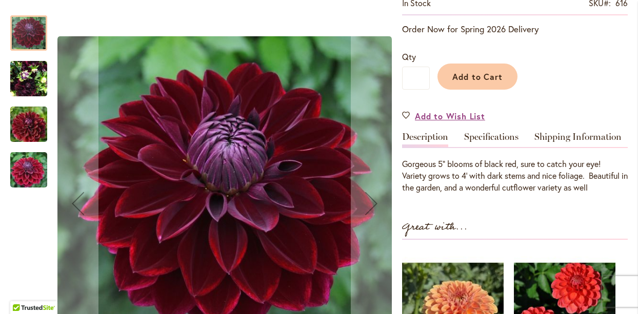
scroll to position [210, 0]
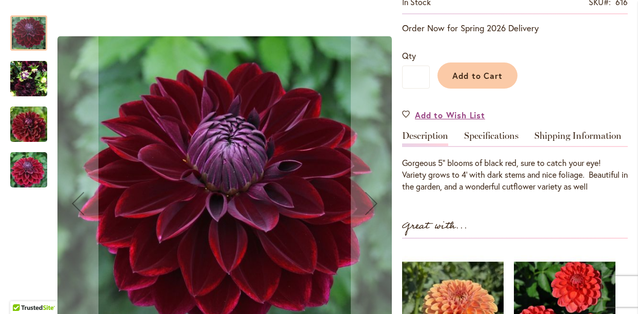
click at [23, 86] on img "Kaisha Lea" at bounding box center [28, 78] width 37 height 49
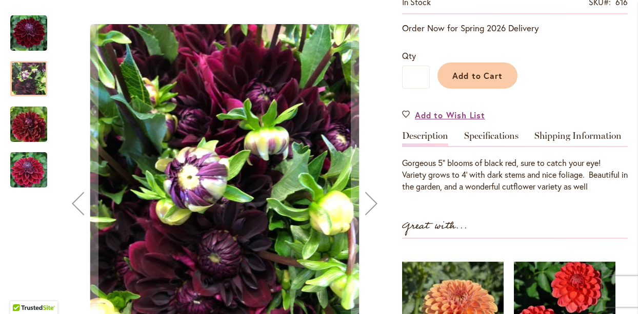
click at [32, 167] on img "Kaisha Lea" at bounding box center [29, 170] width 74 height 49
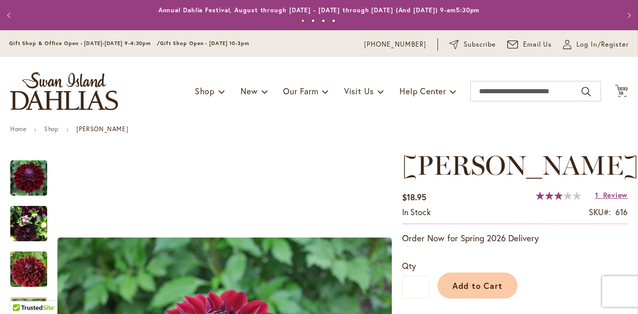
scroll to position [0, 0]
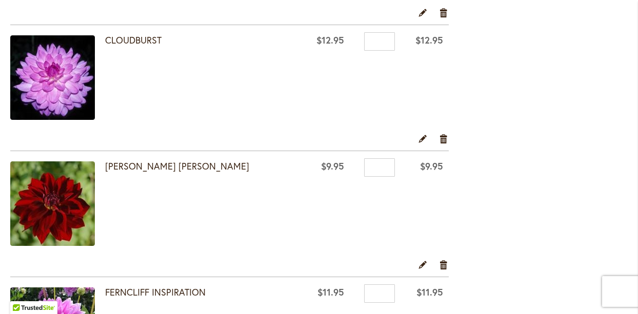
scroll to position [1694, 0]
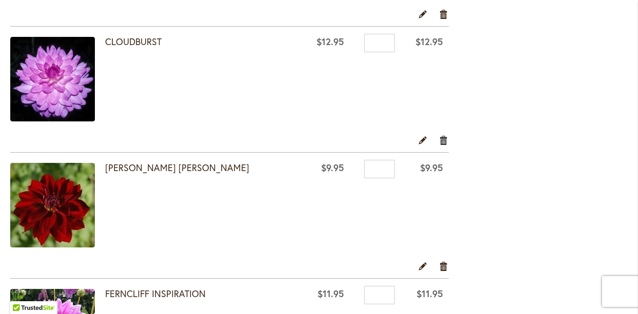
click at [441, 138] on link "Remove item" at bounding box center [444, 139] width 10 height 11
